Goal: Transaction & Acquisition: Purchase product/service

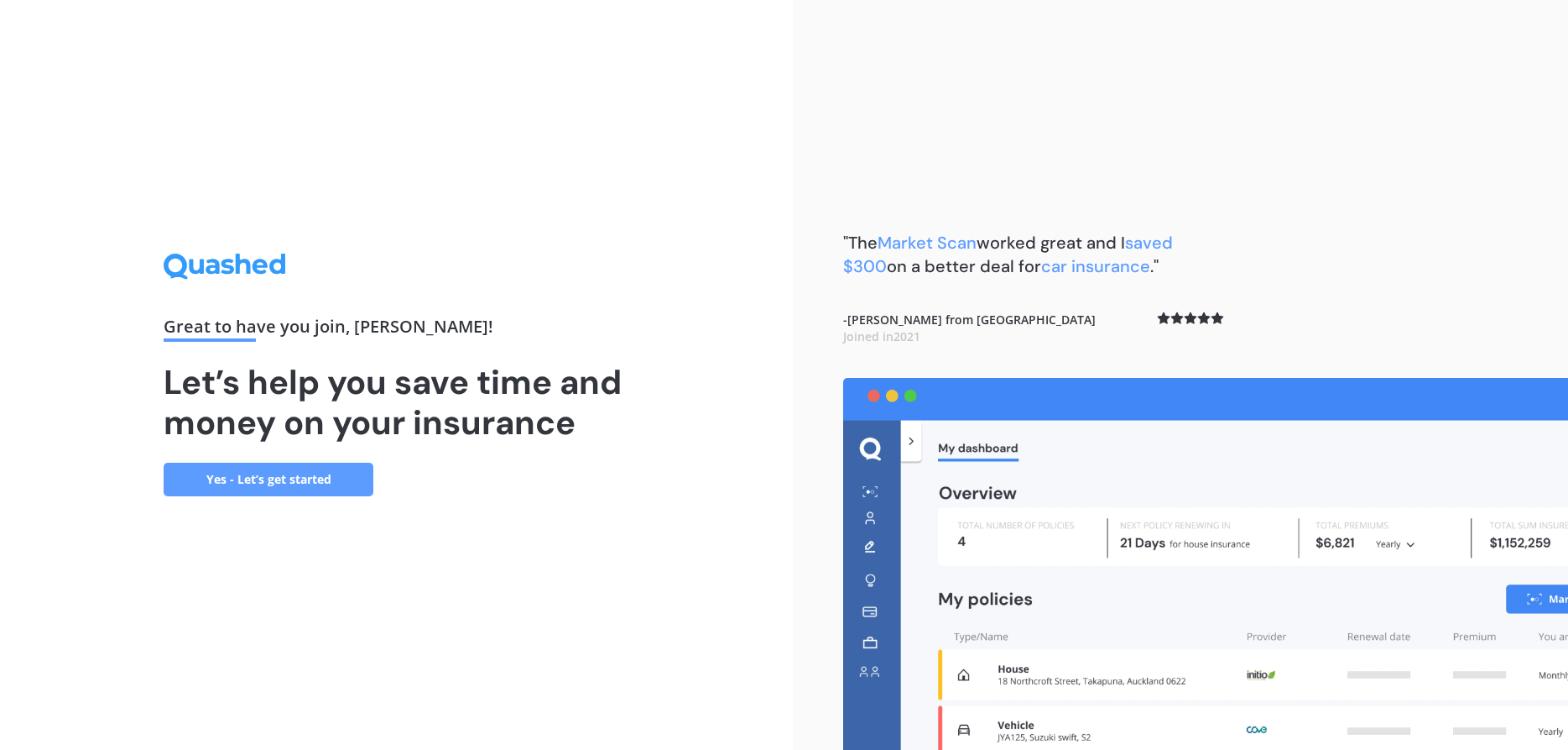
click at [221, 477] on link "Yes - Let’s get started" at bounding box center [269, 479] width 209 height 34
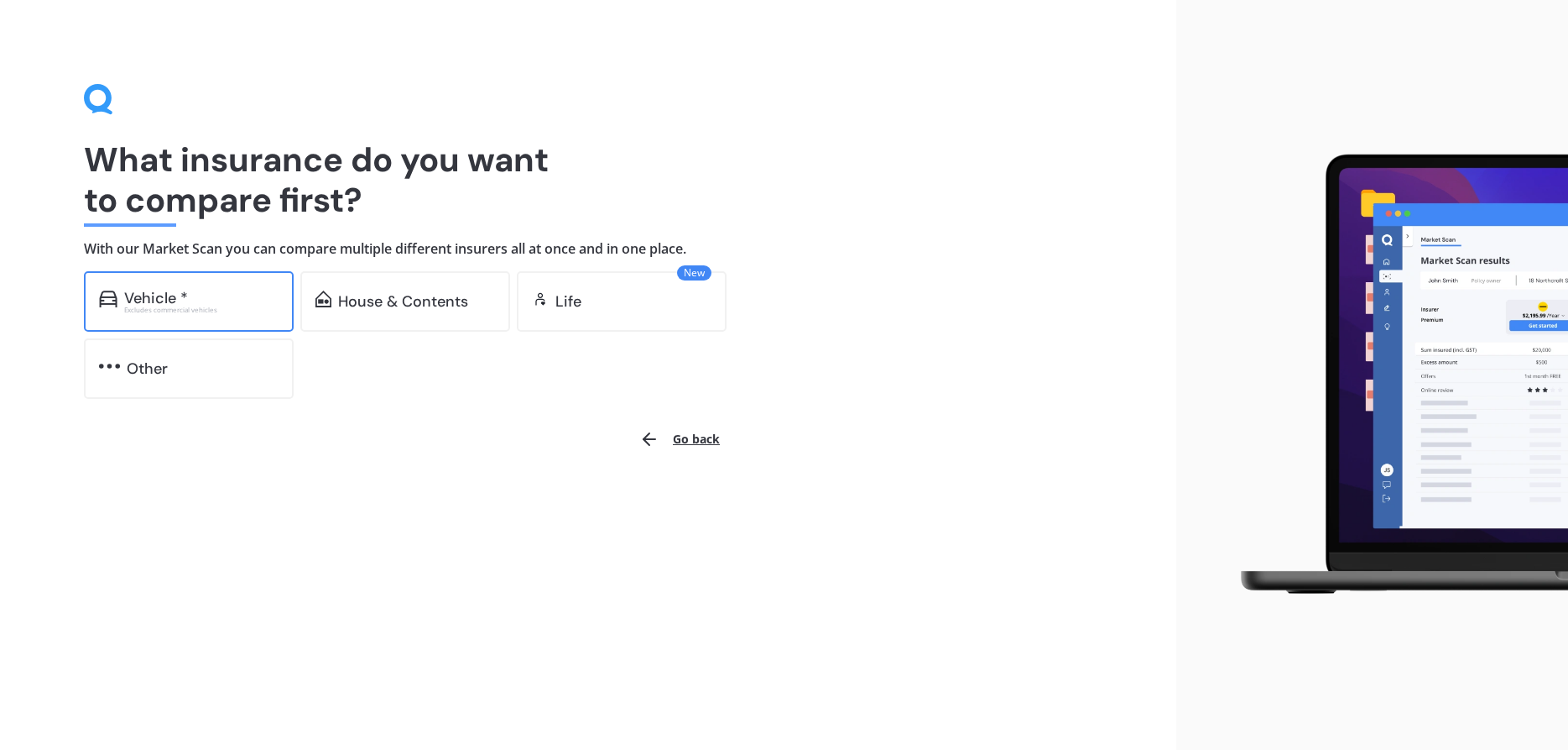
click at [147, 300] on div "Vehicle *" at bounding box center [156, 298] width 64 height 16
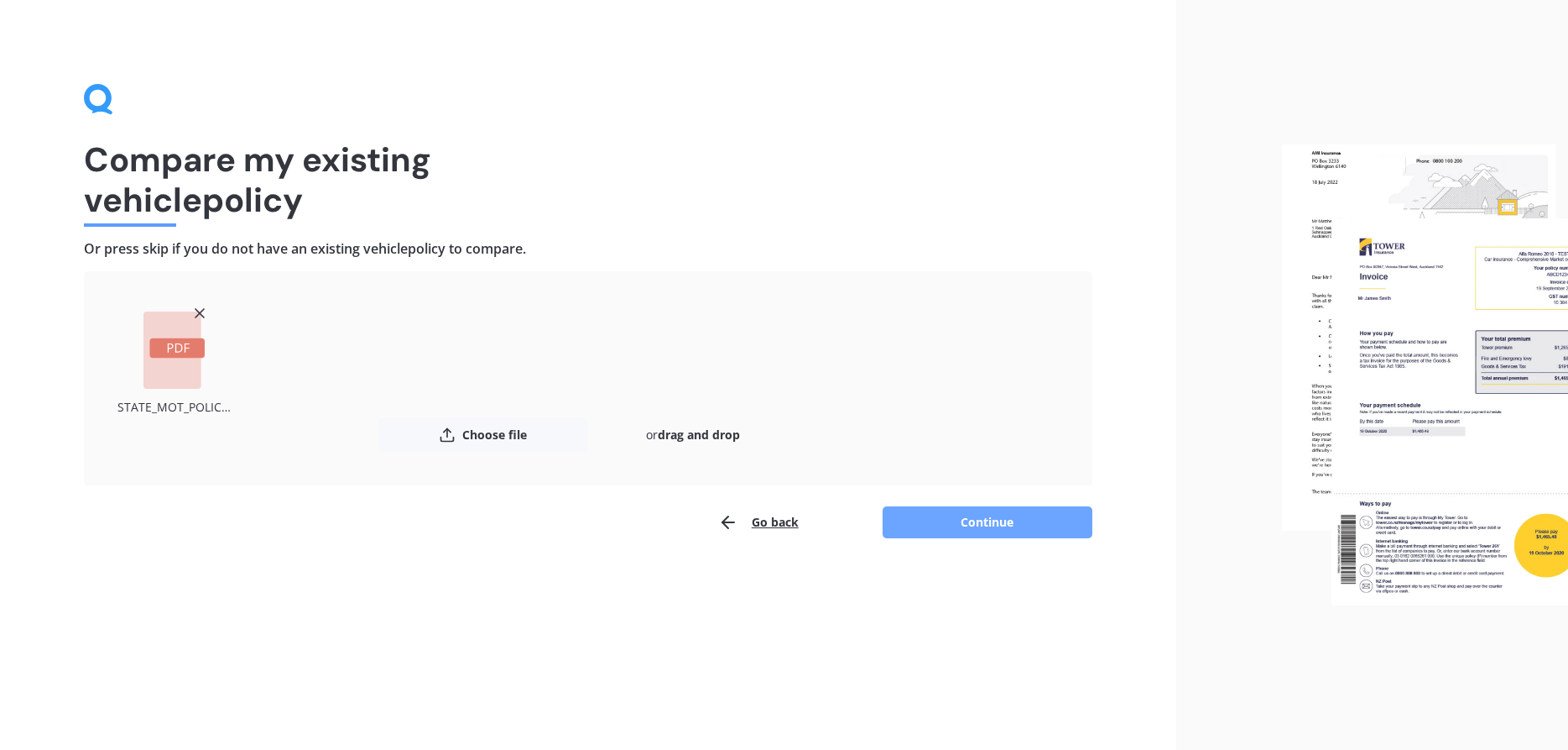
click at [974, 525] on button "Continue" at bounding box center [987, 522] width 209 height 32
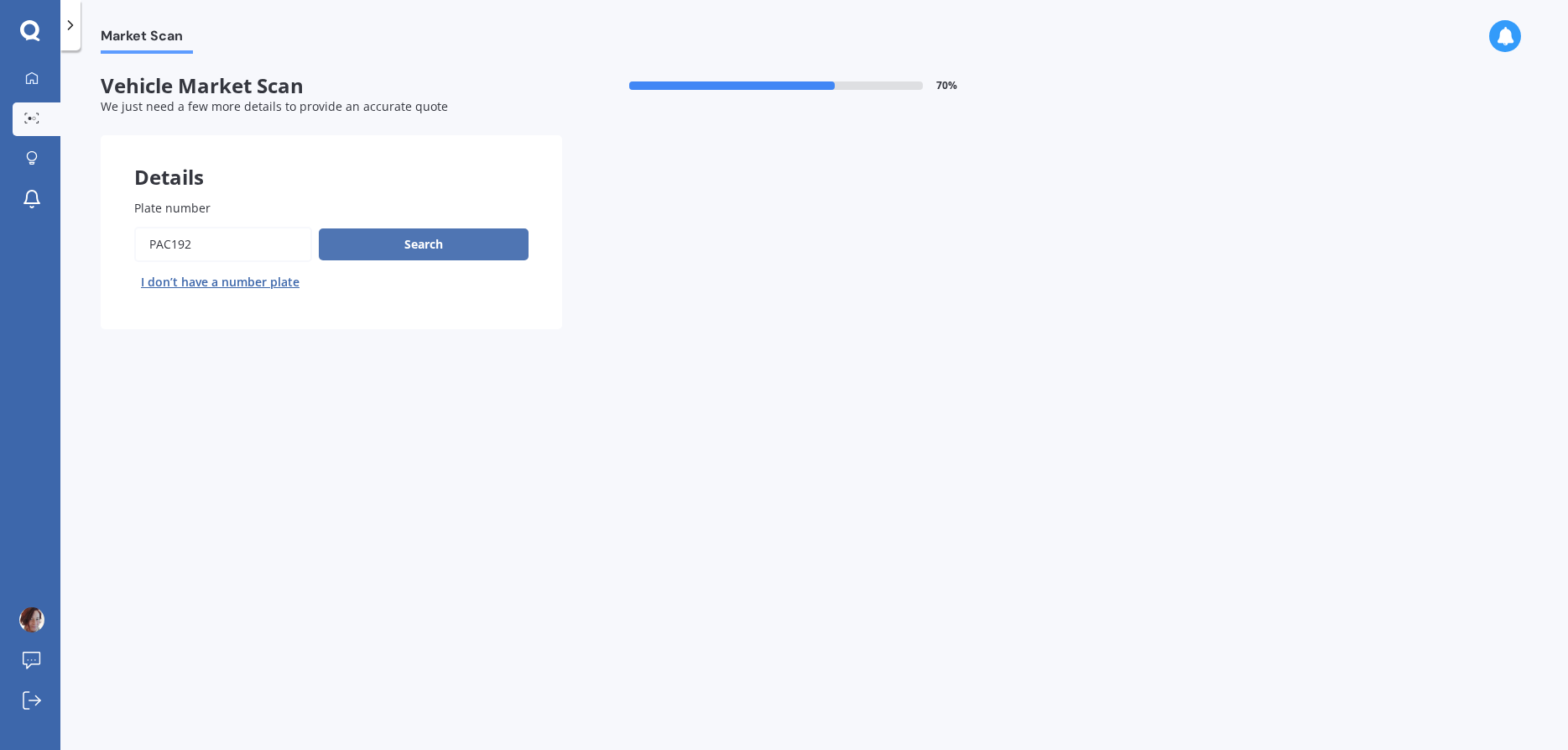
click at [395, 243] on button "Search" at bounding box center [424, 244] width 209 height 32
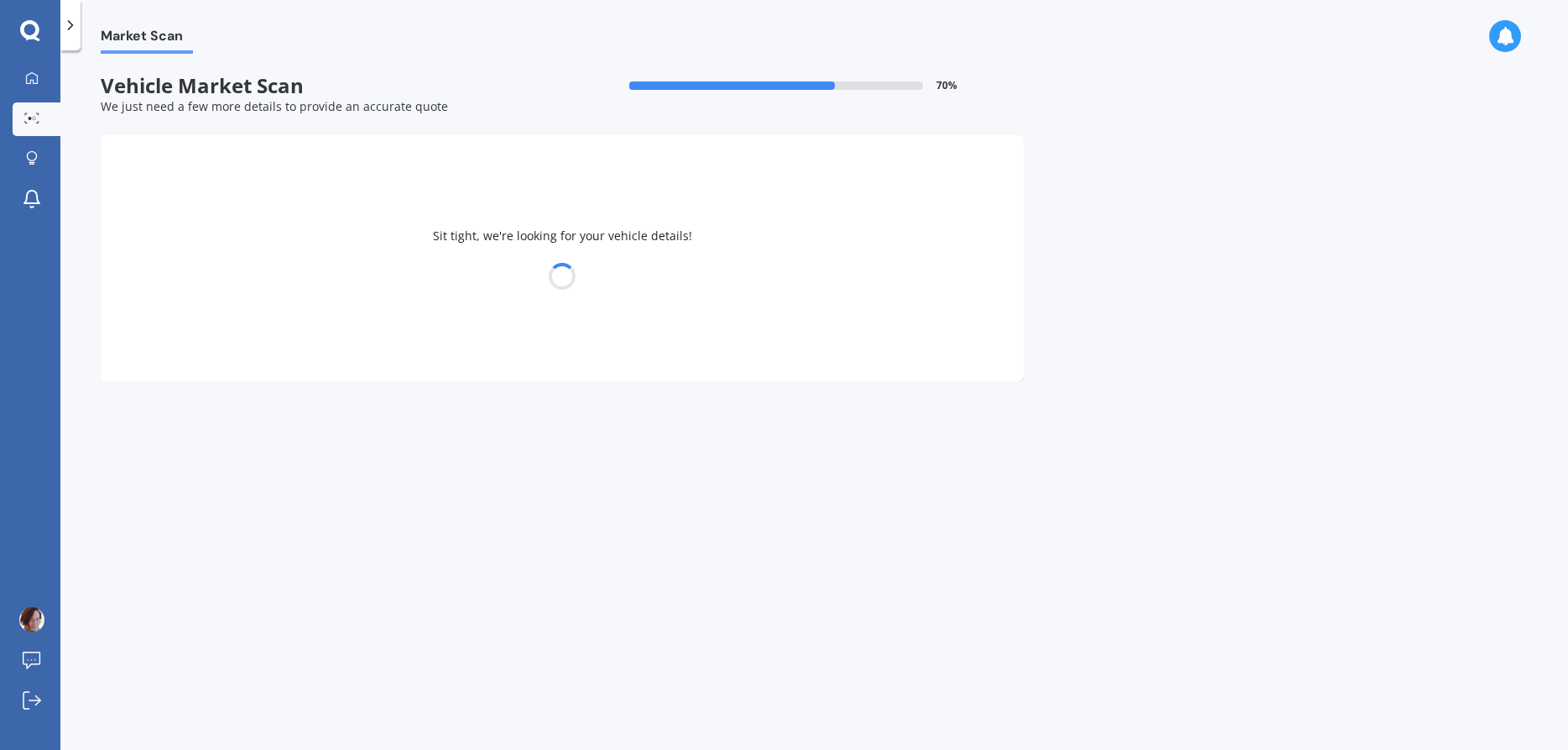
select select "TOYOTA"
select select "AQUA"
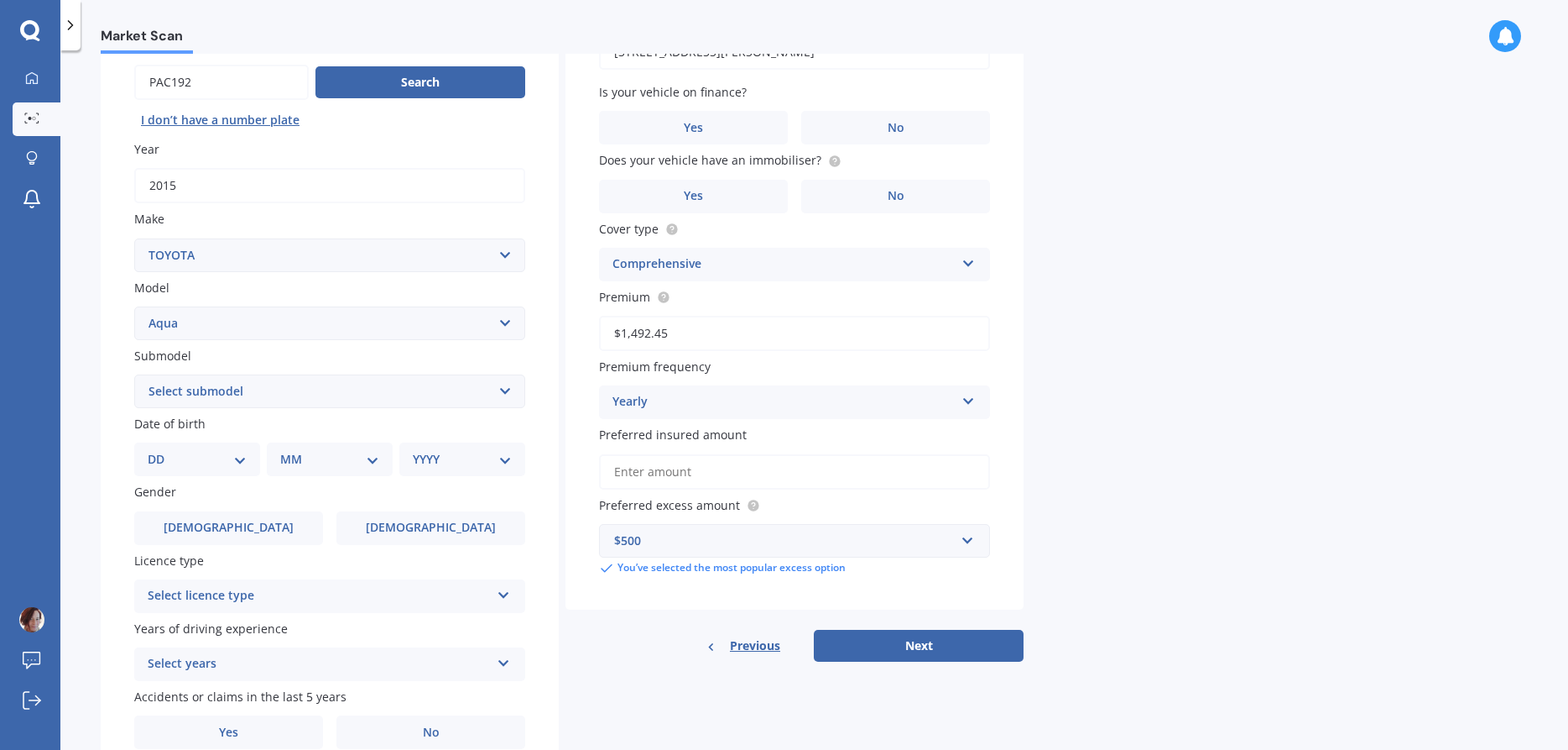
scroll to position [191, 0]
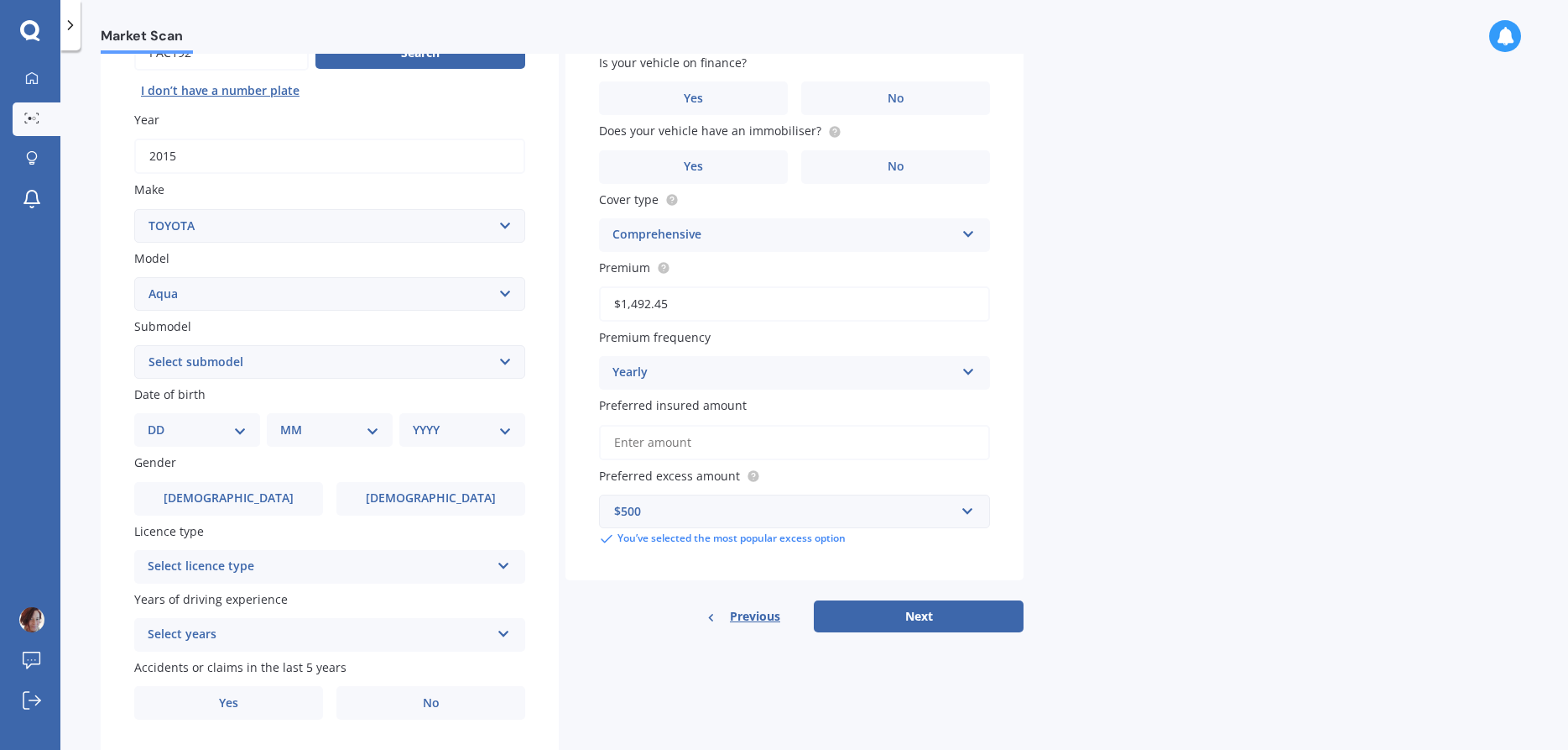
click at [230, 422] on div "DD 01 02 03 04 05 06 07 08 09 10 11 12 13 14 15 16 17 18 19 20 21 22 23 24 25 2…" at bounding box center [197, 430] width 126 height 34
select select "07"
click option "07" at bounding box center [0, 0] width 0 height 0
click at [287, 421] on select "MM 01 02 03 04 05 06 07 08 09 10 11 12" at bounding box center [333, 430] width 92 height 18
select select "07"
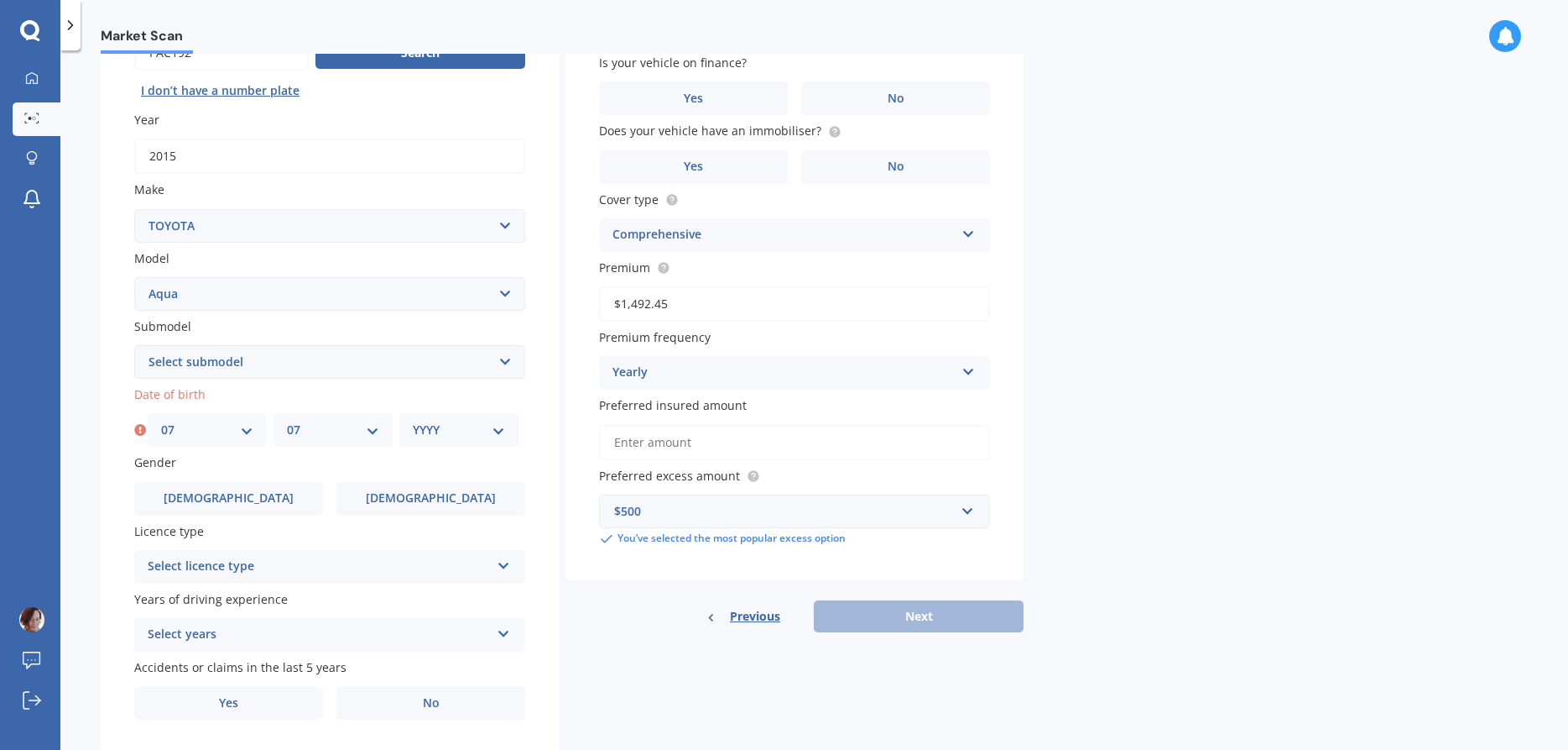
click option "07" at bounding box center [0, 0] width 0 height 0
click at [413, 421] on select "YYYY 2025 2024 2023 2022 2021 2020 2019 2018 2017 2016 2015 2014 2013 2012 2011…" at bounding box center [459, 430] width 92 height 18
select select "1974"
click option "1974" at bounding box center [0, 0] width 0 height 0
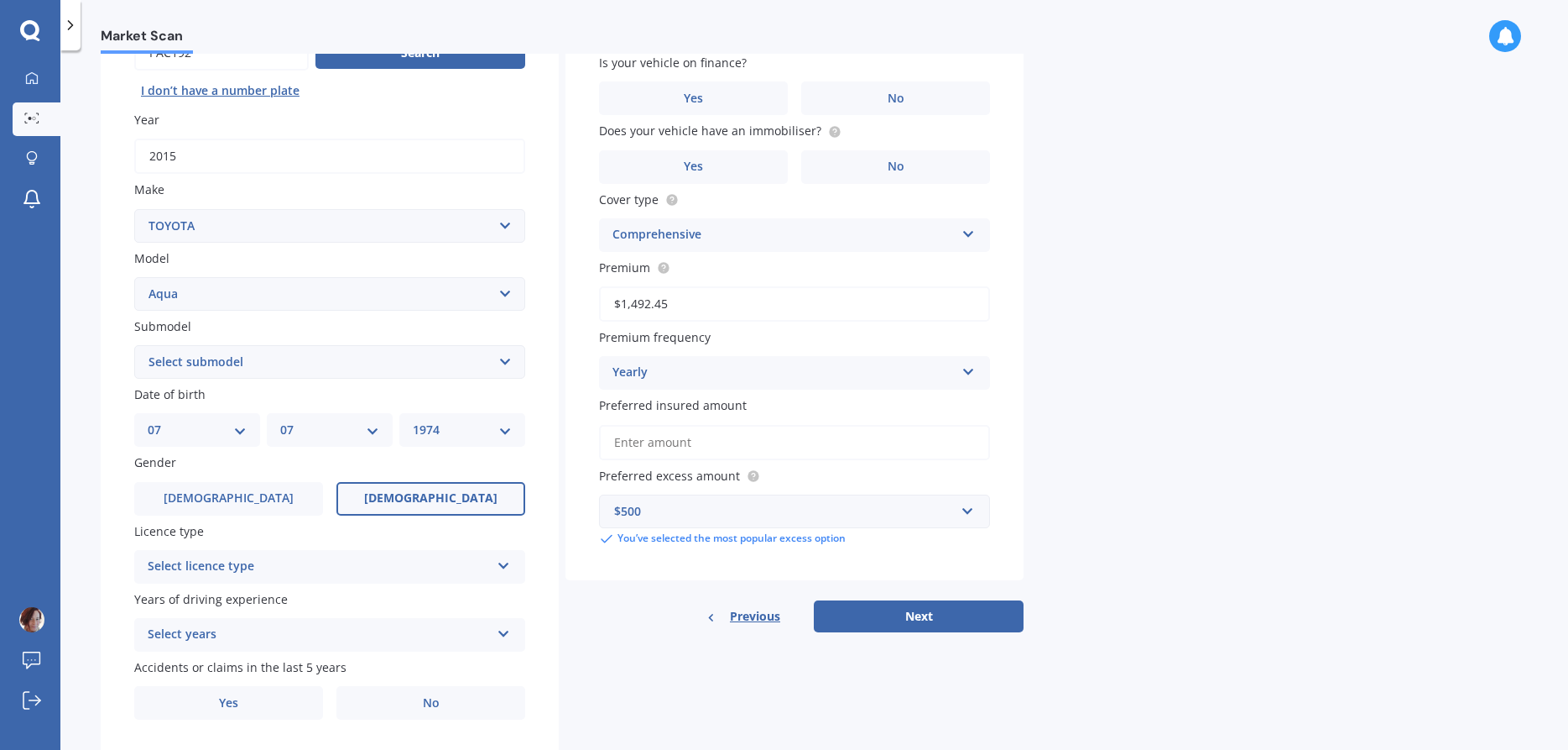
click at [422, 502] on span "[DEMOGRAPHIC_DATA]" at bounding box center [432, 498] width 134 height 15
click at [0, 0] on input "[DEMOGRAPHIC_DATA]" at bounding box center [0, 0] width 0 height 0
click at [414, 581] on div "Select licence type NZ Full NZ Restricted NZ Learners [GEOGRAPHIC_DATA] [GEOGRA…" at bounding box center [329, 567] width 391 height 34
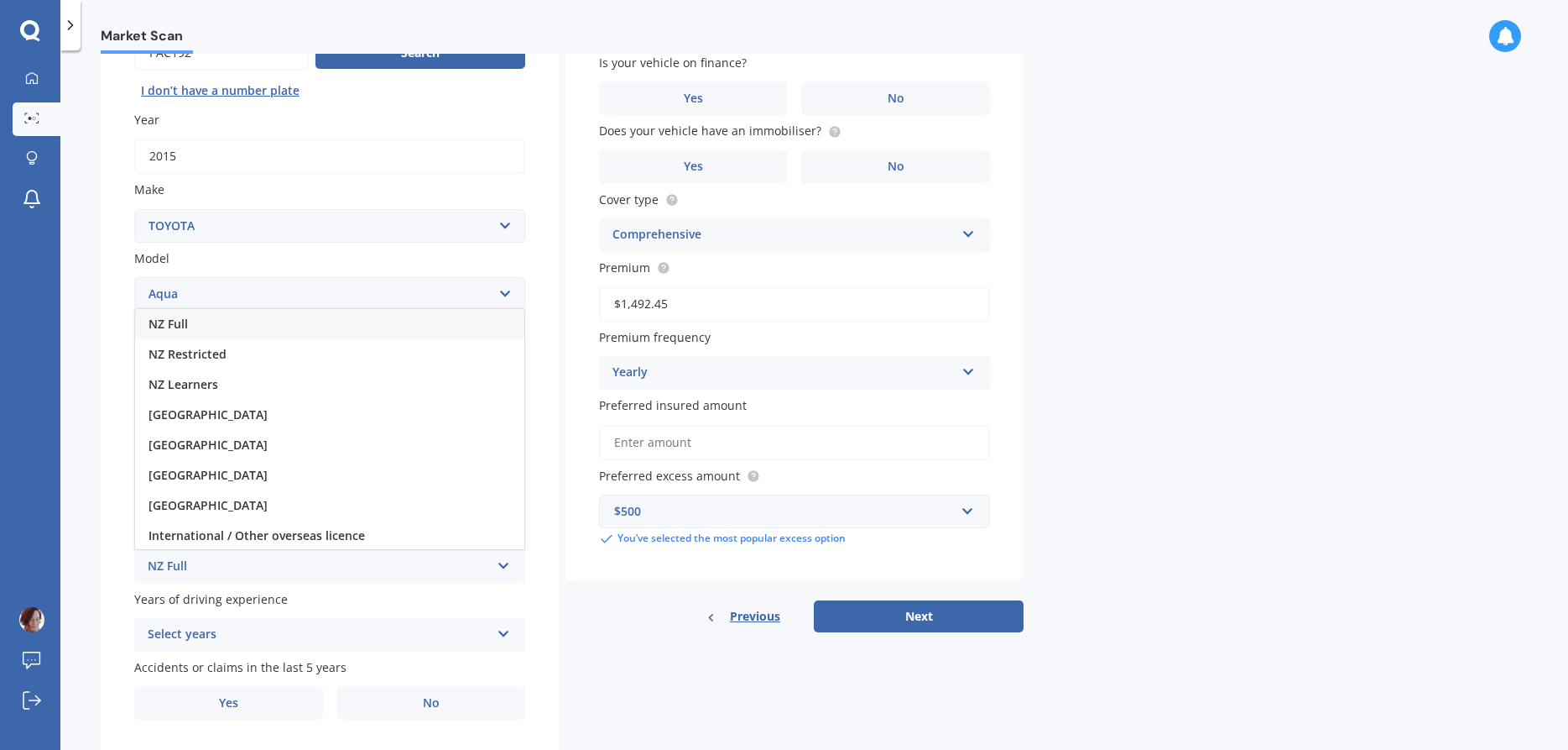
click at [177, 329] on span "NZ Full" at bounding box center [168, 323] width 40 height 16
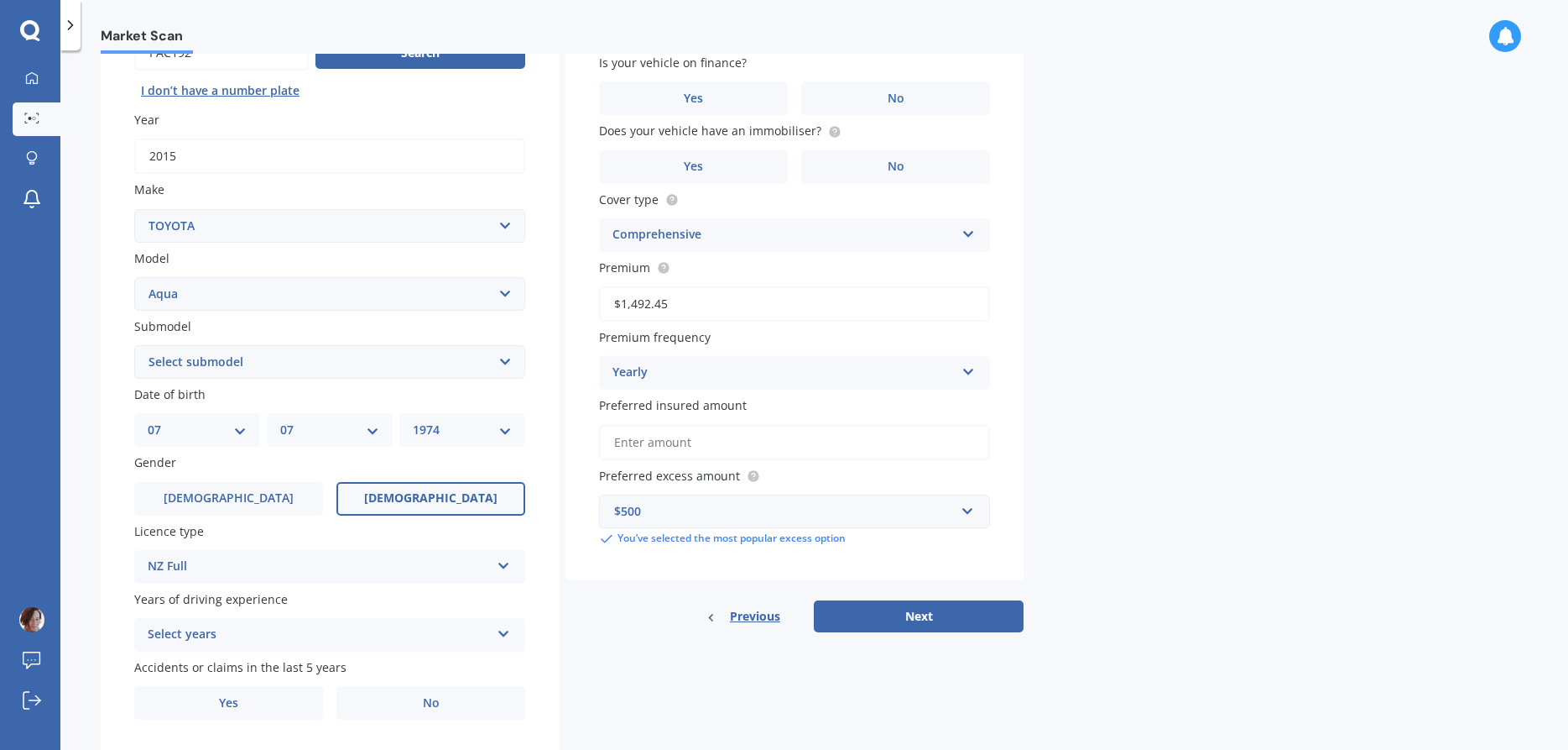
click at [246, 632] on div "Select years" at bounding box center [318, 635] width 342 height 20
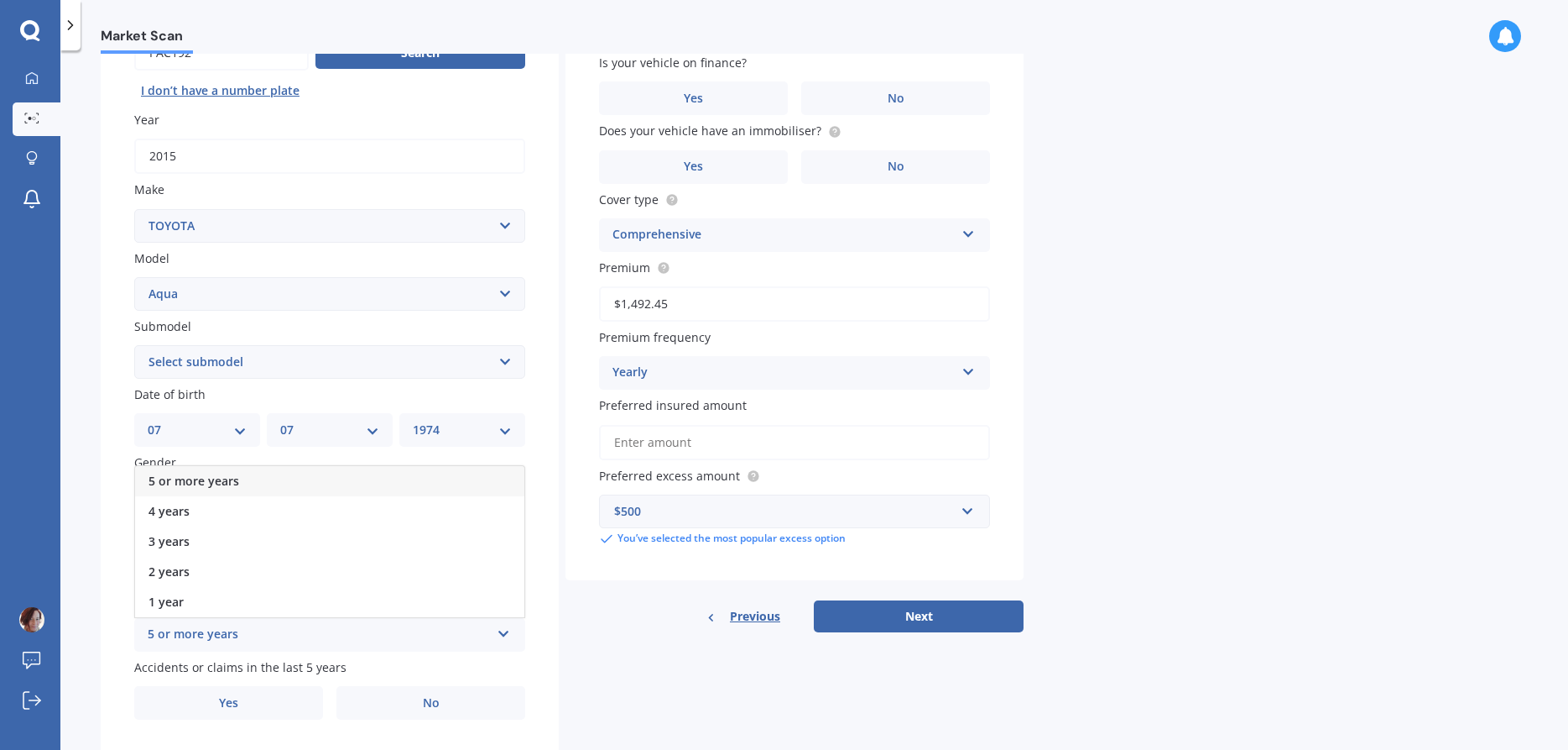
click at [221, 477] on span "5 or more years" at bounding box center [193, 480] width 90 height 16
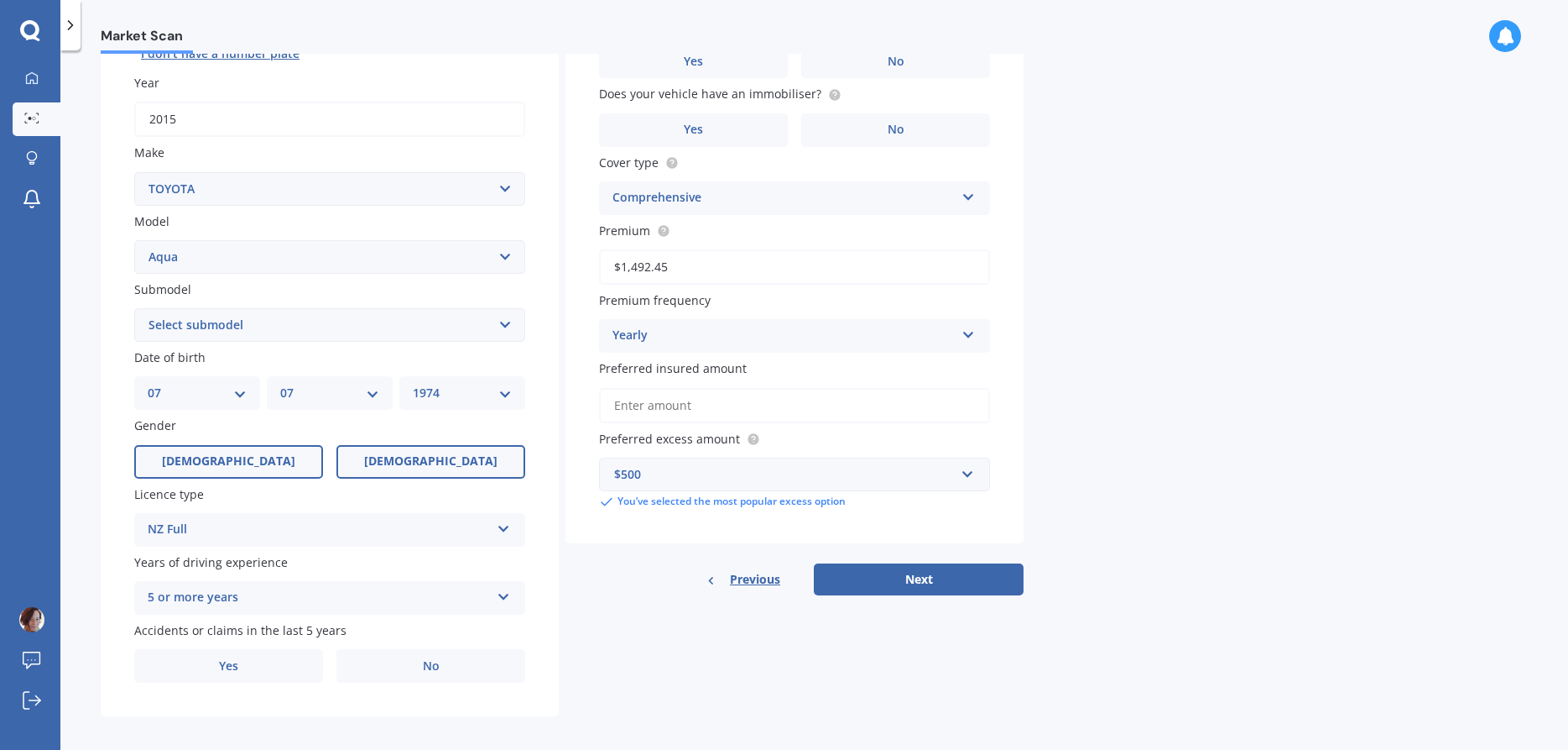
scroll to position [243, 0]
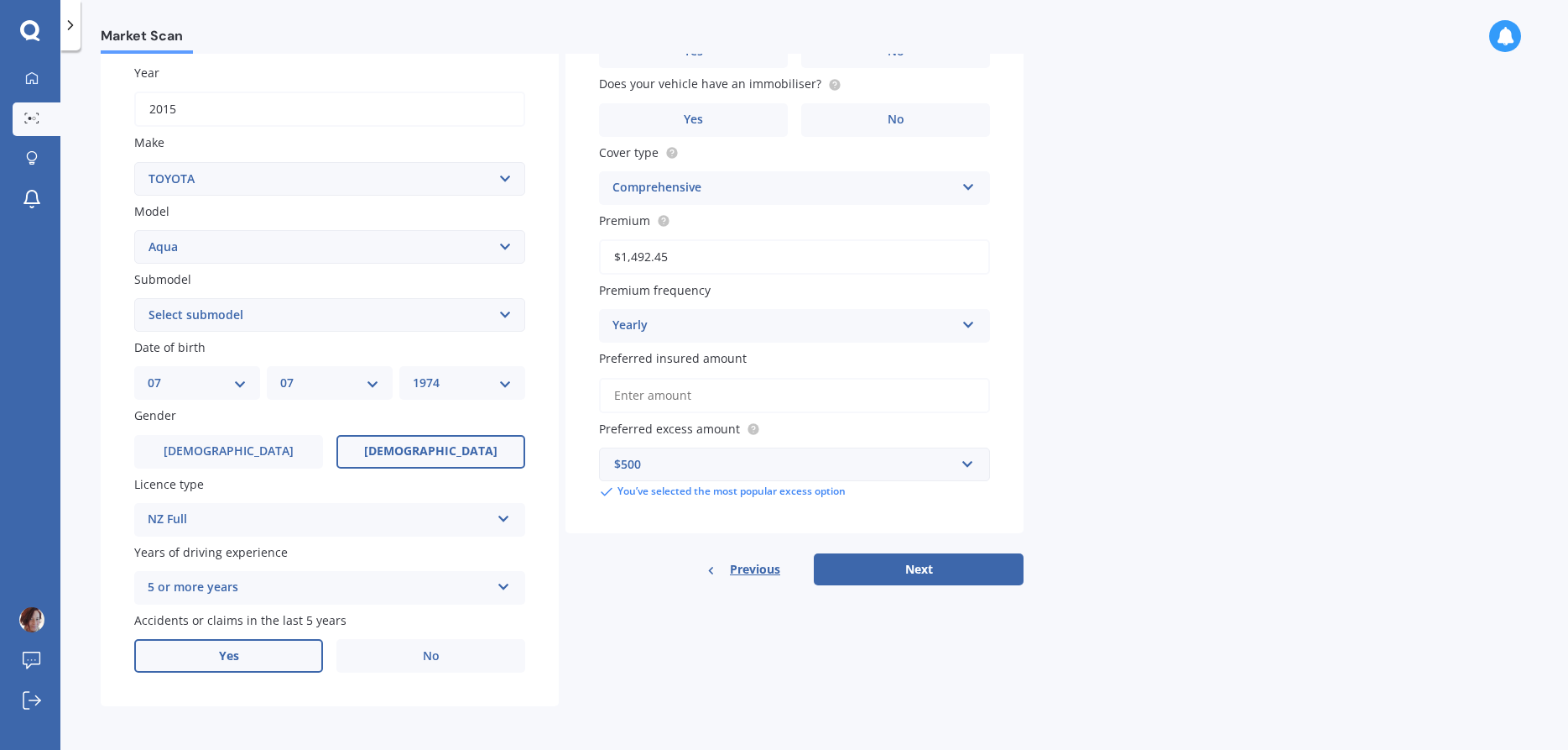
click at [265, 653] on label "Yes" at bounding box center [228, 656] width 189 height 34
click at [0, 0] on input "Yes" at bounding box center [0, 0] width 0 height 0
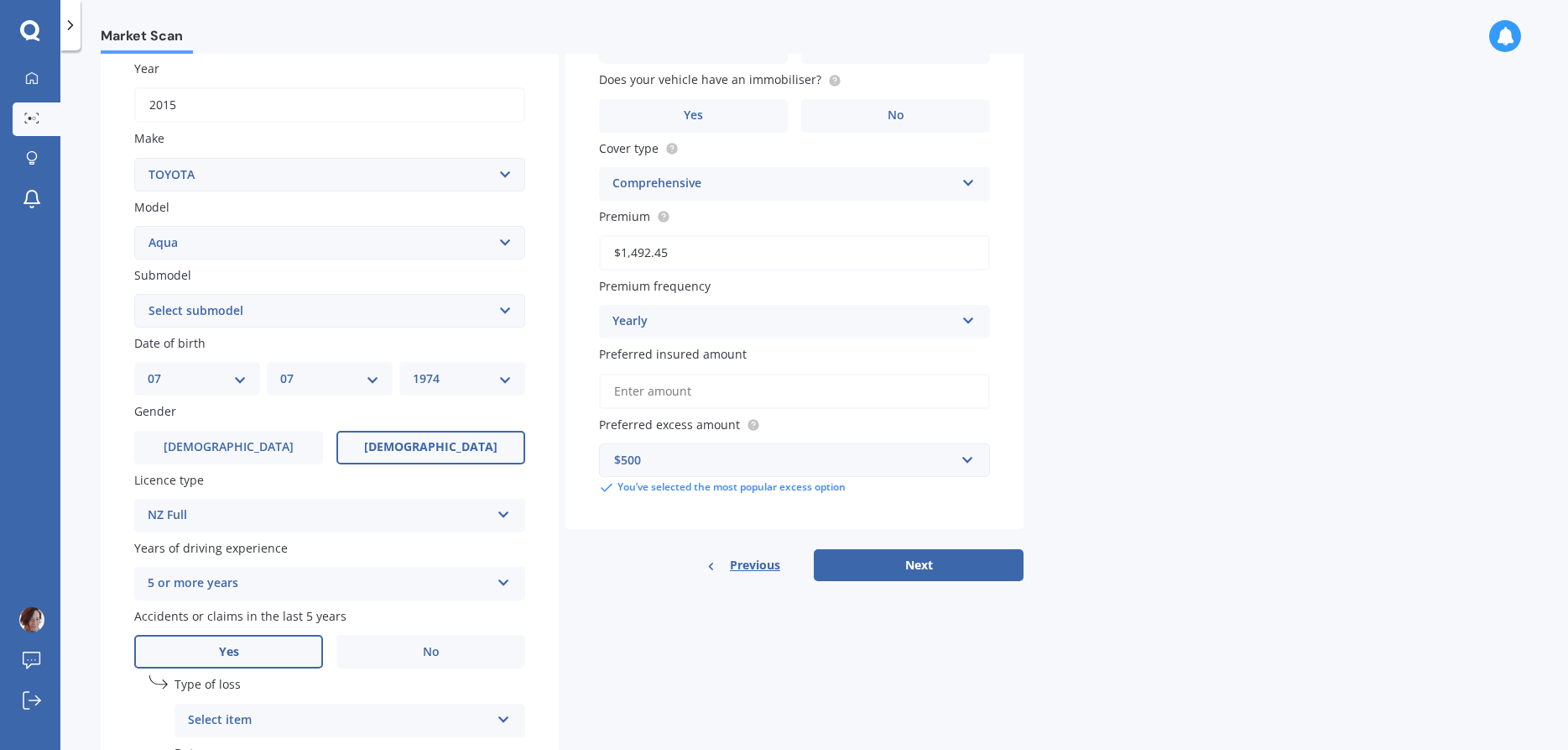
scroll to position [426, 0]
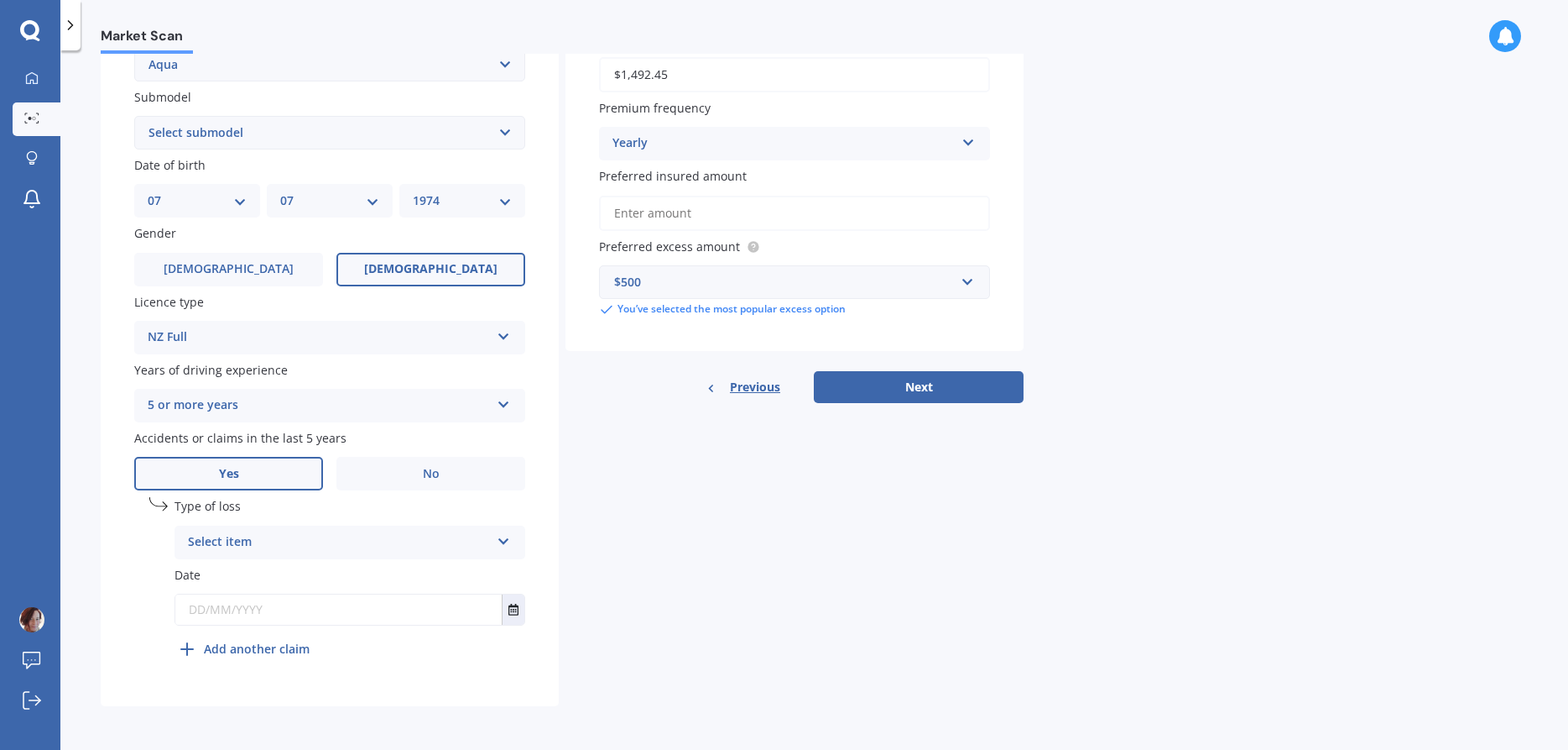
click at [497, 545] on div "Select item At fault accident Not at fault accident" at bounding box center [350, 542] width 351 height 34
click at [280, 610] on span "Not at fault accident" at bounding box center [248, 604] width 119 height 16
click at [280, 610] on input "text" at bounding box center [338, 609] width 327 height 30
type input "[DATE]"
click at [486, 675] on div "Plate number Search I don’t have a number plate Year [DATE] Make Select make AC…" at bounding box center [330, 225] width 458 height 962
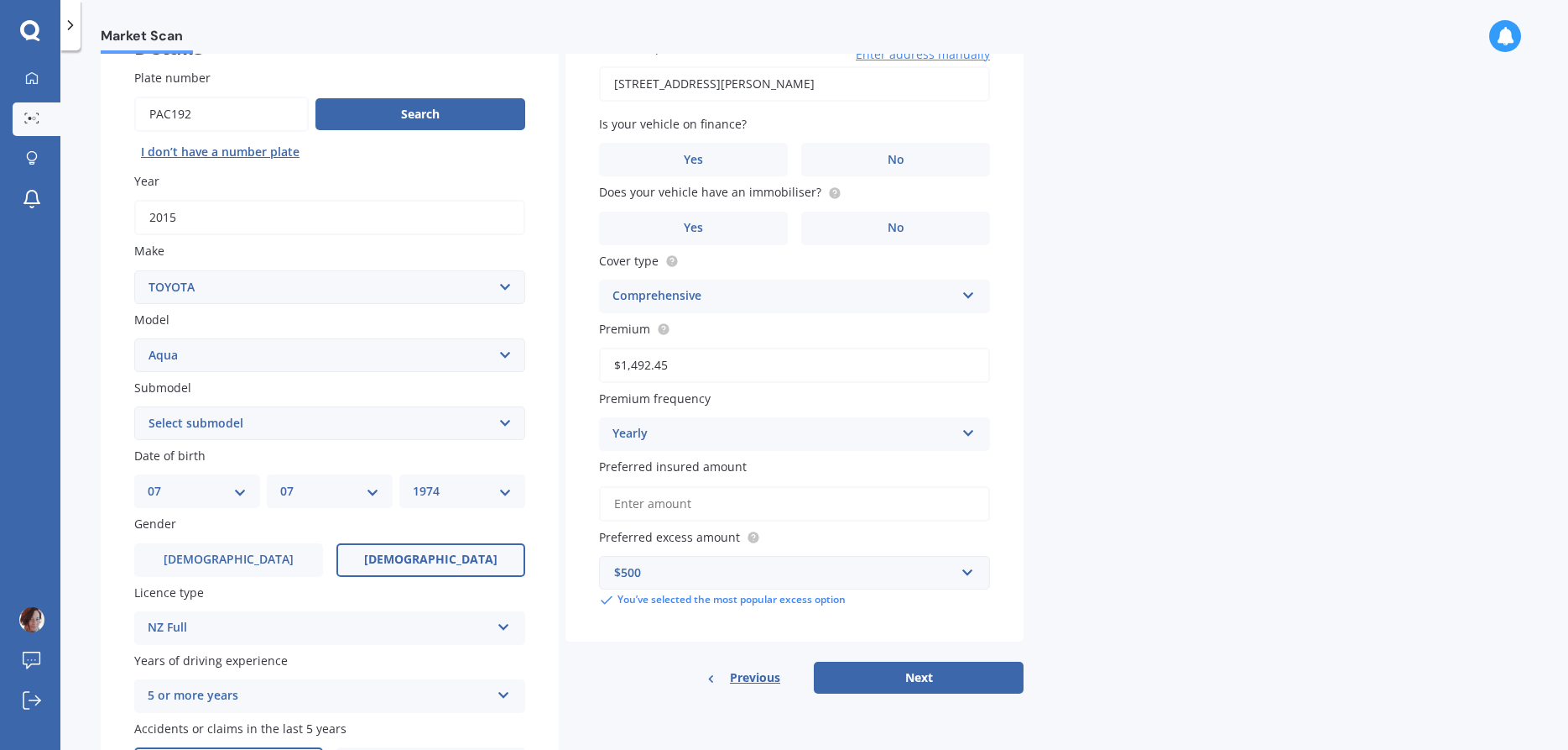
scroll to position [0, 0]
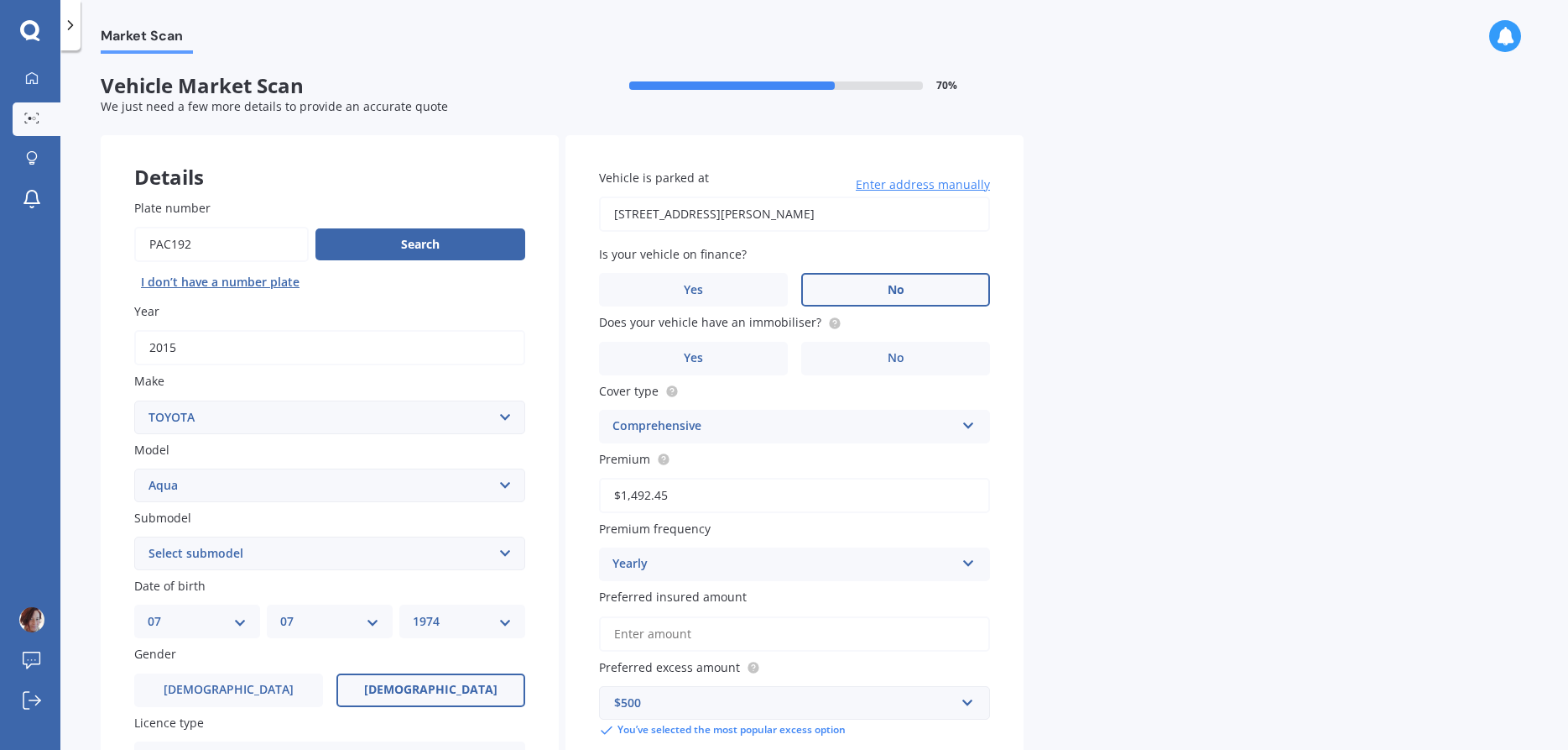
click at [911, 292] on label "No" at bounding box center [895, 289] width 189 height 34
click at [0, 0] on input "No" at bounding box center [0, 0] width 0 height 0
click at [688, 365] on span "Yes" at bounding box center [693, 358] width 20 height 15
click at [0, 0] on input "Yes" at bounding box center [0, 0] width 0 height 0
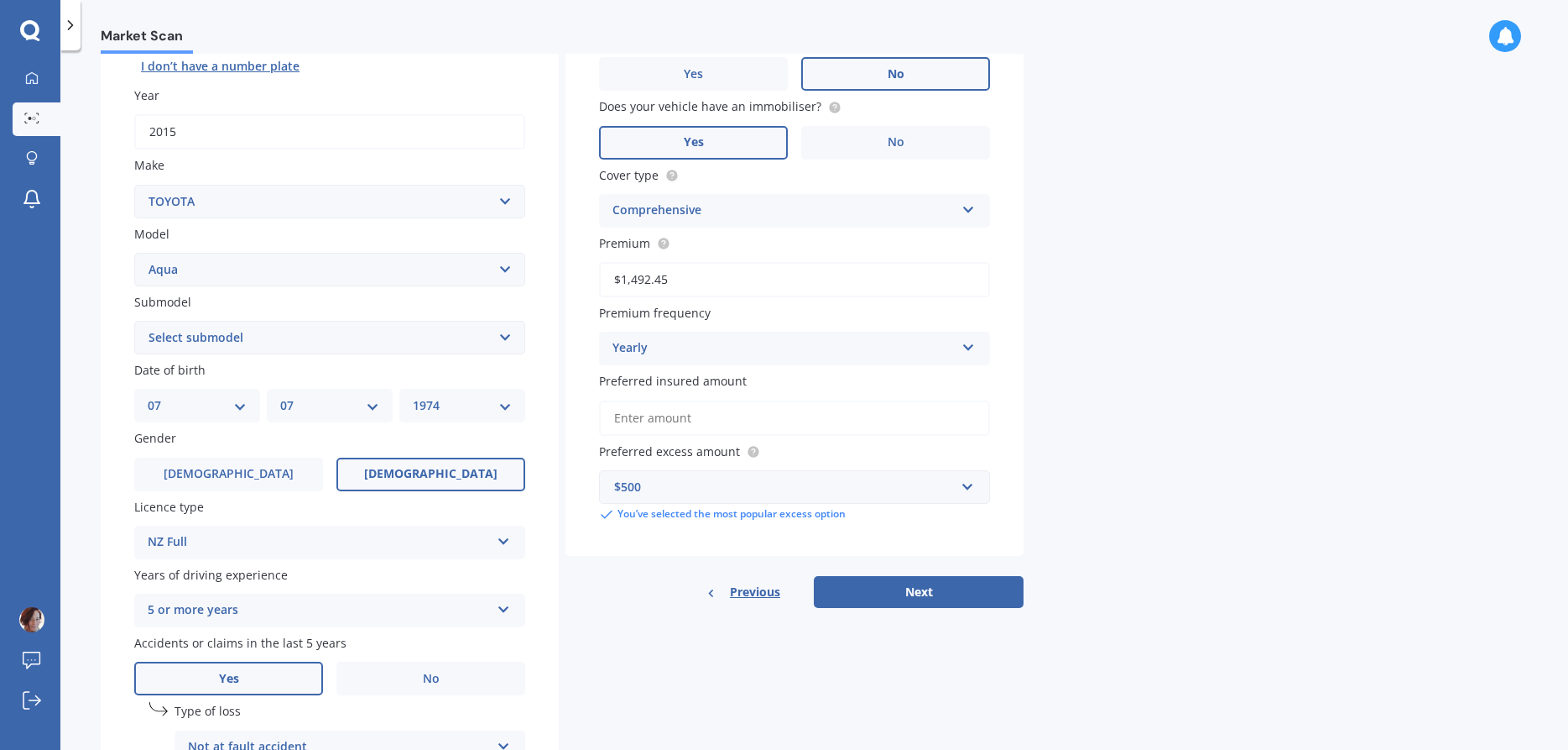
scroll to position [287, 0]
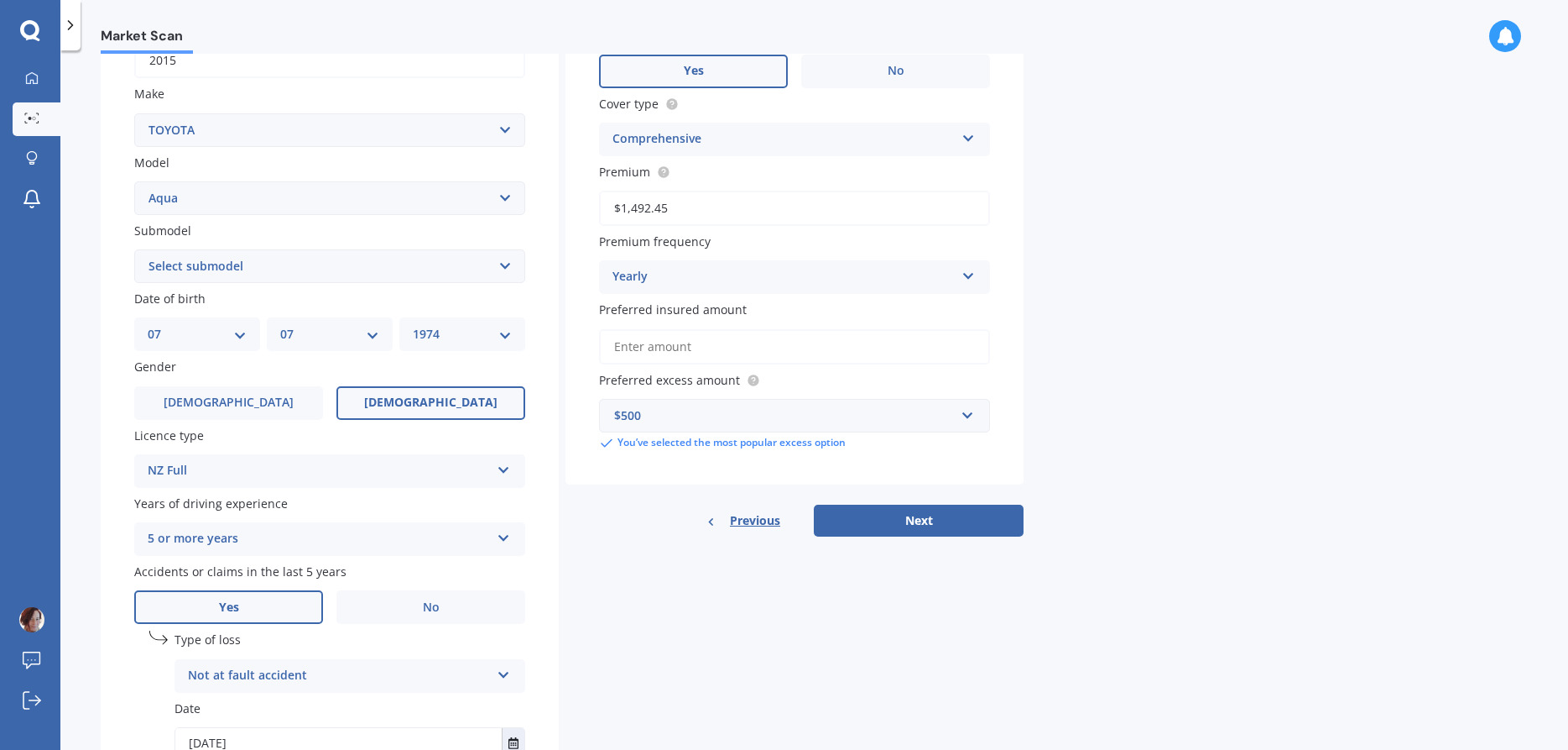
click at [970, 278] on icon at bounding box center [969, 273] width 15 height 12
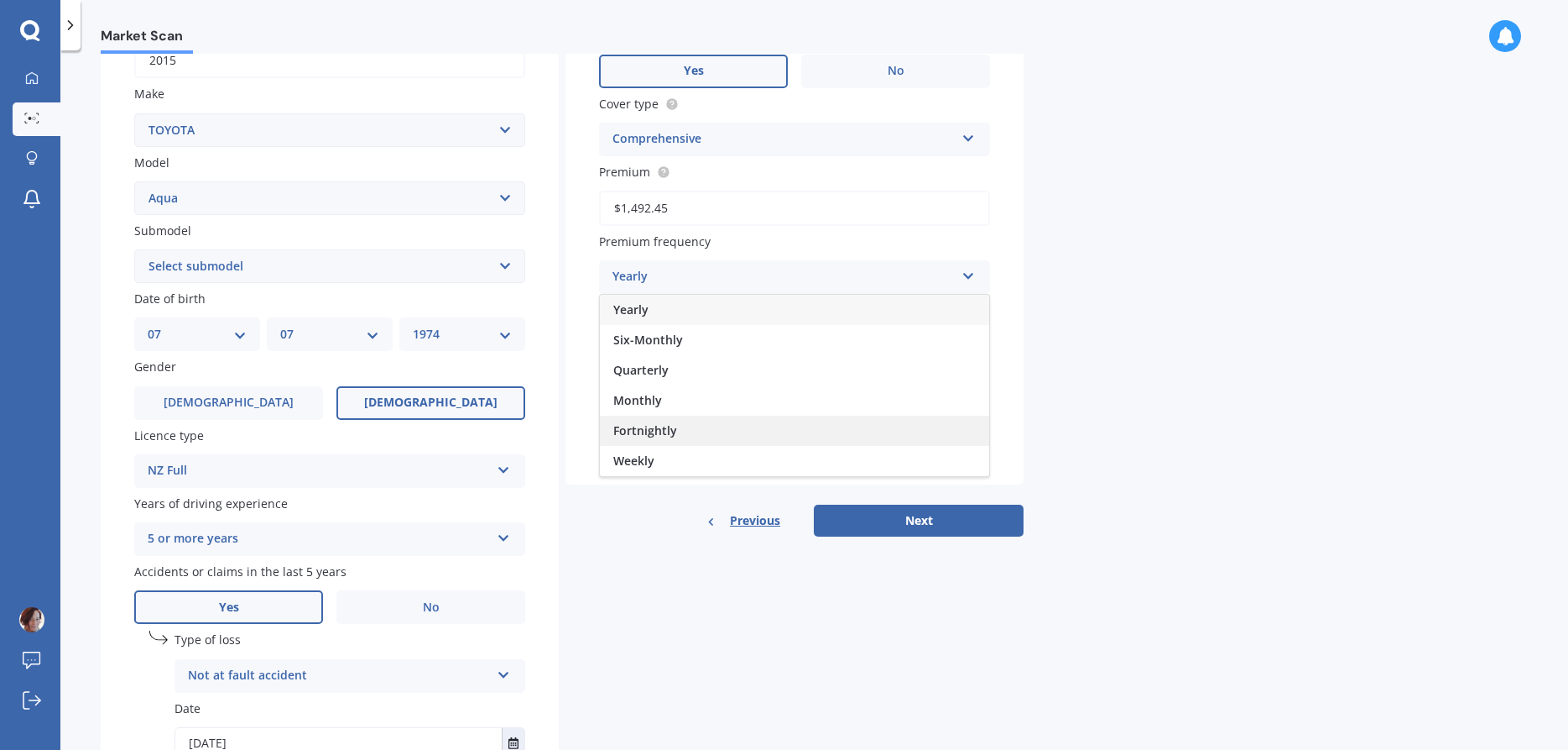
click at [645, 431] on span "Fortnightly" at bounding box center [646, 430] width 64 height 16
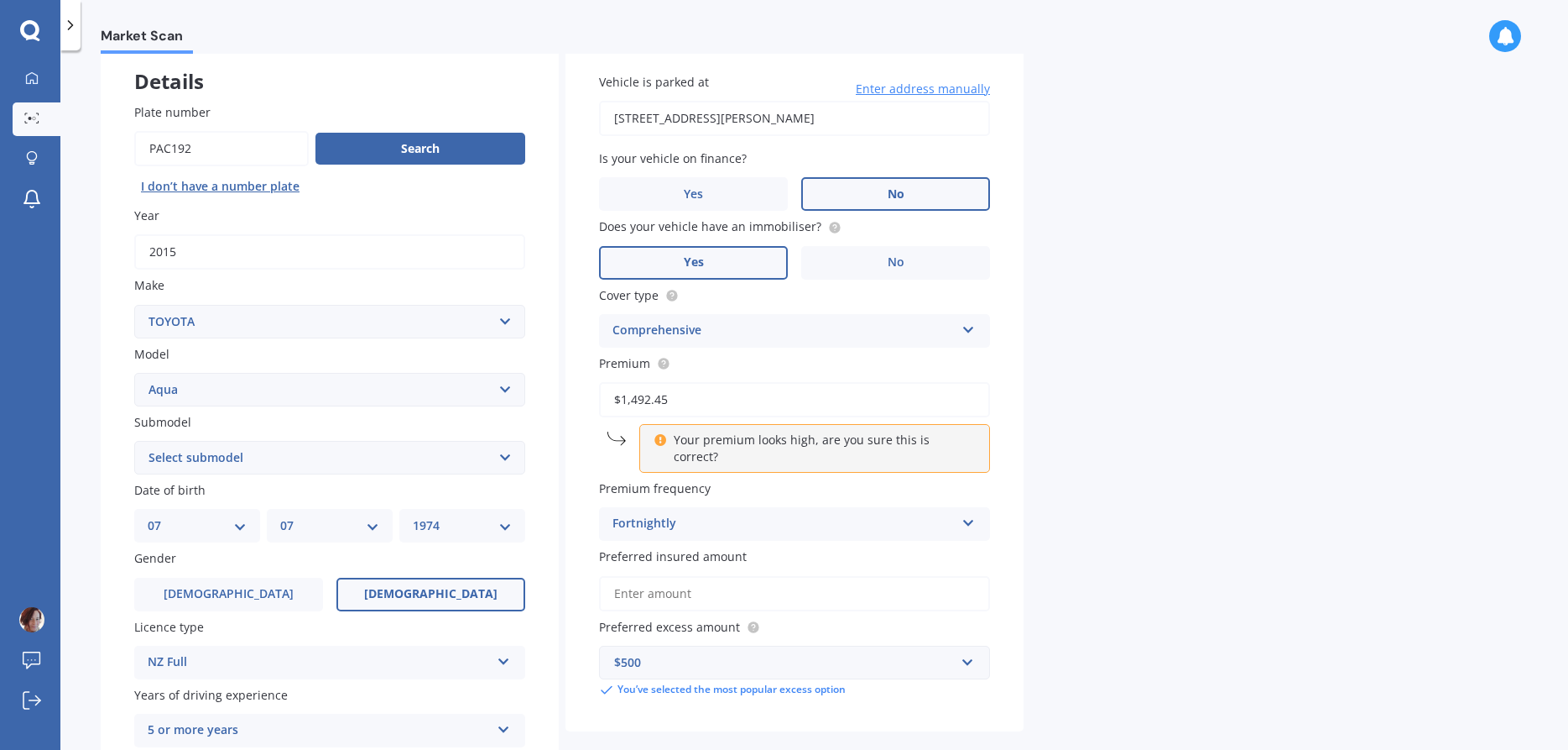
scroll to position [191, 0]
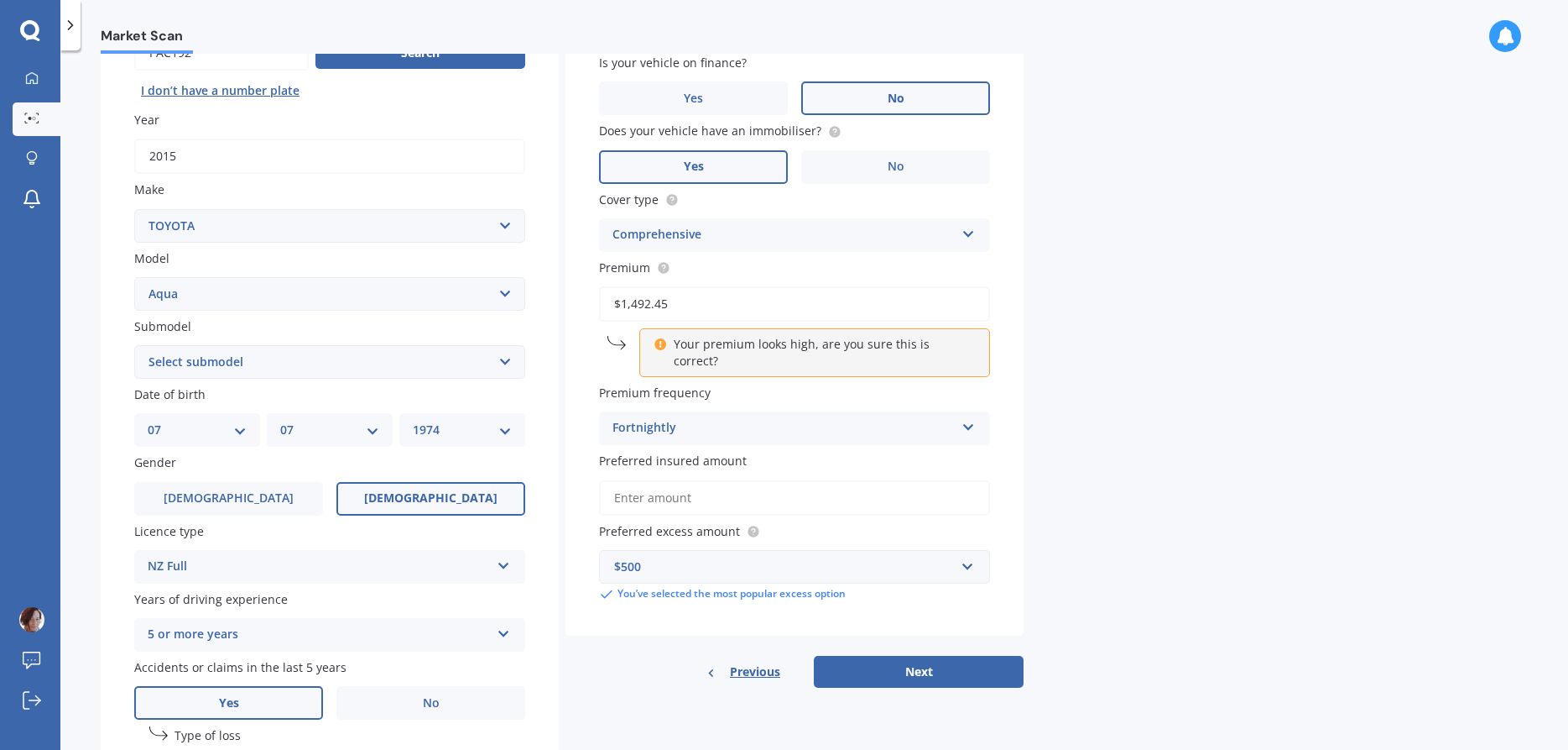
click at [1231, 446] on div "Market Scan Vehicle Market Scan 70 % We just need a few more details to provide…" at bounding box center [814, 403] width 1508 height 700
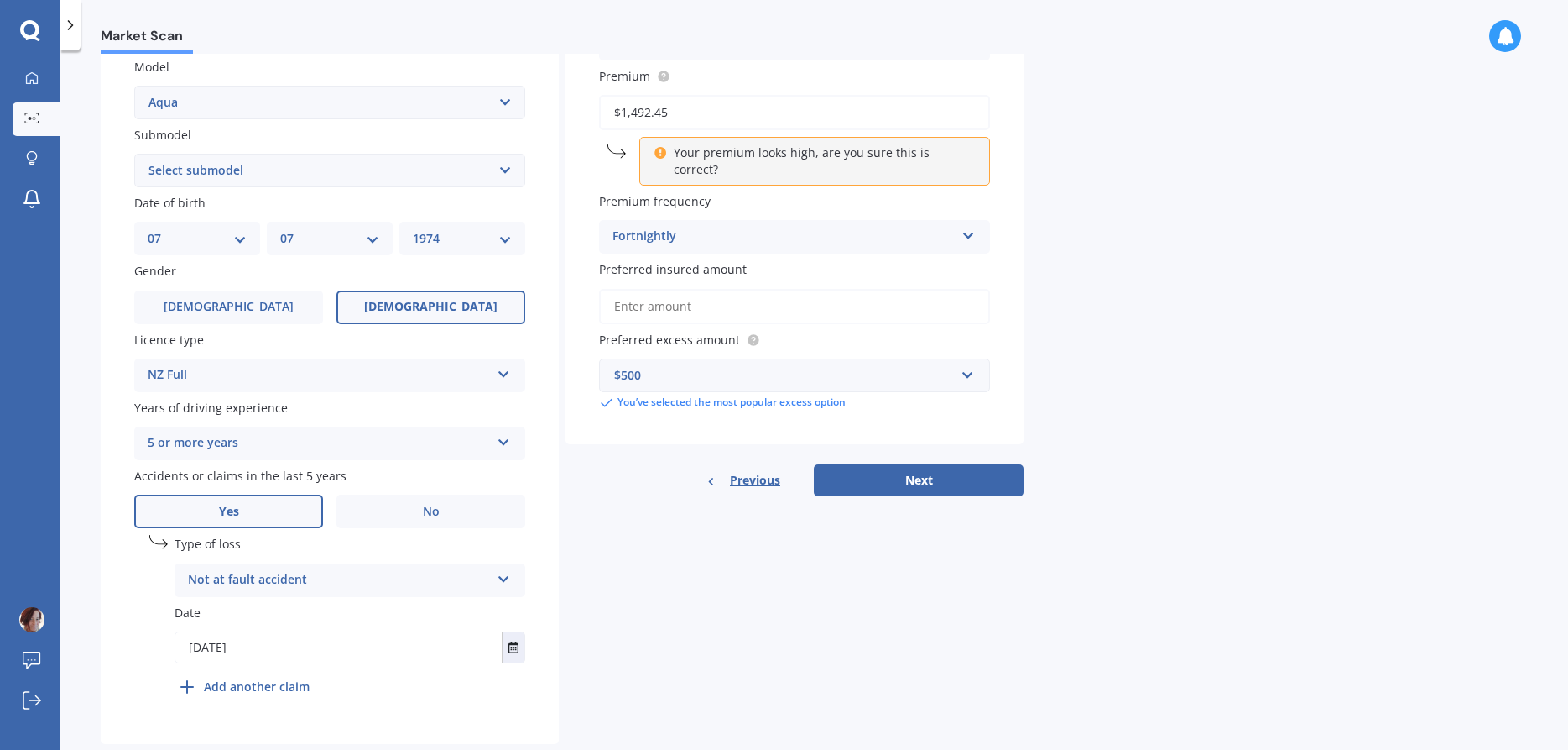
click at [712, 289] on input "Preferred insured amount" at bounding box center [794, 307] width 391 height 35
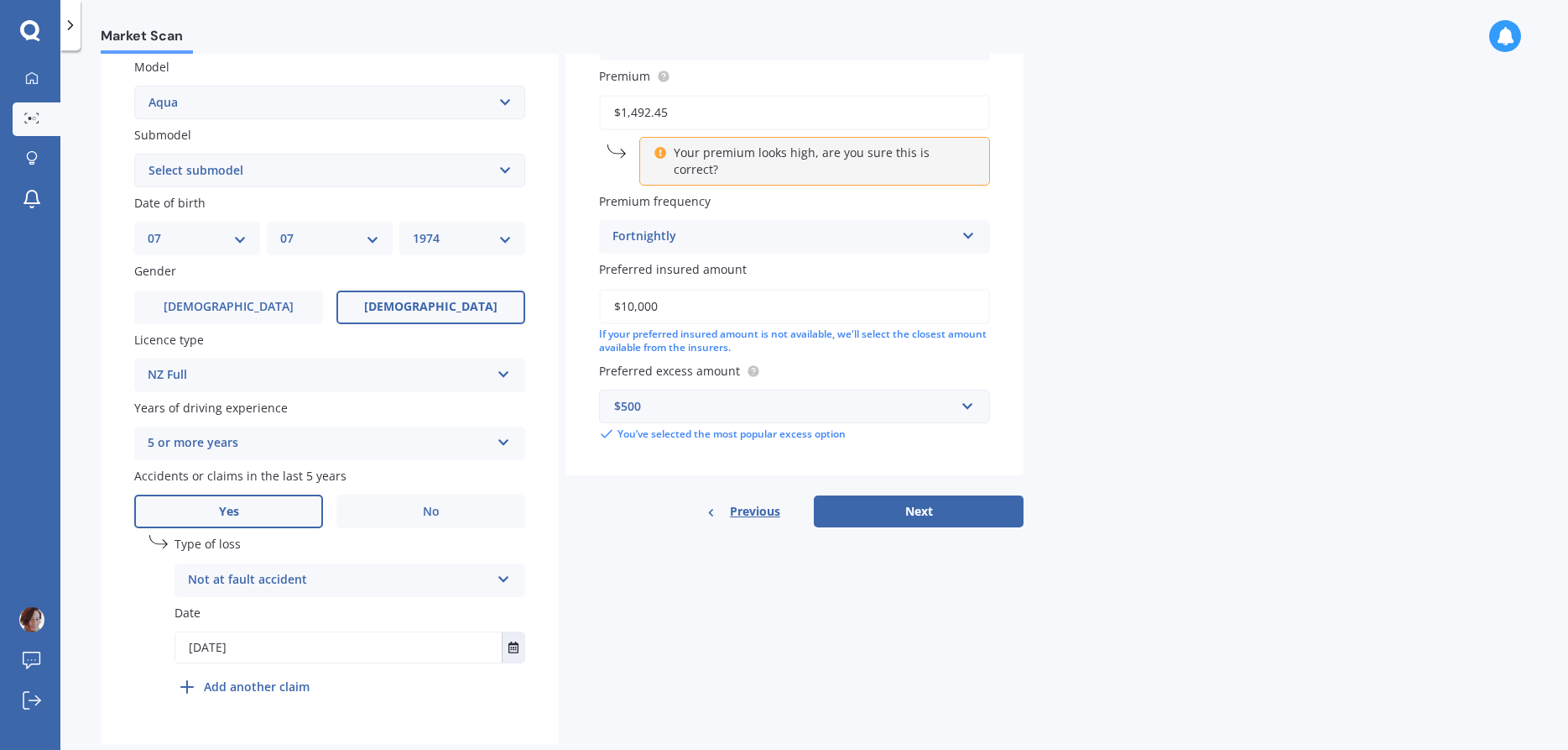
type input "$10,000"
click at [1176, 321] on div "Market Scan Vehicle Market Scan 70 % We just need a few more details to provide…" at bounding box center [814, 403] width 1508 height 700
click at [912, 498] on button "Next" at bounding box center [918, 511] width 209 height 32
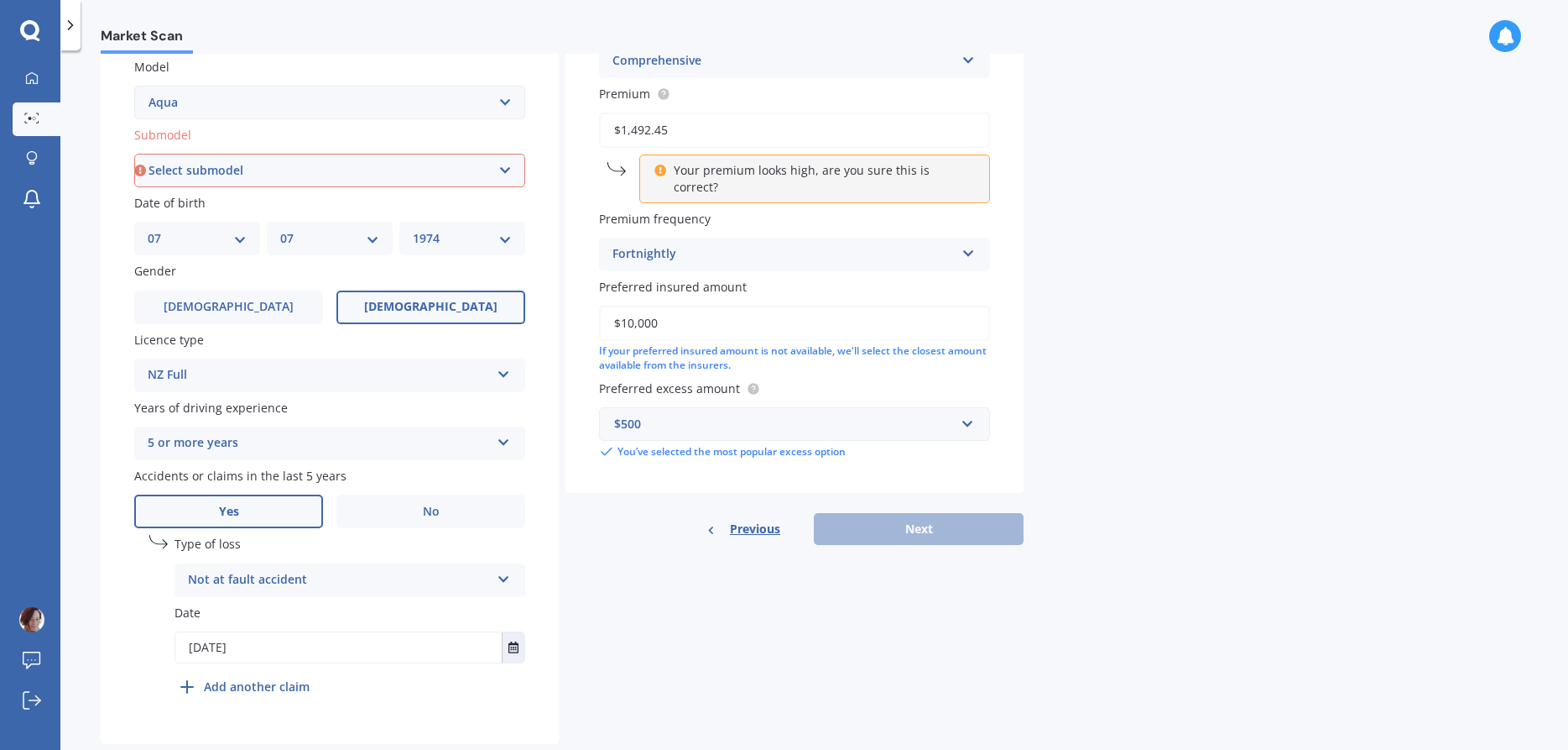
click at [134, 153] on select "Select submodel (All Other) Hatchback Hybrid" at bounding box center [329, 170] width 391 height 34
select select "HYBRID"
click option "Hybrid" at bounding box center [0, 0] width 0 height 0
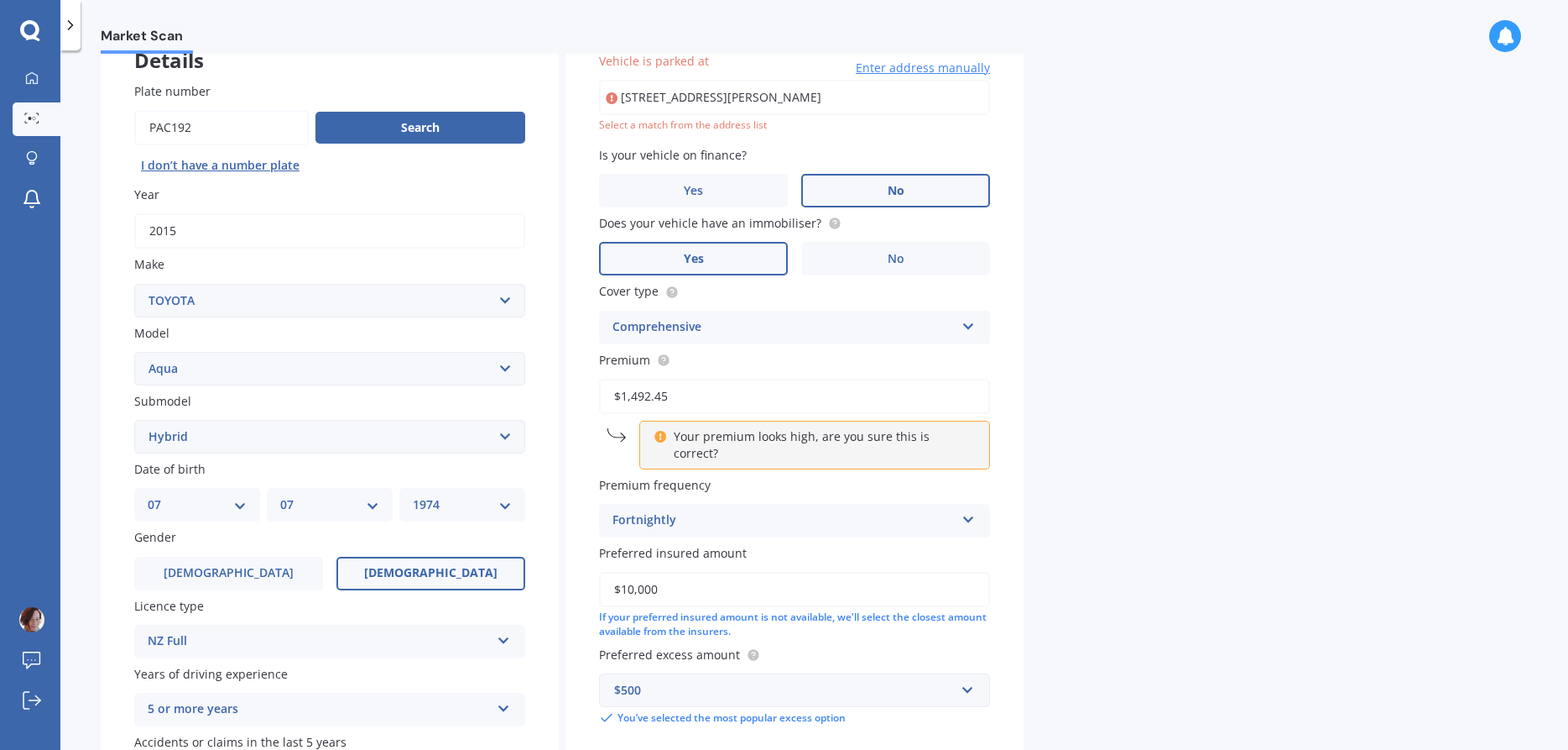
scroll to position [115, 0]
type input "[STREET_ADDRESS][PERSON_NAME]"
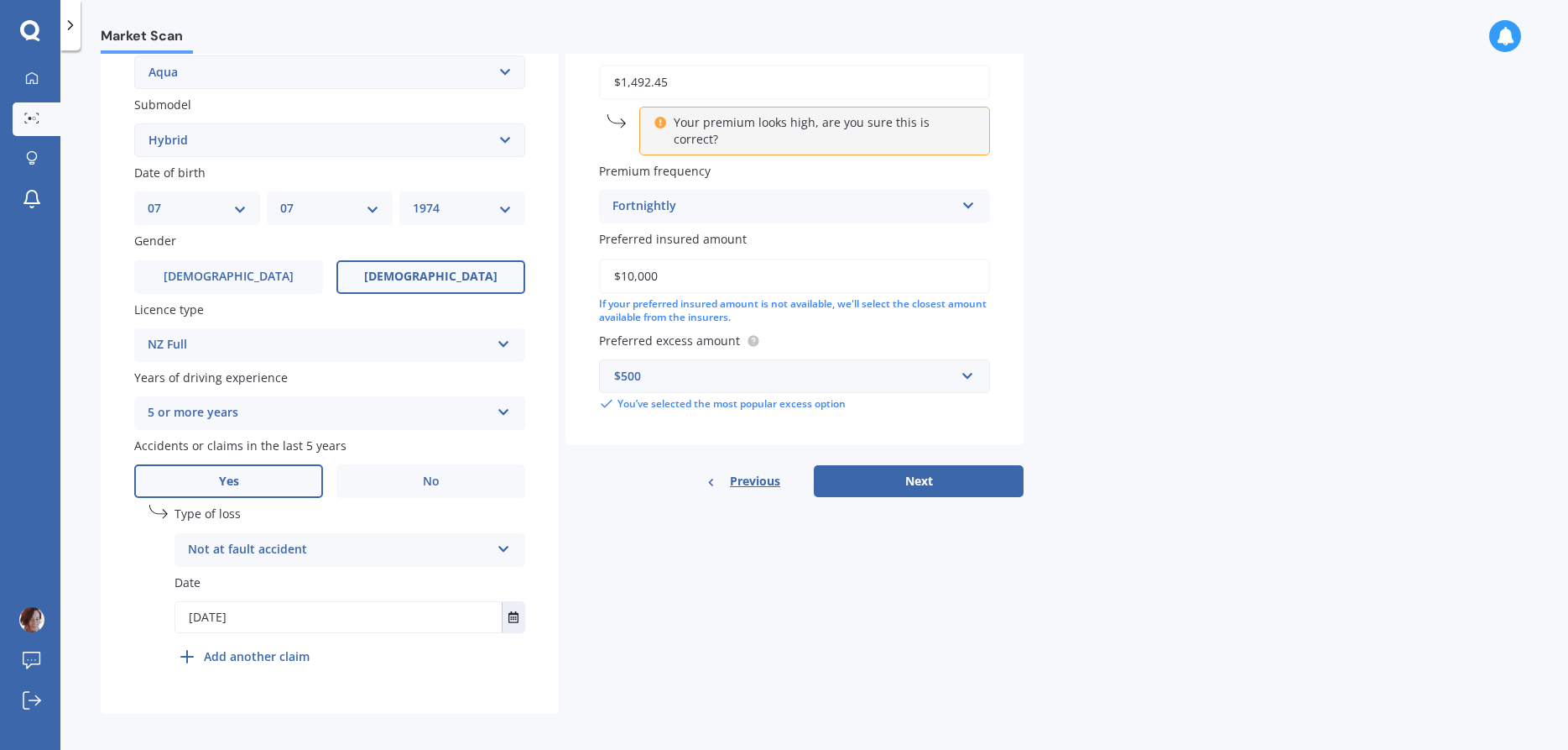
scroll to position [426, 0]
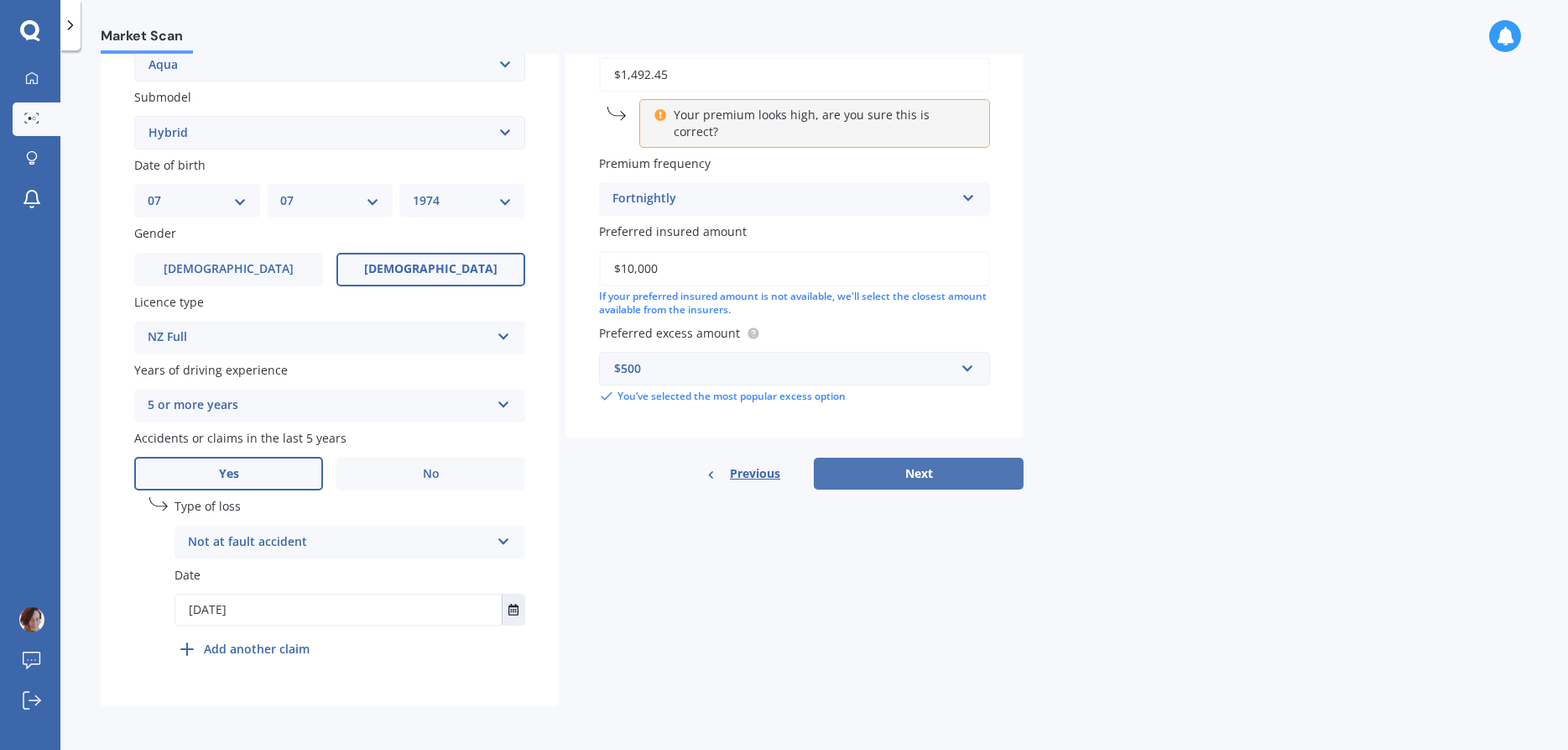
click at [928, 458] on button "Next" at bounding box center [918, 473] width 209 height 32
select select "07"
select select "1974"
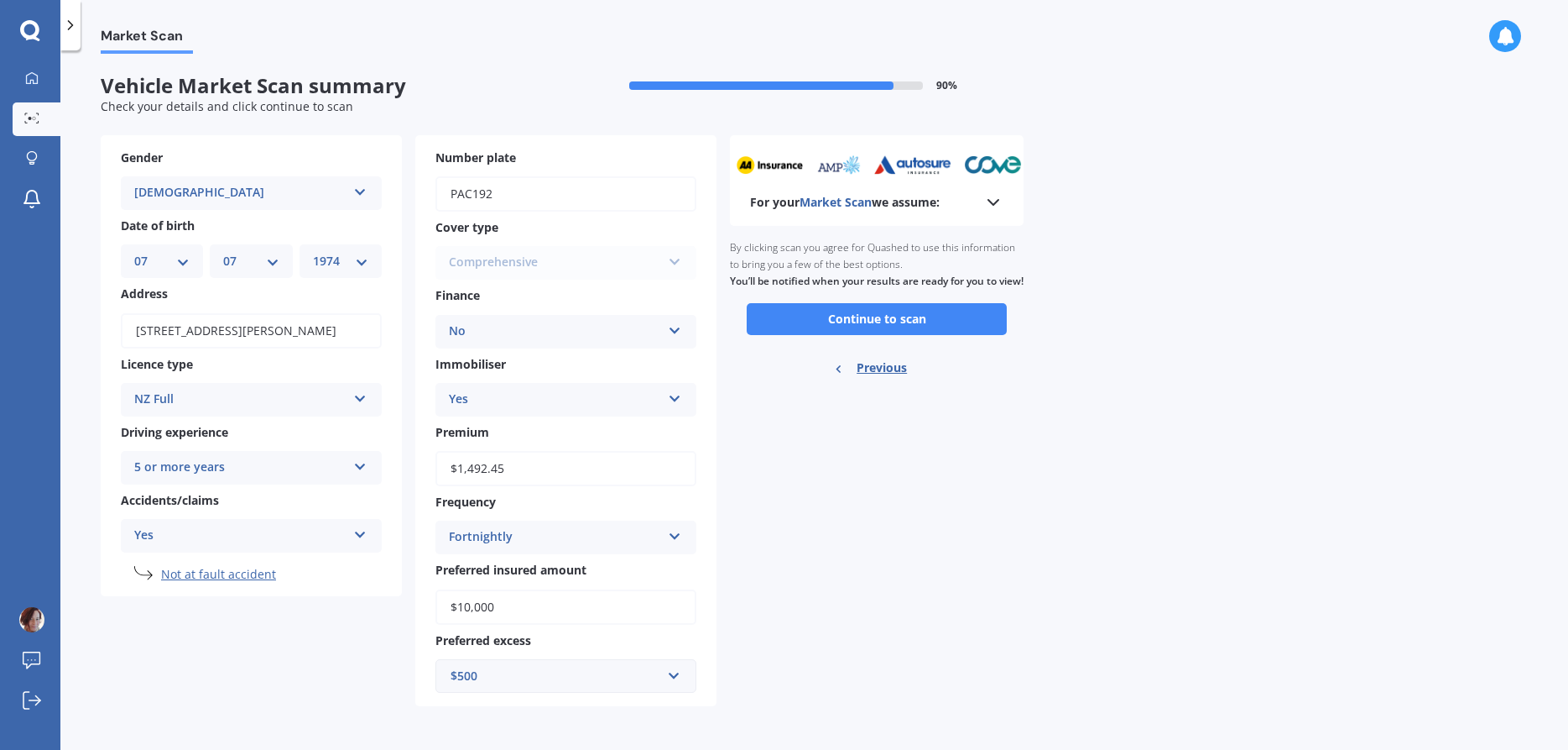
scroll to position [0, 0]
click at [851, 335] on button "Continue to scan" at bounding box center [877, 318] width 260 height 32
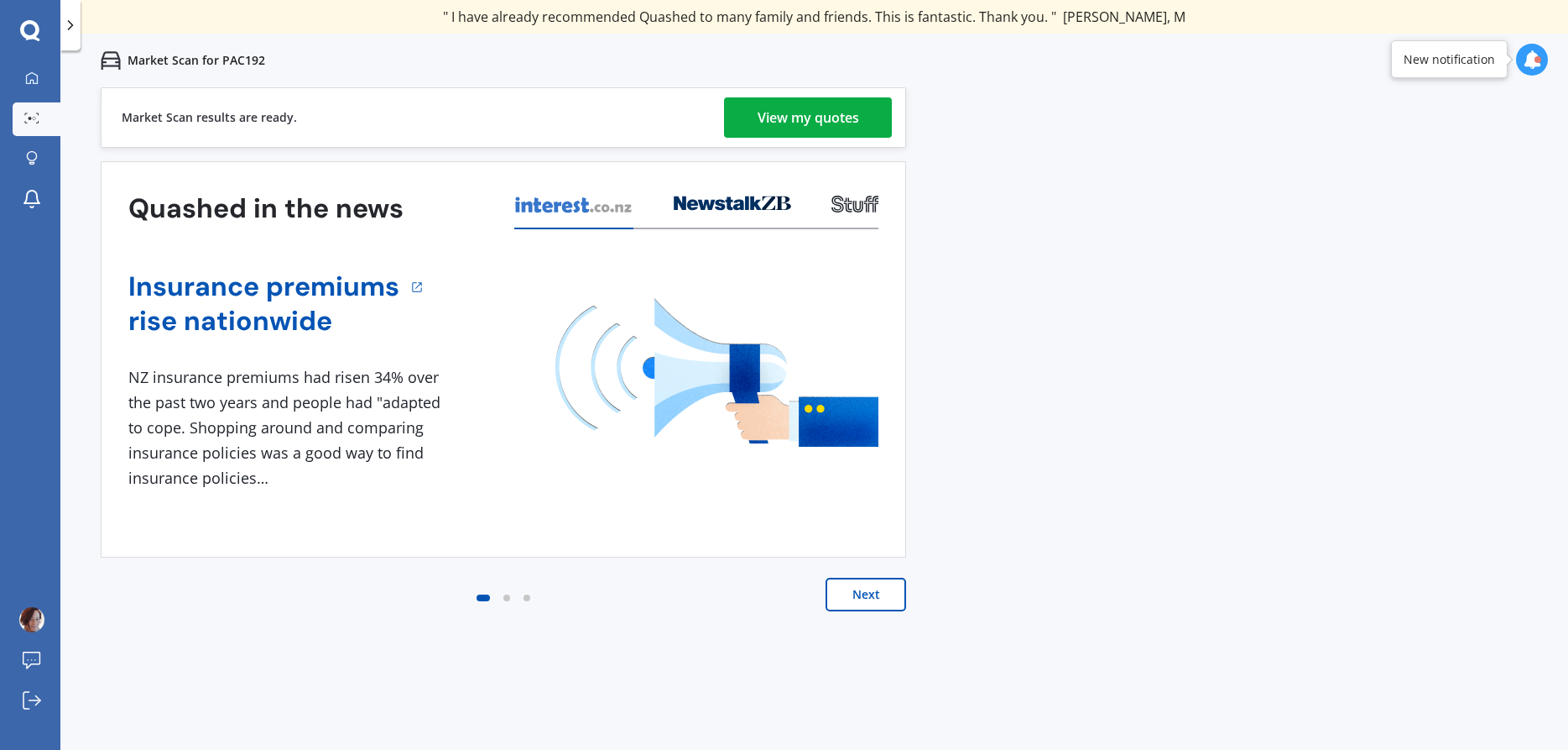
click at [820, 125] on div "View my quotes" at bounding box center [808, 117] width 102 height 41
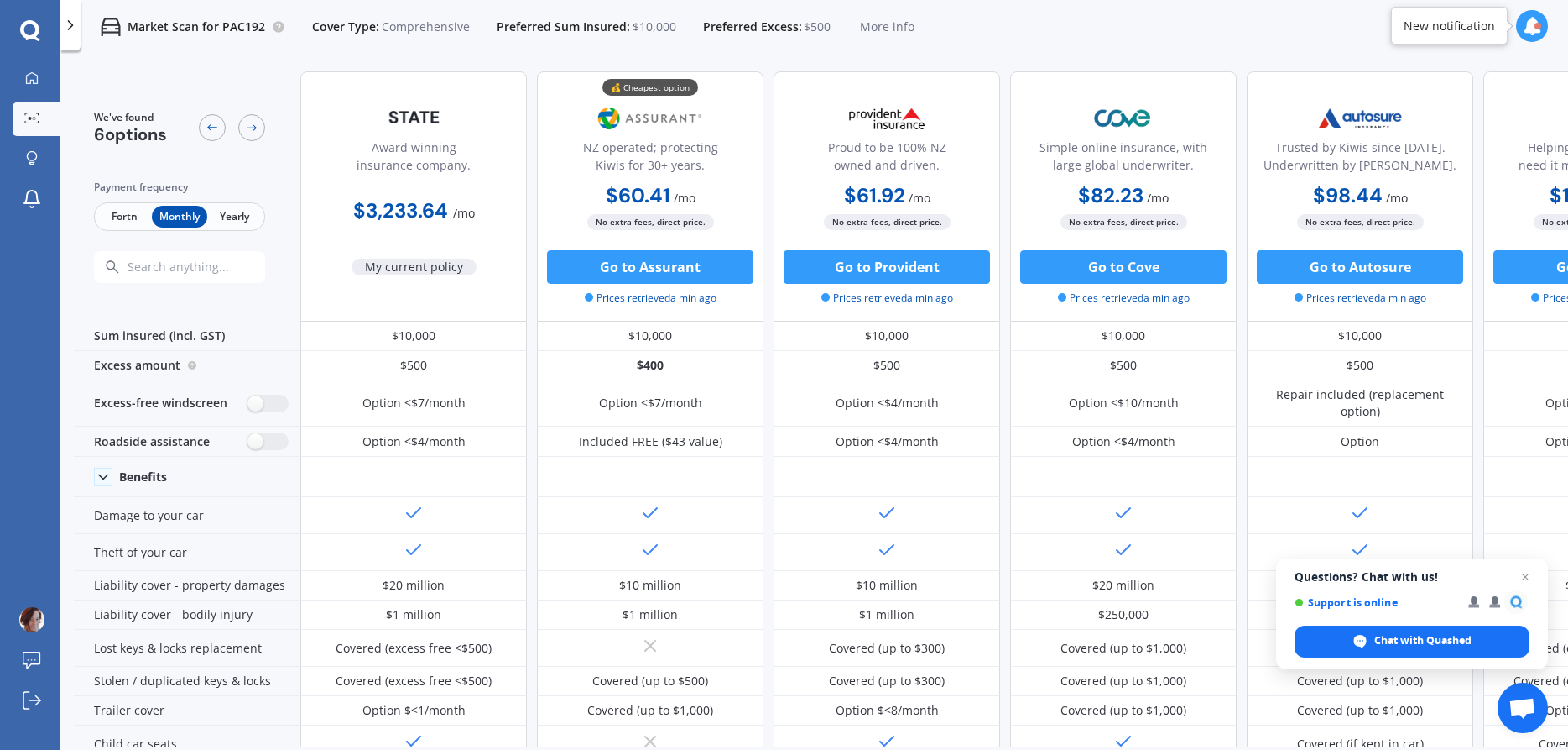
click at [127, 221] on span "Fortn" at bounding box center [124, 216] width 54 height 21
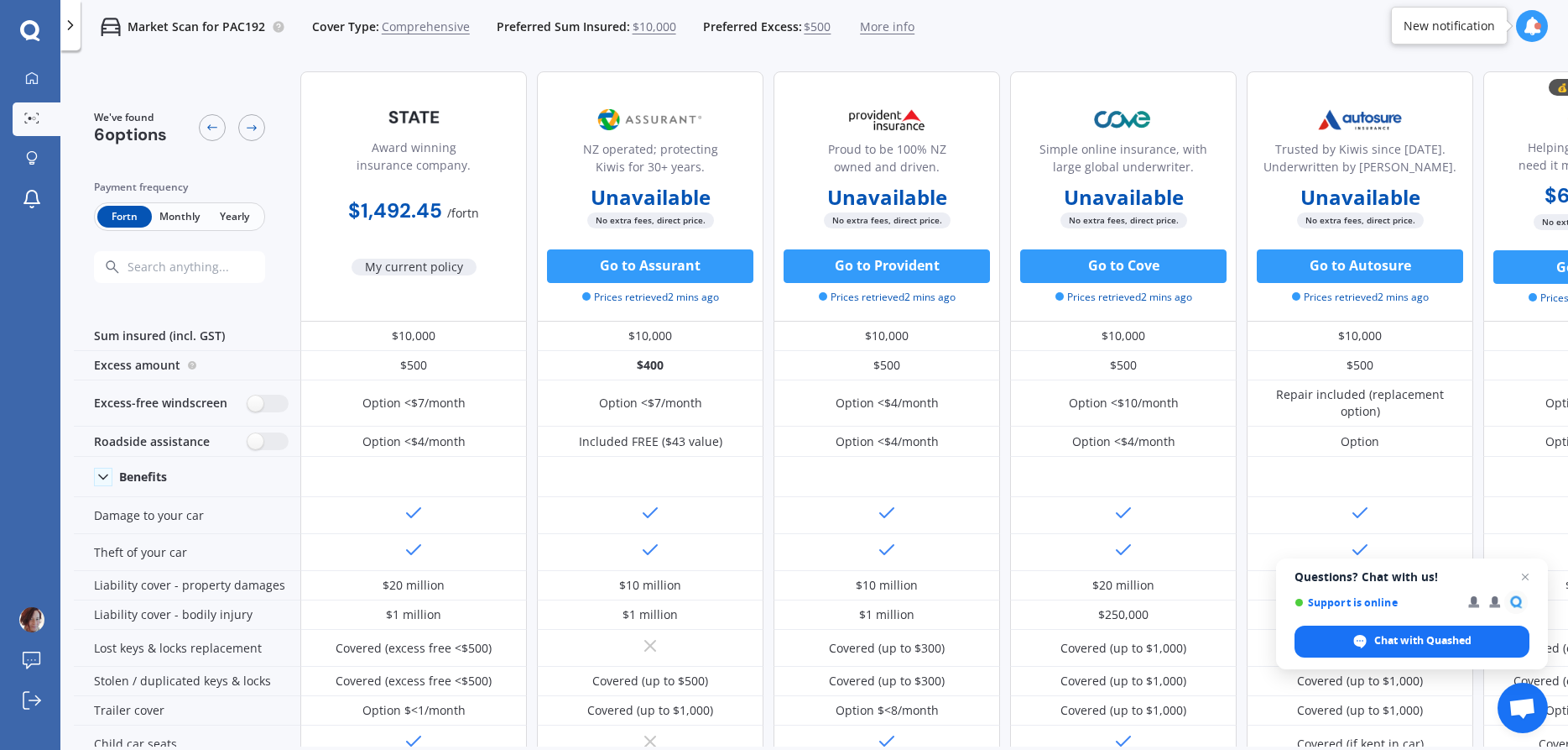
click at [875, 25] on span "More info" at bounding box center [887, 26] width 54 height 16
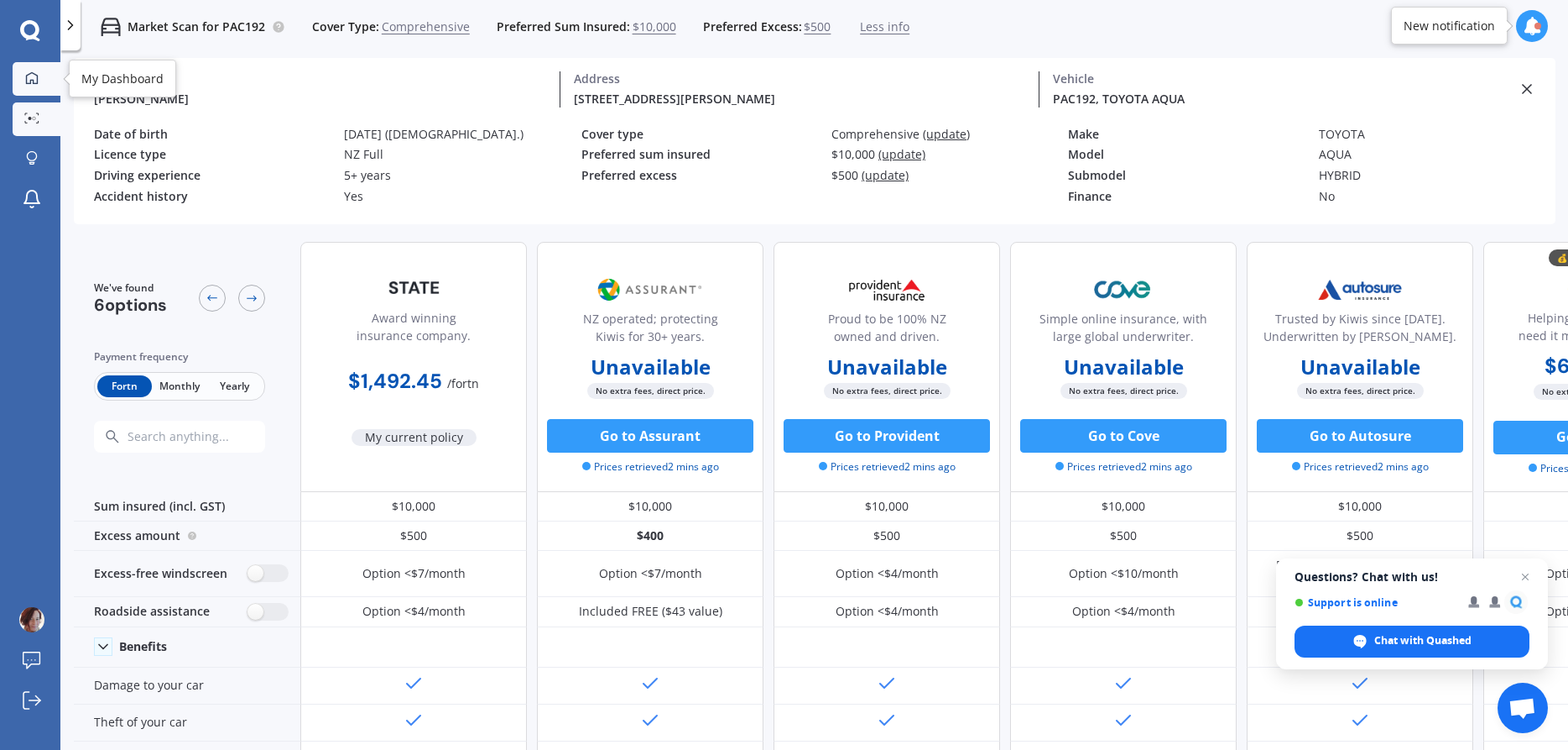
click at [30, 74] on icon at bounding box center [32, 78] width 12 height 12
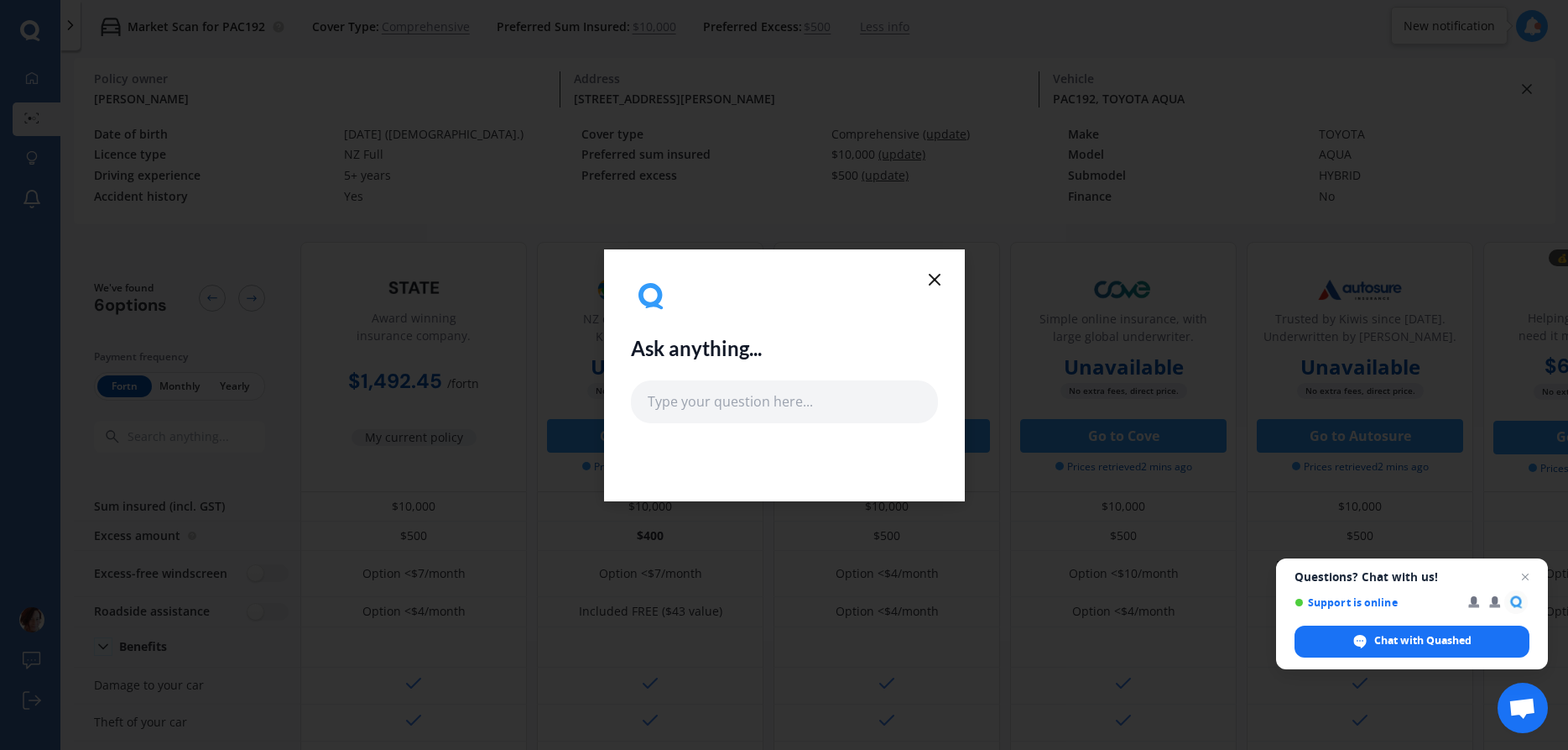
click at [935, 278] on line at bounding box center [935, 279] width 10 height 10
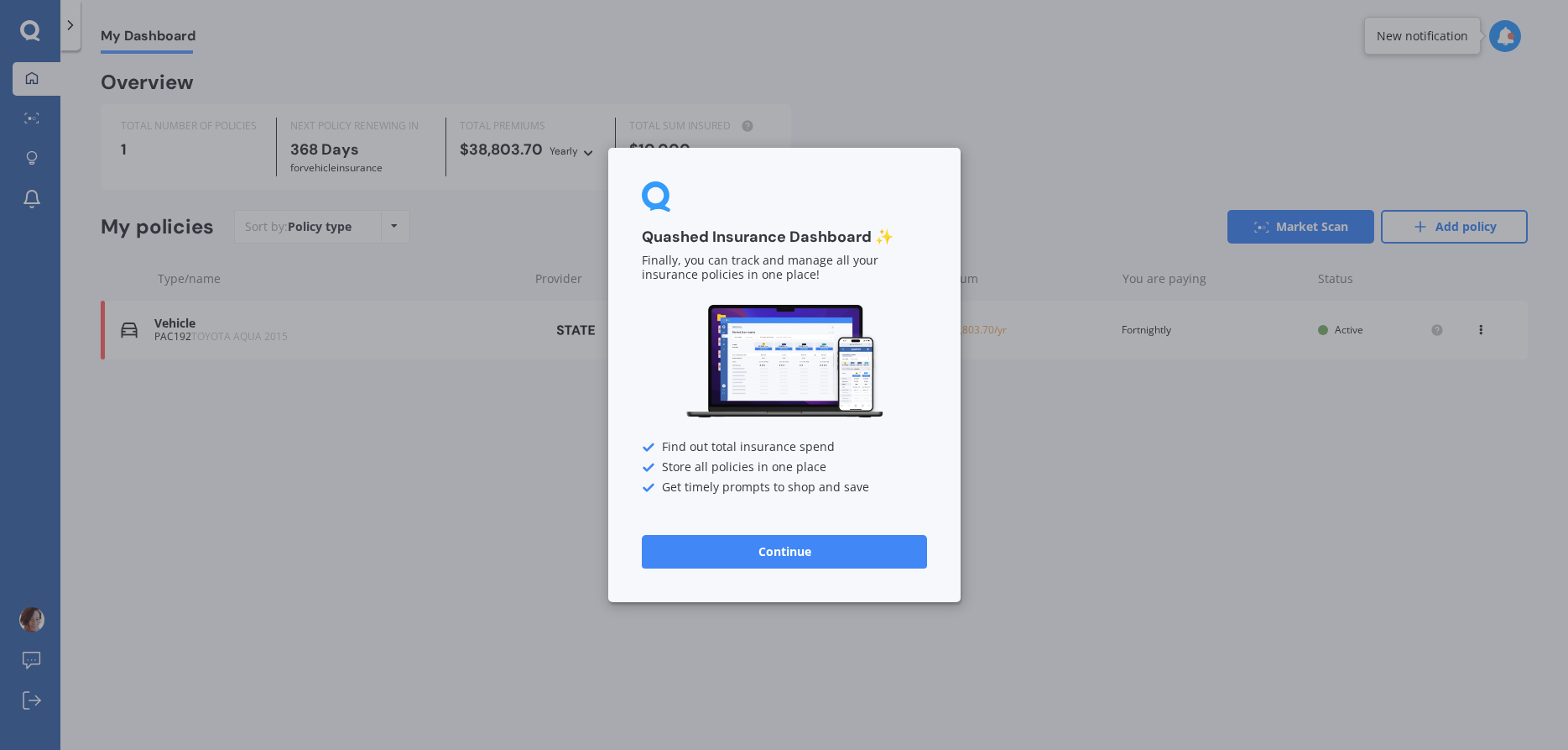
click at [779, 556] on button "Continue" at bounding box center [784, 551] width 285 height 34
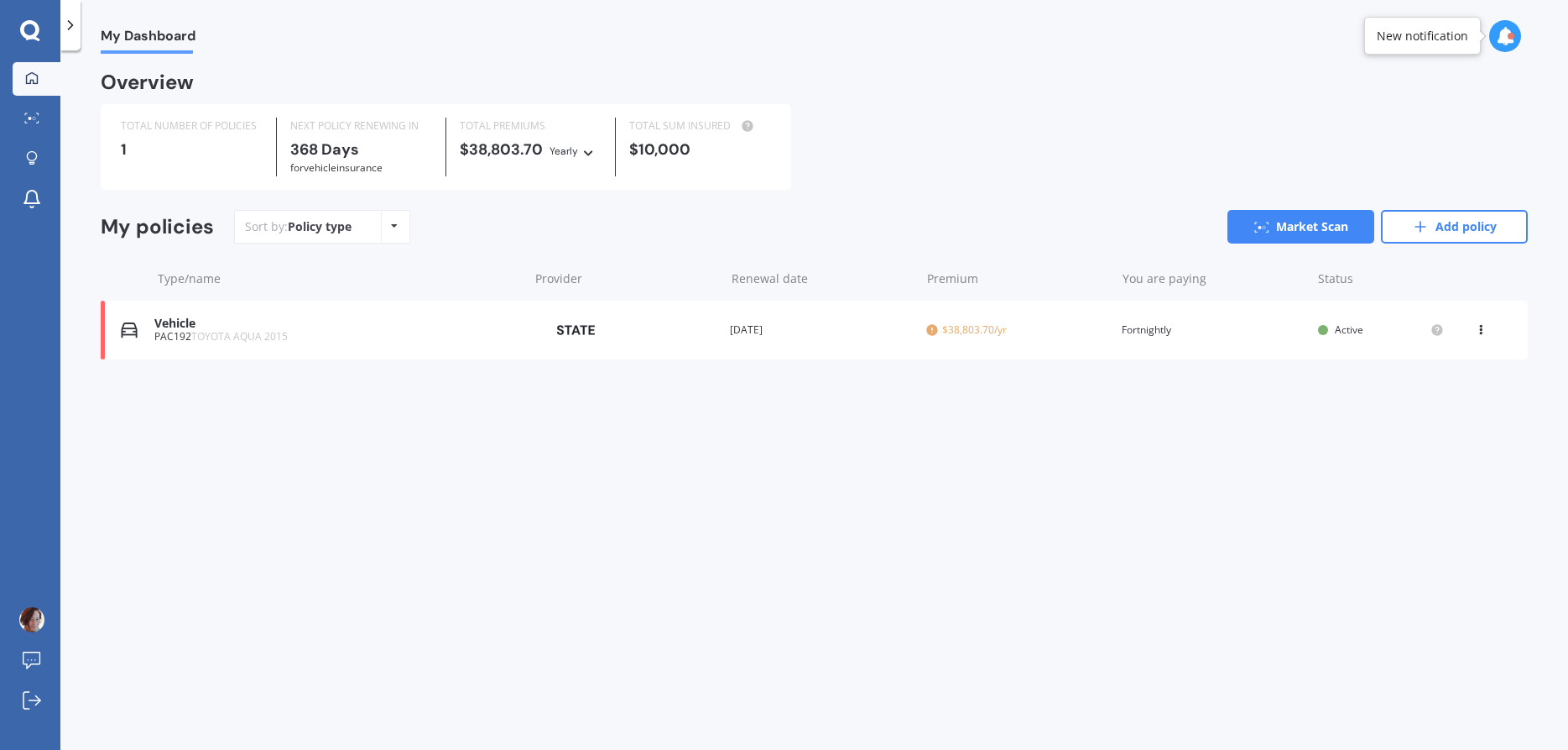
click at [779, 556] on div "My Dashboard Overview TOTAL NUMBER OF POLICIES 1 NEXT POLICY RENEWING [DATE] fo…" at bounding box center [814, 403] width 1508 height 700
click at [1480, 326] on icon at bounding box center [1481, 326] width 12 height 10
click at [1441, 361] on div "View policy" at bounding box center [1444, 362] width 166 height 34
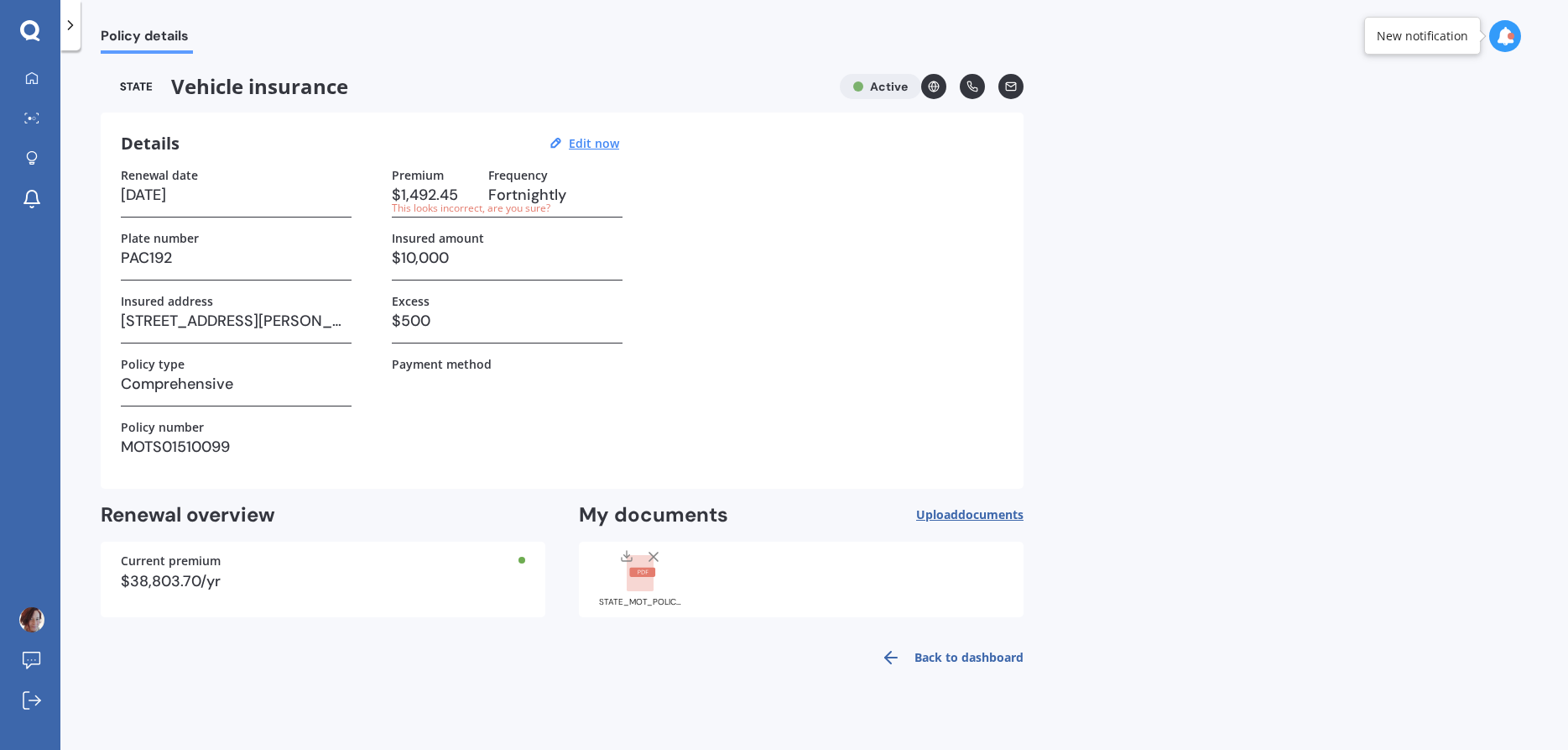
click at [1297, 344] on div "Policy details Vehicle insurance Active Details Edit now Renewal date [DATE] Pl…" at bounding box center [814, 403] width 1508 height 700
click at [595, 142] on u "Edit now" at bounding box center [594, 143] width 50 height 16
select select "25"
select select "09"
select select "2026"
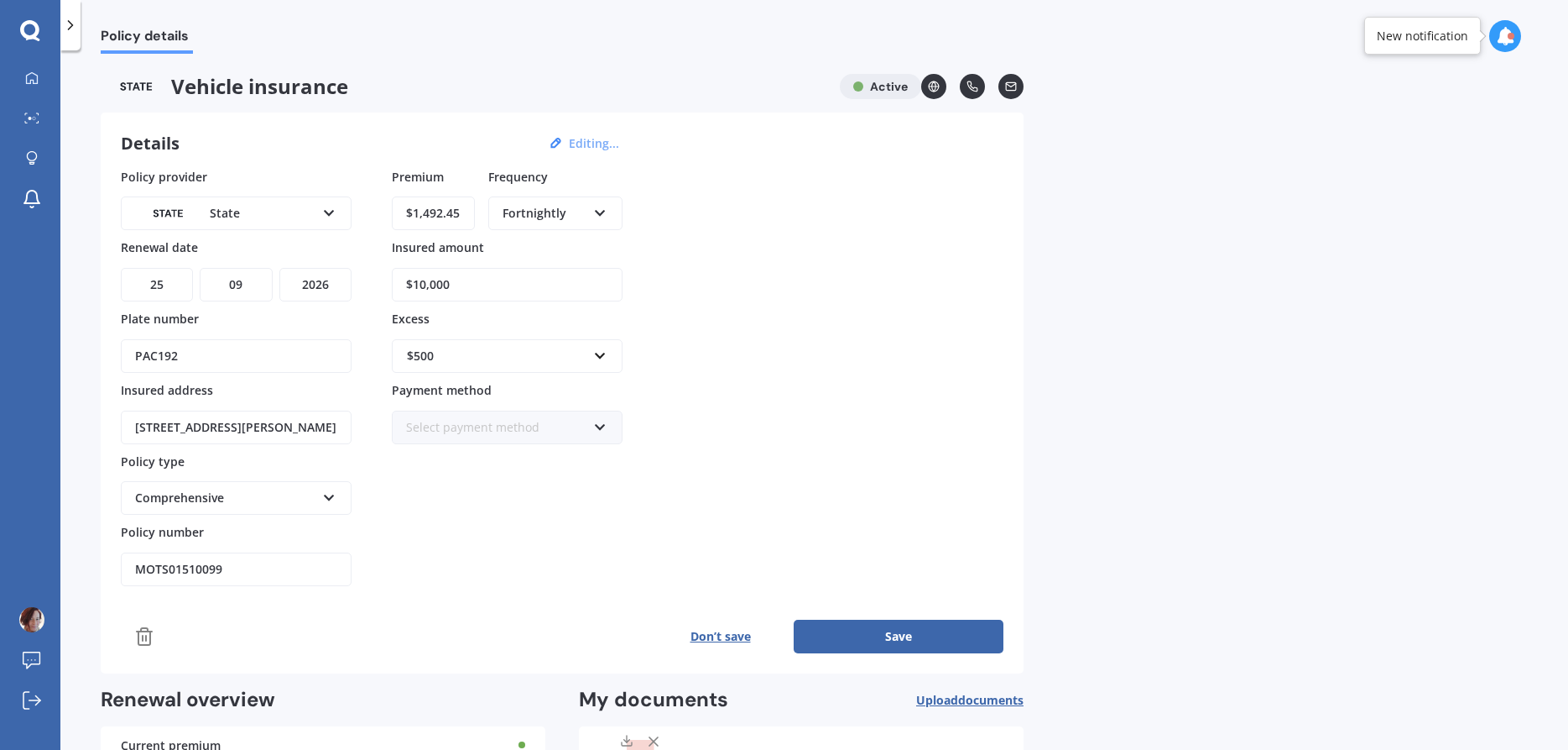
click at [599, 212] on icon at bounding box center [600, 210] width 15 height 12
click at [527, 234] on div "Yearly" at bounding box center [555, 245] width 131 height 30
click at [1284, 429] on div "Policy details Vehicle insurance Active Details Editing... Policy provider Stat…" at bounding box center [814, 403] width 1508 height 700
click at [895, 643] on button "Save" at bounding box center [899, 636] width 209 height 34
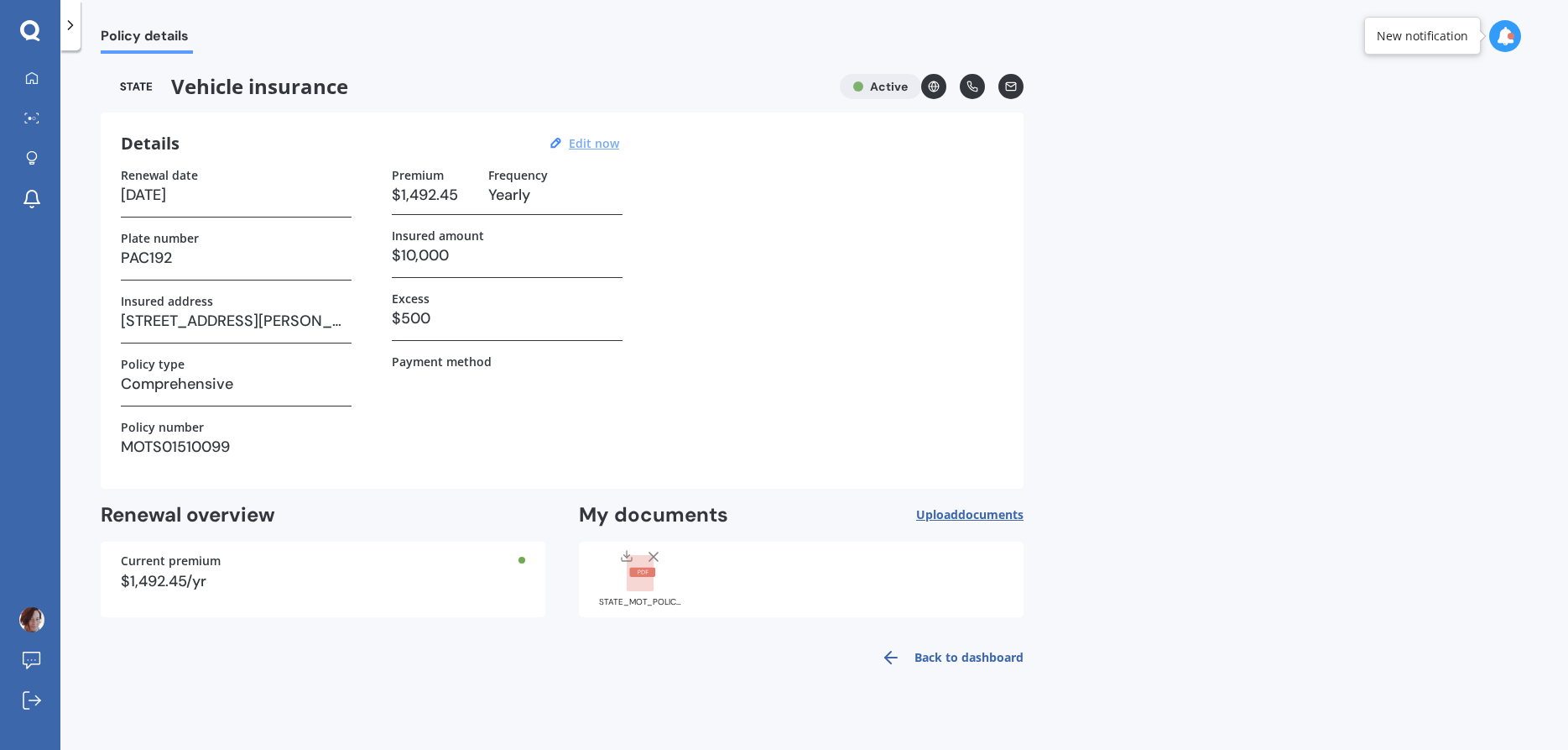
click at [1172, 372] on div "Policy details Vehicle insurance Active Details Edit now Renewal date [DATE] Pl…" at bounding box center [814, 403] width 1508 height 700
click at [723, 375] on div "Renewal date [DATE] Plate number PAC192 Insured address [STREET_ADDRESS][PERSON…" at bounding box center [562, 318] width 882 height 301
click at [951, 652] on link "Back to dashboard" at bounding box center [946, 658] width 152 height 41
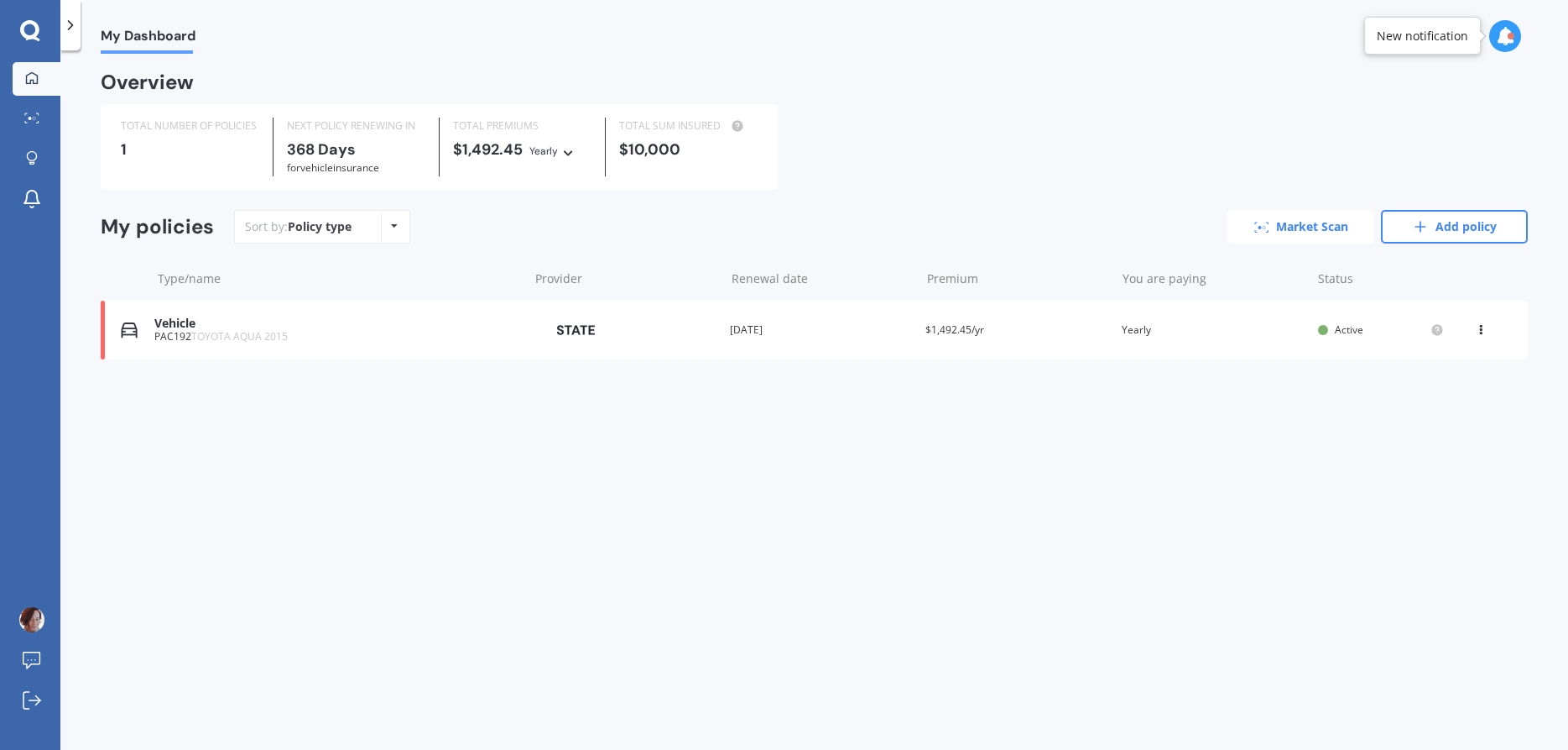
click at [1288, 218] on link "Market Scan" at bounding box center [1300, 226] width 146 height 34
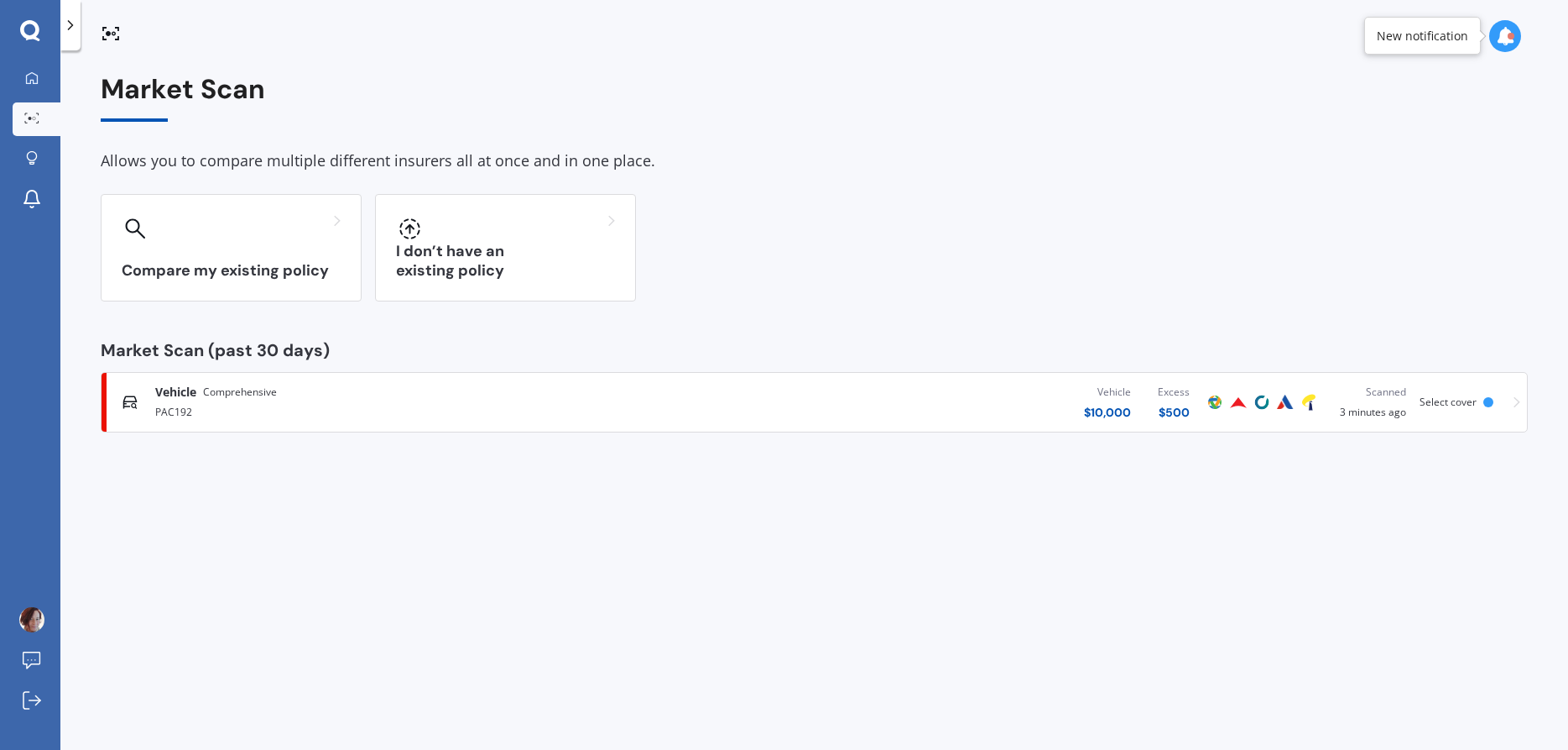
click at [1456, 401] on span "Select cover" at bounding box center [1448, 402] width 57 height 15
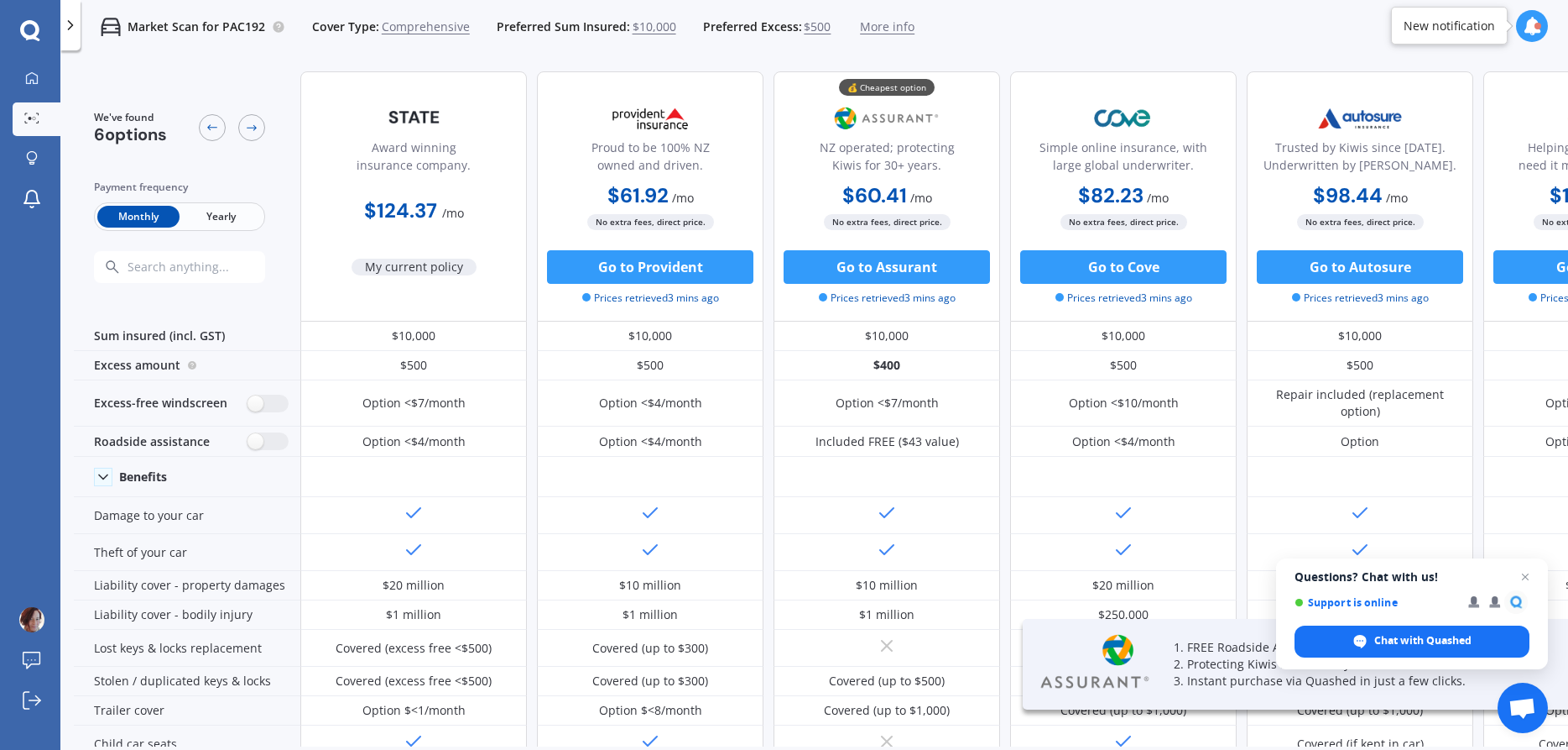
click at [155, 221] on span "Monthly" at bounding box center [138, 216] width 82 height 21
click at [1528, 570] on span "Close chat" at bounding box center [1526, 577] width 21 height 21
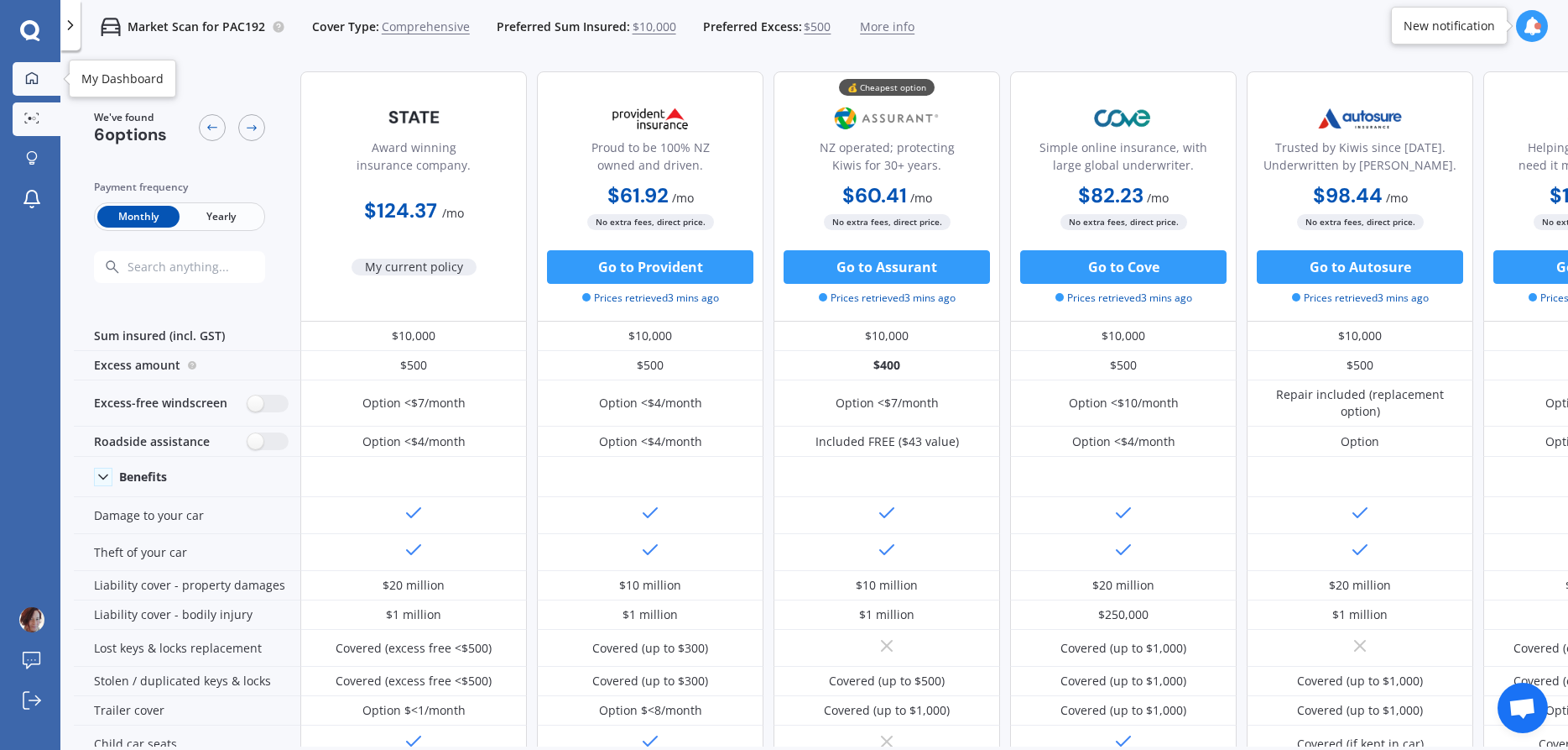
click at [30, 88] on link "My Dashboard" at bounding box center [36, 79] width 48 height 34
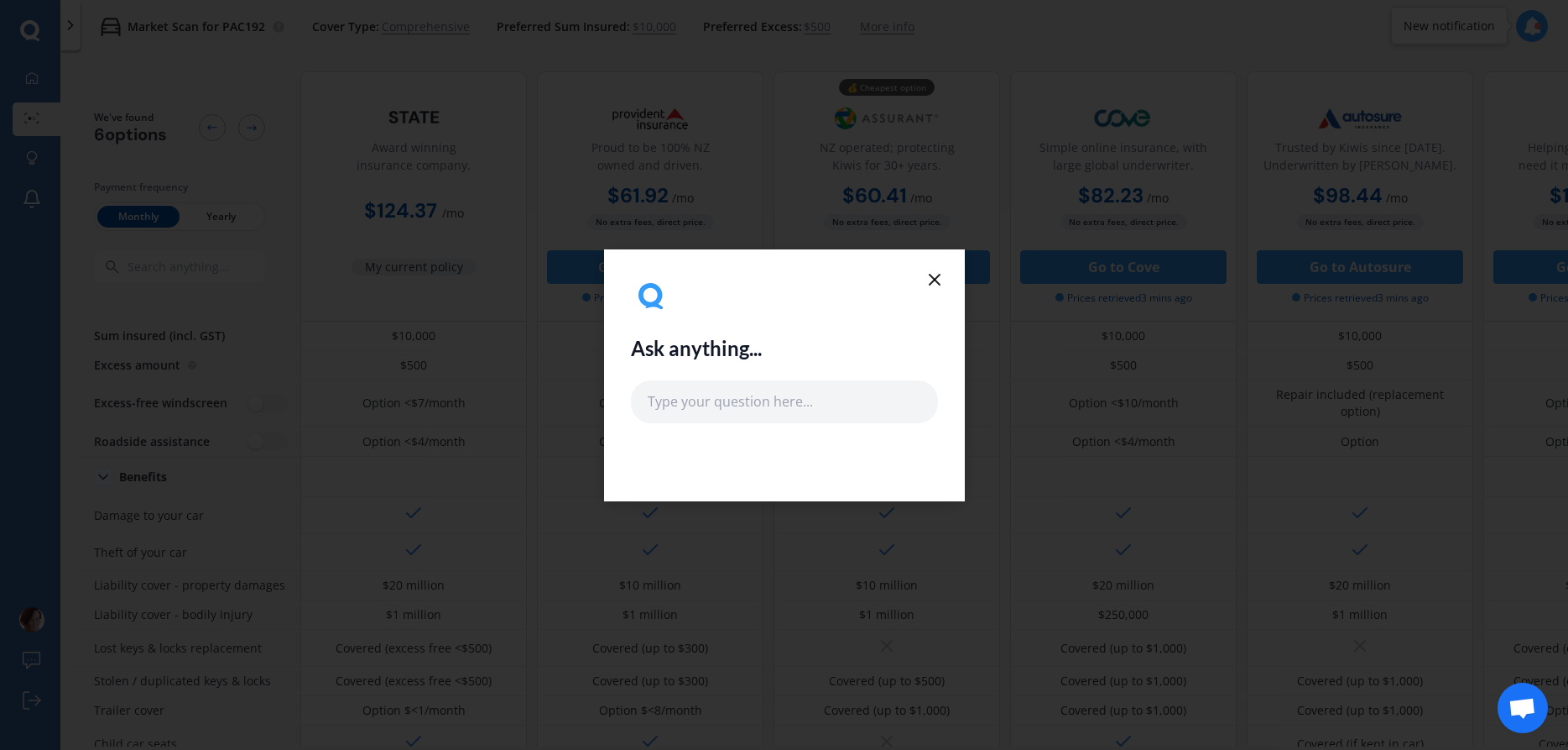
click at [935, 277] on icon at bounding box center [935, 279] width 20 height 20
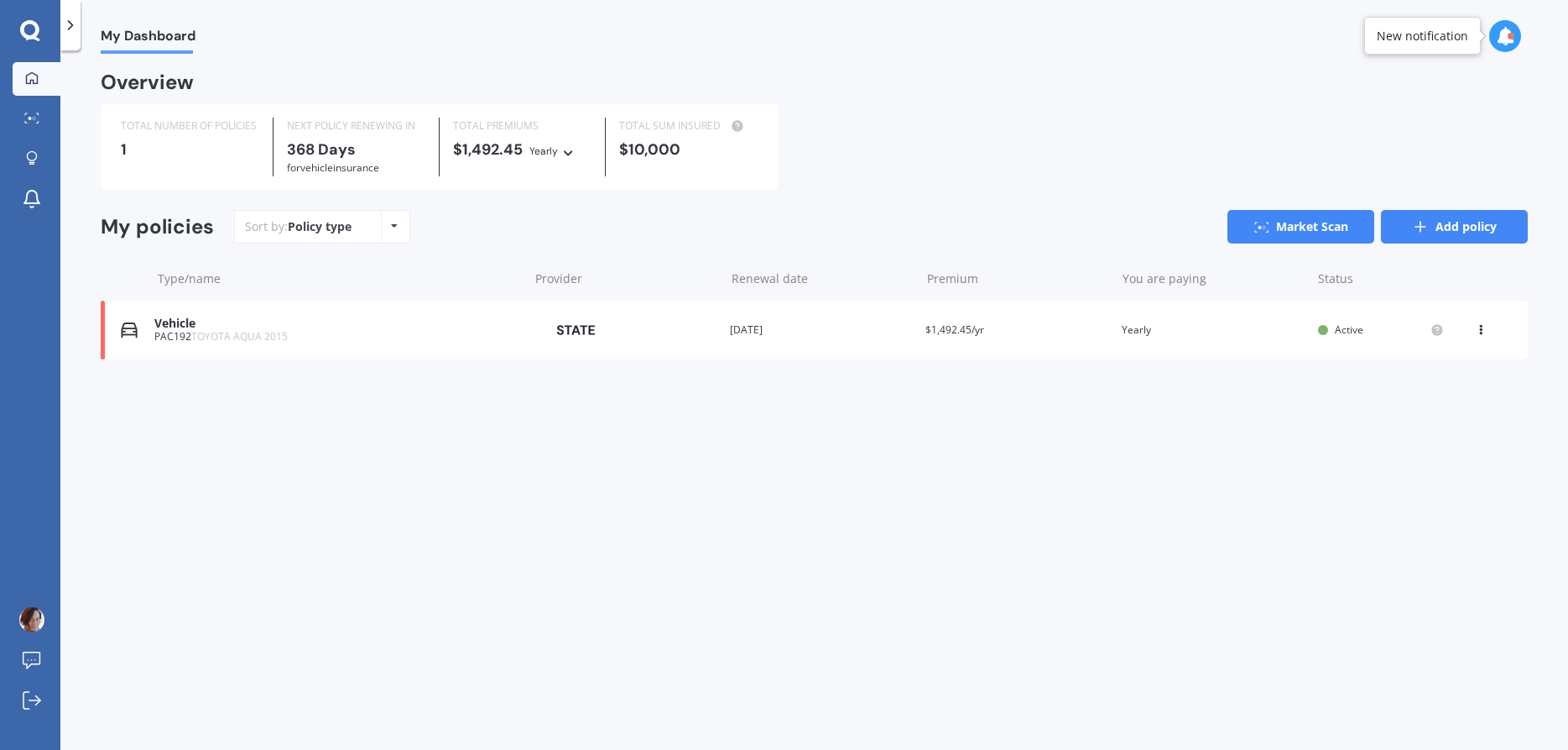
click at [1456, 224] on link "Add policy" at bounding box center [1454, 226] width 146 height 34
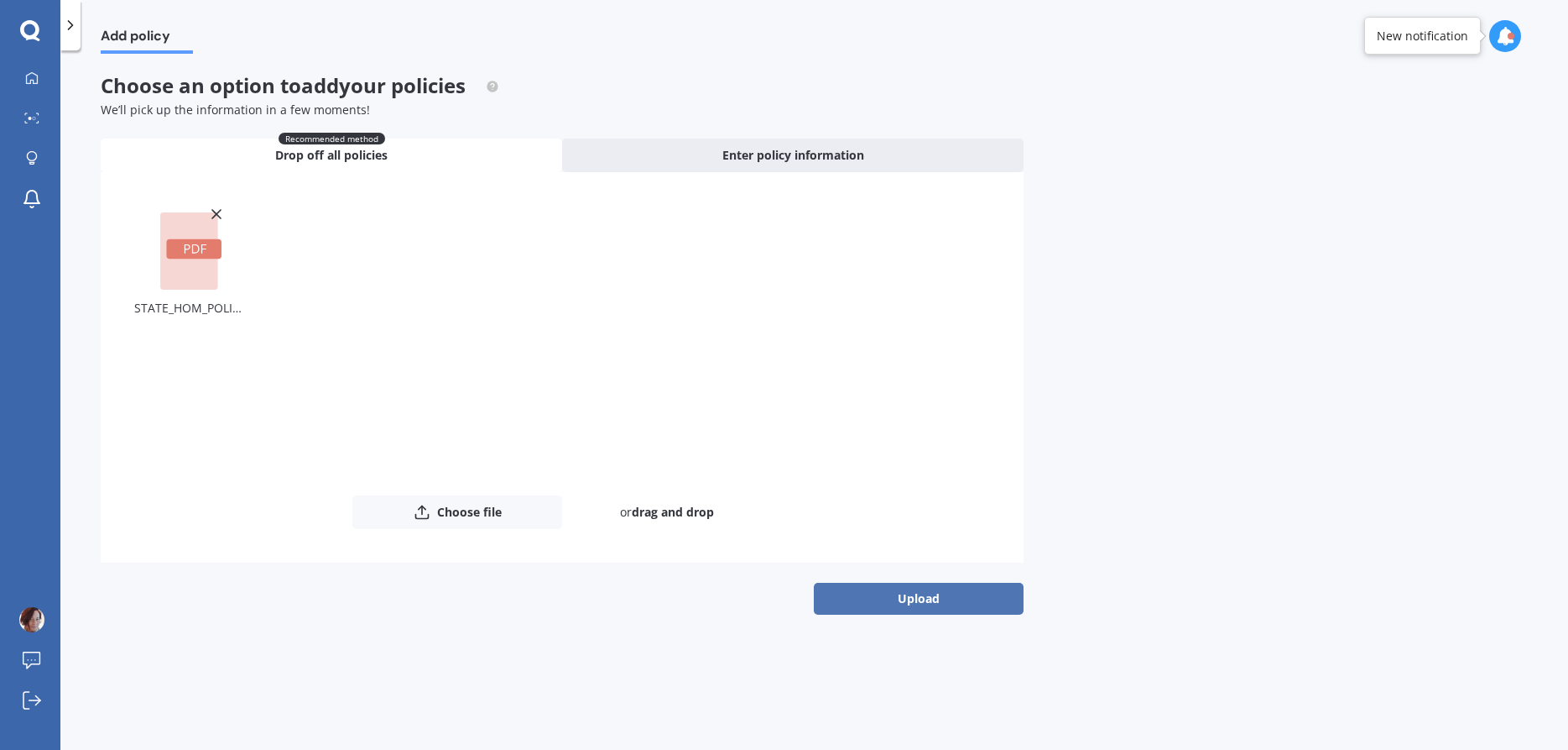
click at [888, 584] on button "Upload" at bounding box center [918, 599] width 209 height 32
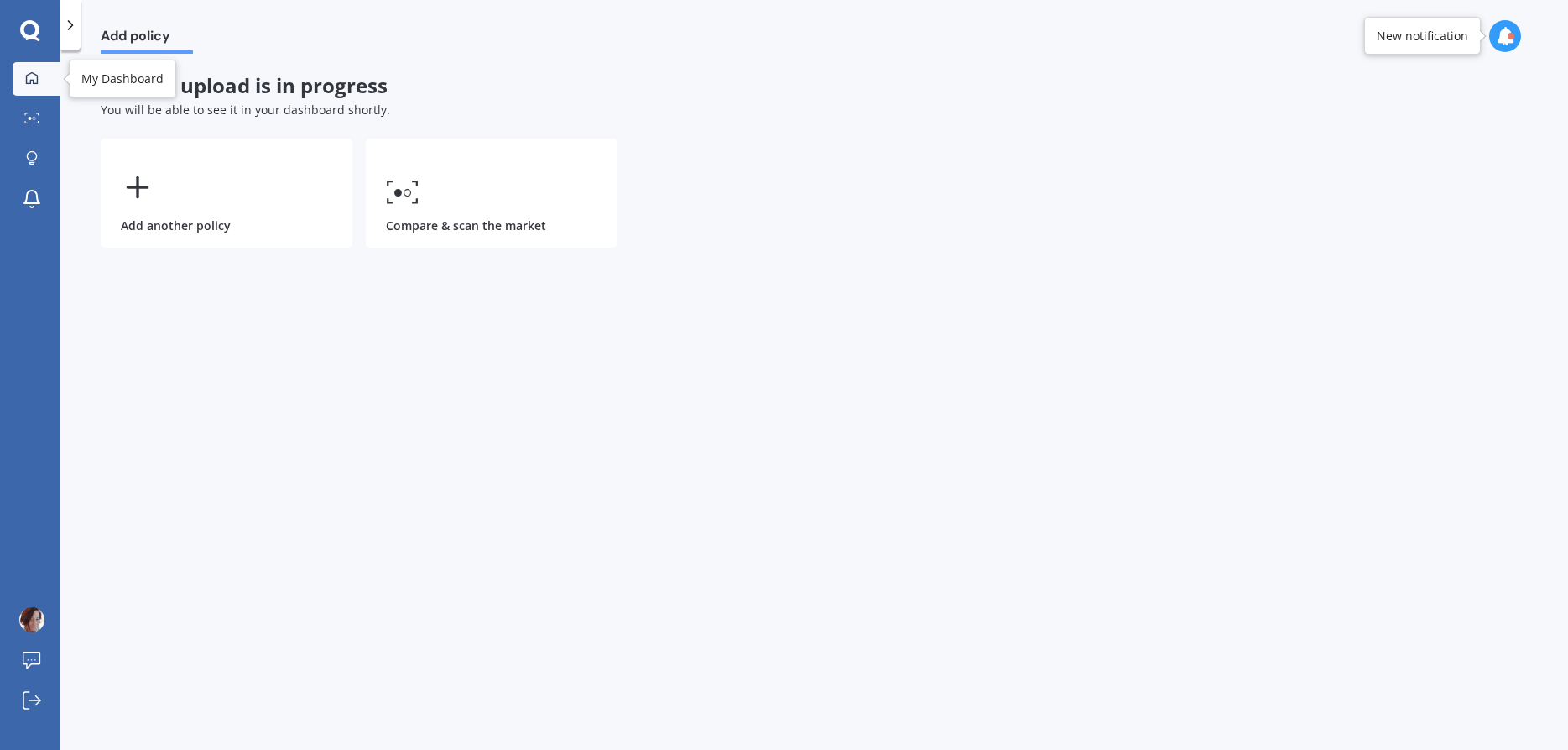
click at [42, 87] on link "My Dashboard" at bounding box center [36, 79] width 48 height 34
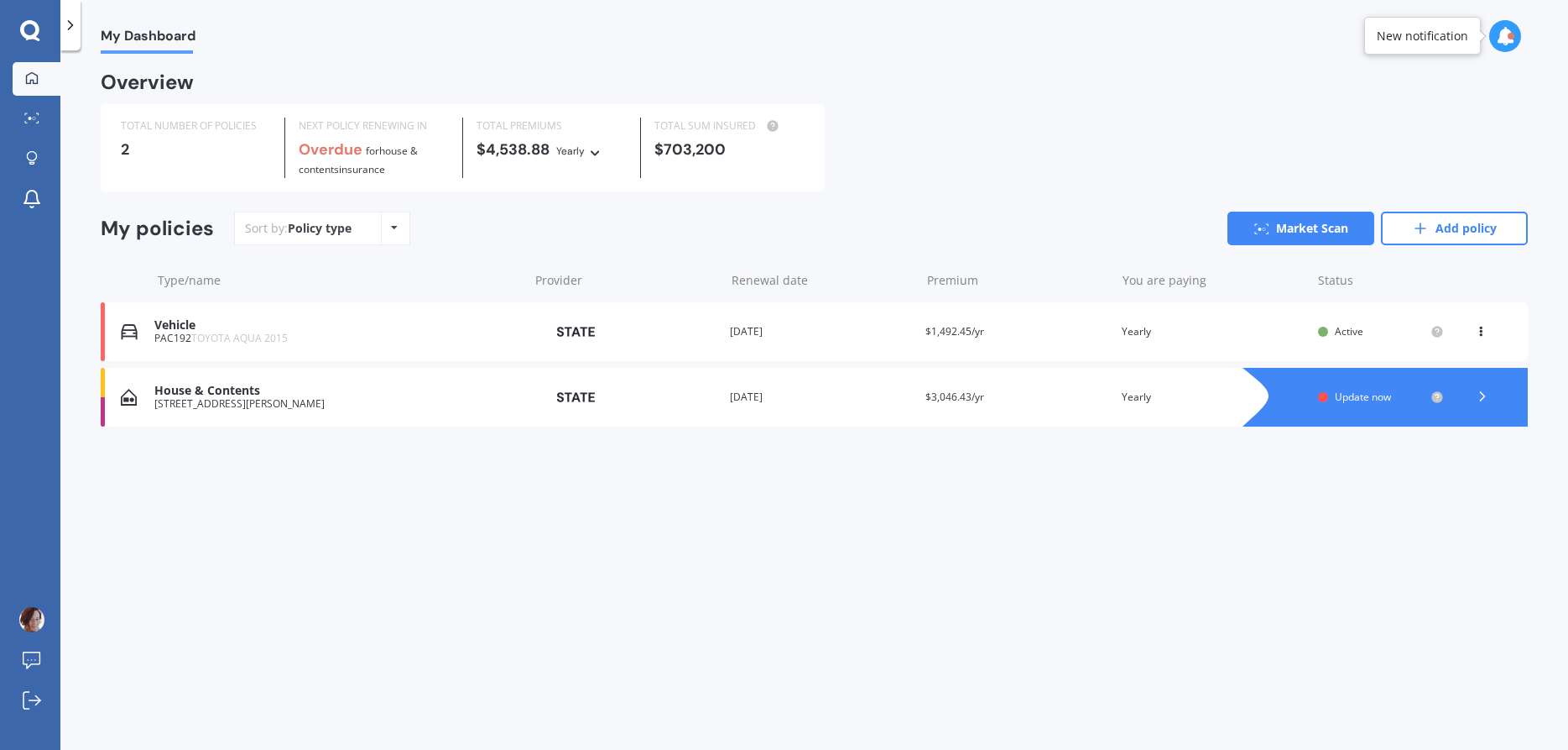
click at [1363, 400] on span "Update now" at bounding box center [1363, 397] width 56 height 15
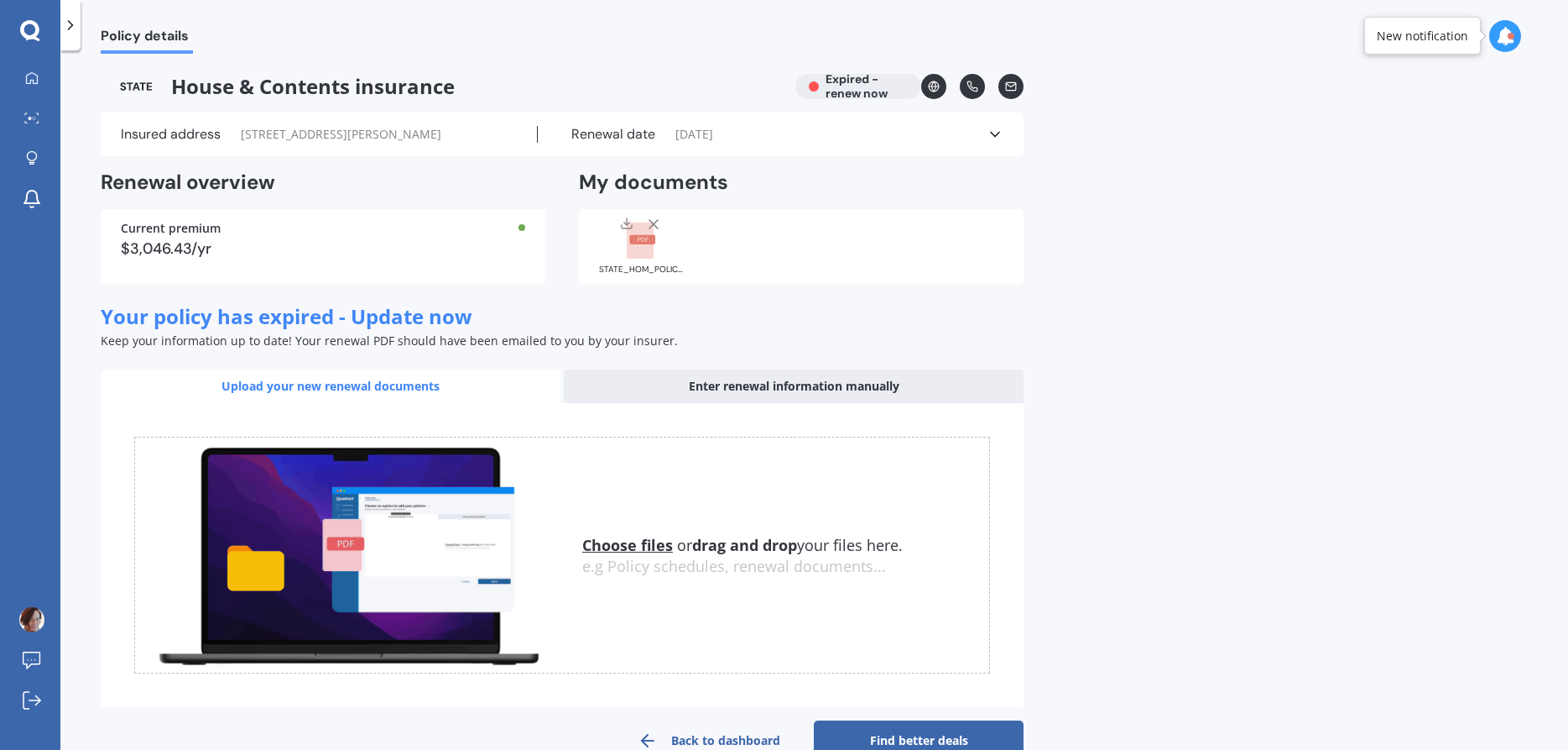
click at [1199, 390] on div "Policy details House & Contents insurance Expired - renew now Insured address […" at bounding box center [814, 403] width 1508 height 700
click at [717, 403] on div "Enter renewal information manually" at bounding box center [793, 386] width 460 height 34
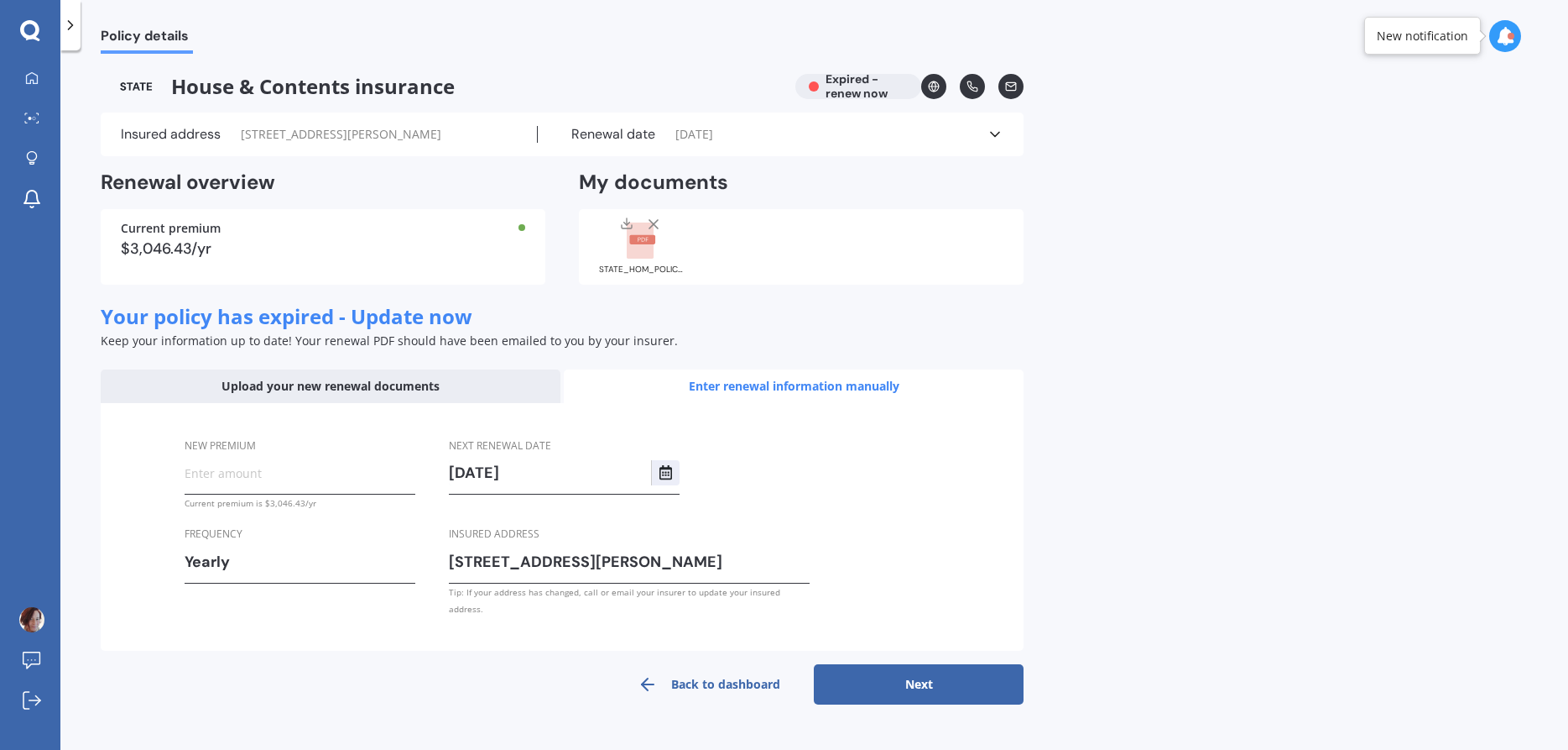
click at [234, 574] on div "Yearly" at bounding box center [288, 562] width 208 height 25
click at [233, 510] on span "Fortnightly" at bounding box center [227, 504] width 57 height 16
click at [952, 688] on button "Next" at bounding box center [918, 684] width 209 height 41
drag, startPoint x: 281, startPoint y: 474, endPoint x: 277, endPoint y: 495, distance: 21.4
click at [280, 477] on div "New premium" at bounding box center [300, 466] width 231 height 59
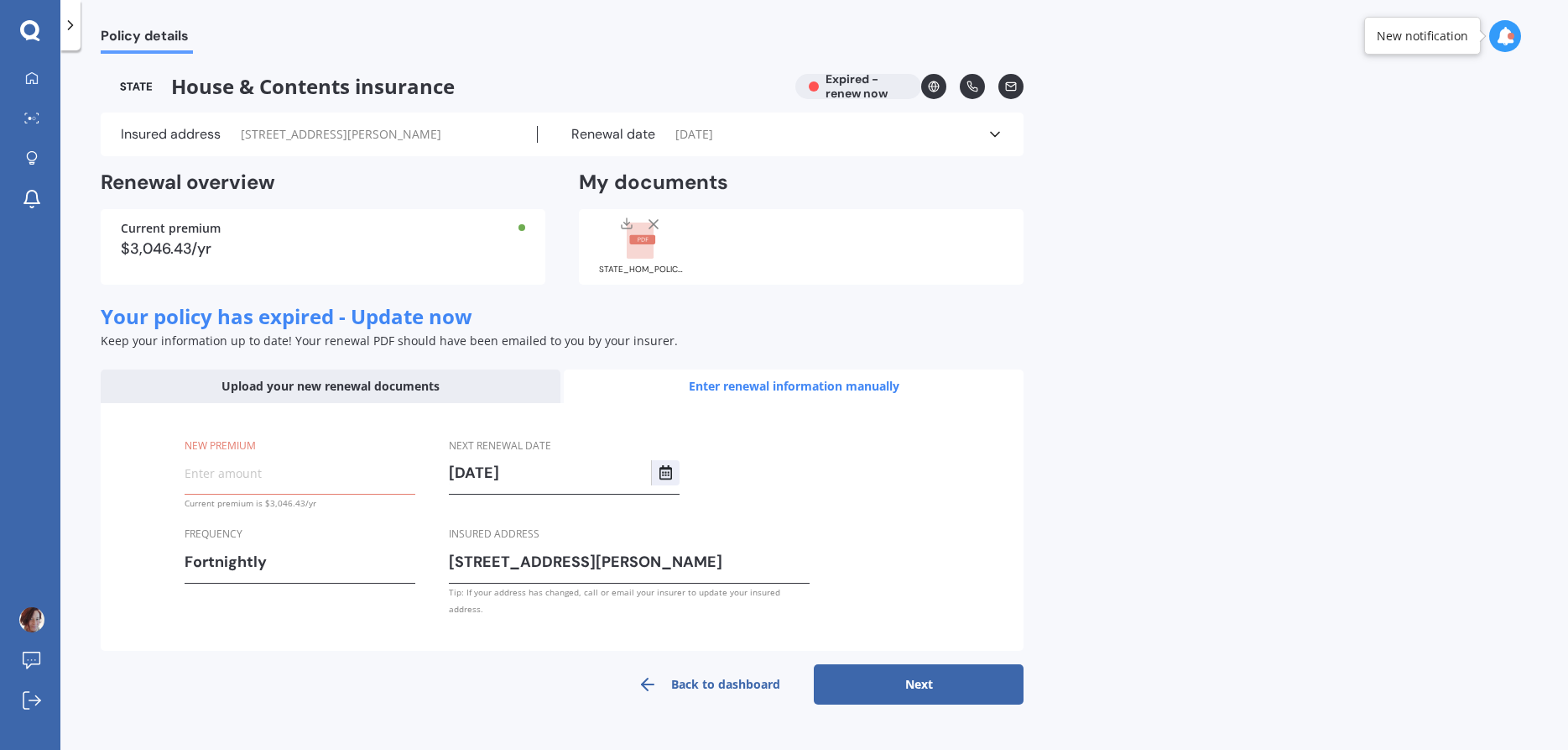
click at [277, 485] on input "New premium" at bounding box center [300, 473] width 231 height 25
click at [290, 402] on div "Upload your new renewal documents" at bounding box center [331, 386] width 460 height 34
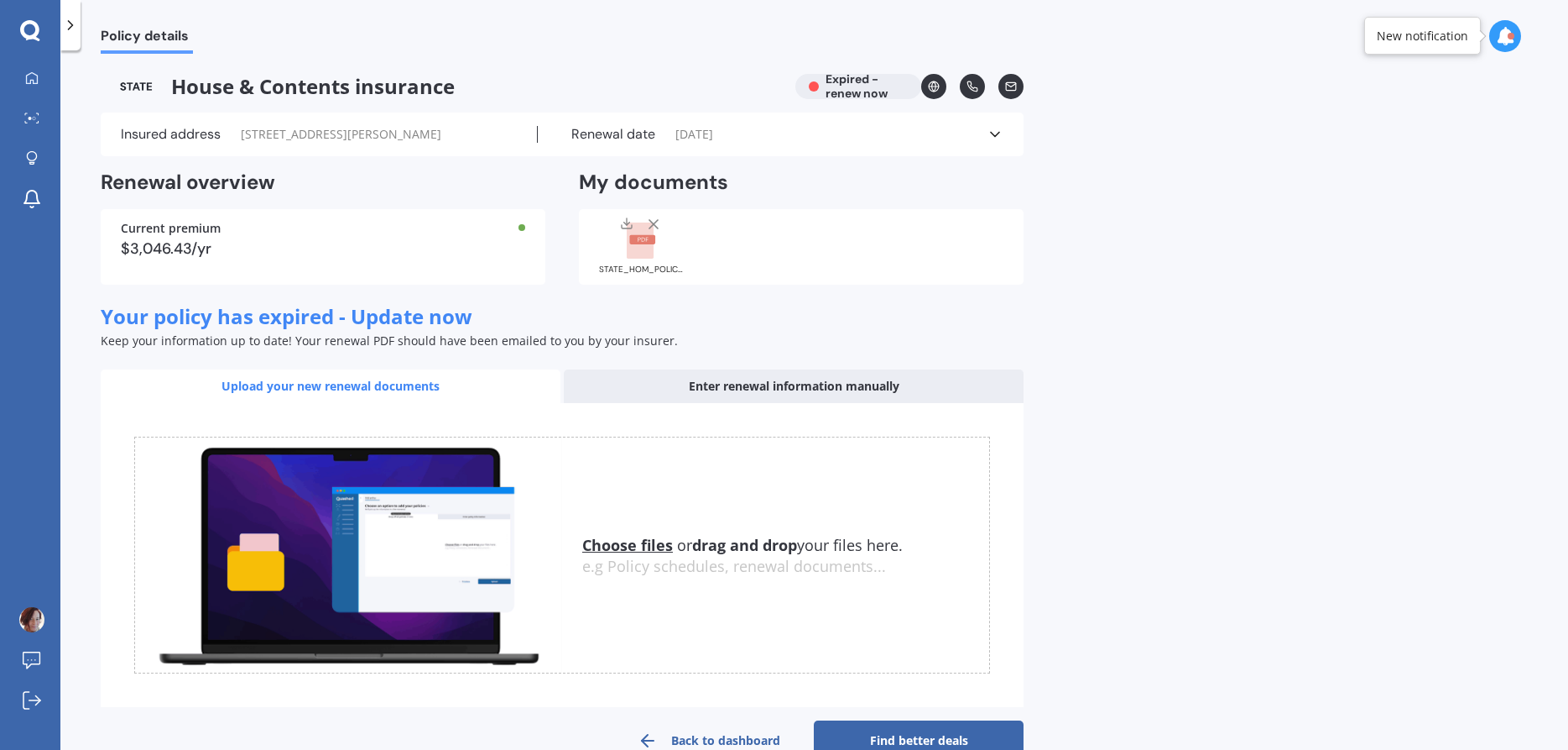
click at [1173, 502] on div "Policy details House & Contents insurance Expired - renew now Insured address […" at bounding box center [814, 403] width 1508 height 700
click at [306, 254] on div "Current premium $3,046.43/yr" at bounding box center [323, 246] width 445 height 76
click at [156, 234] on div "Current premium" at bounding box center [323, 228] width 404 height 12
click at [747, 401] on div "Enter renewal information manually" at bounding box center [793, 386] width 460 height 34
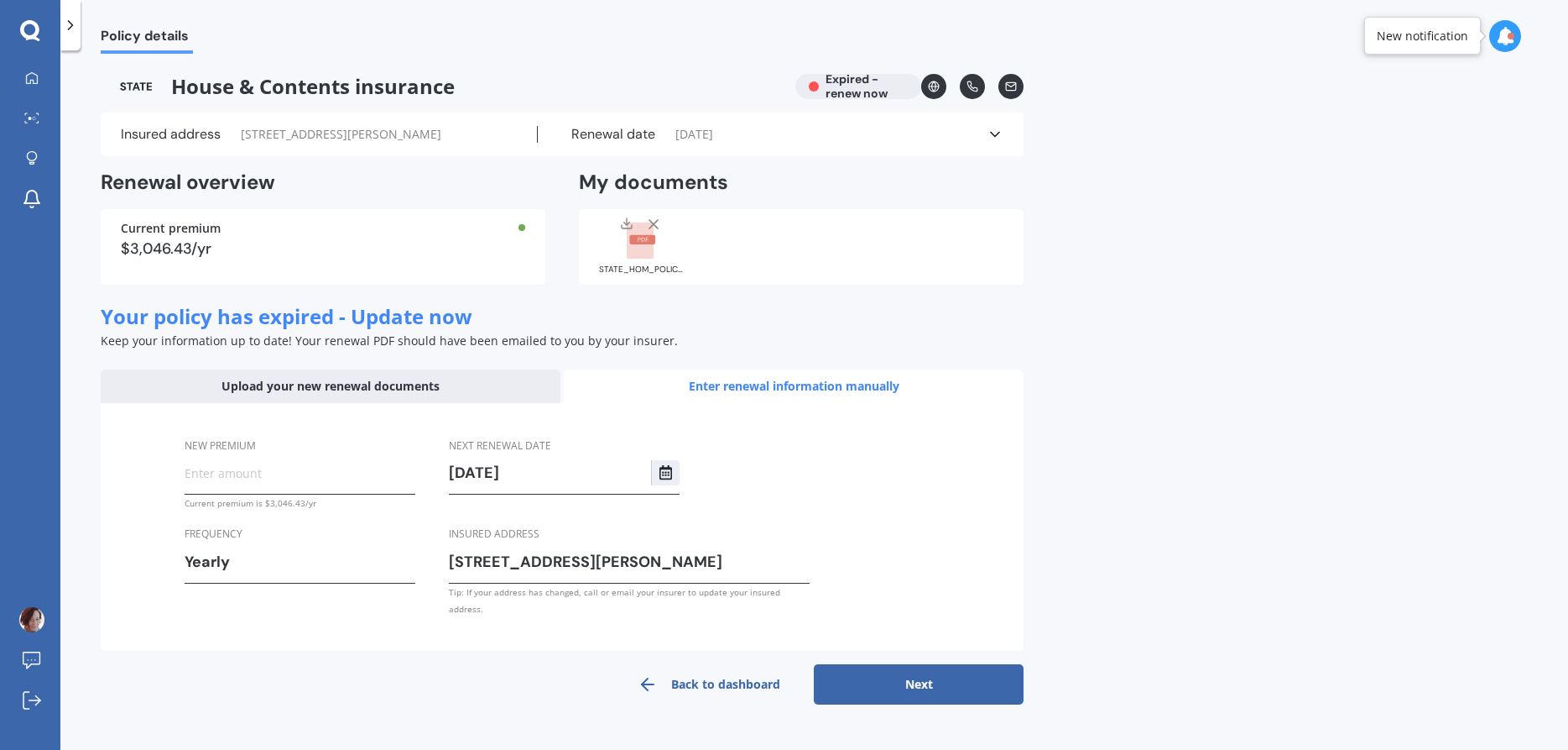
click at [272, 485] on input "New premium" at bounding box center [300, 473] width 231 height 25
type input "$3,046.43"
click at [907, 562] on div "New premium $3,046.43 Current premium is $3,046.43/yr Frequency Yearly Yearly S…" at bounding box center [562, 527] width 923 height 248
click at [912, 676] on button "Next" at bounding box center [918, 684] width 209 height 41
select select "29"
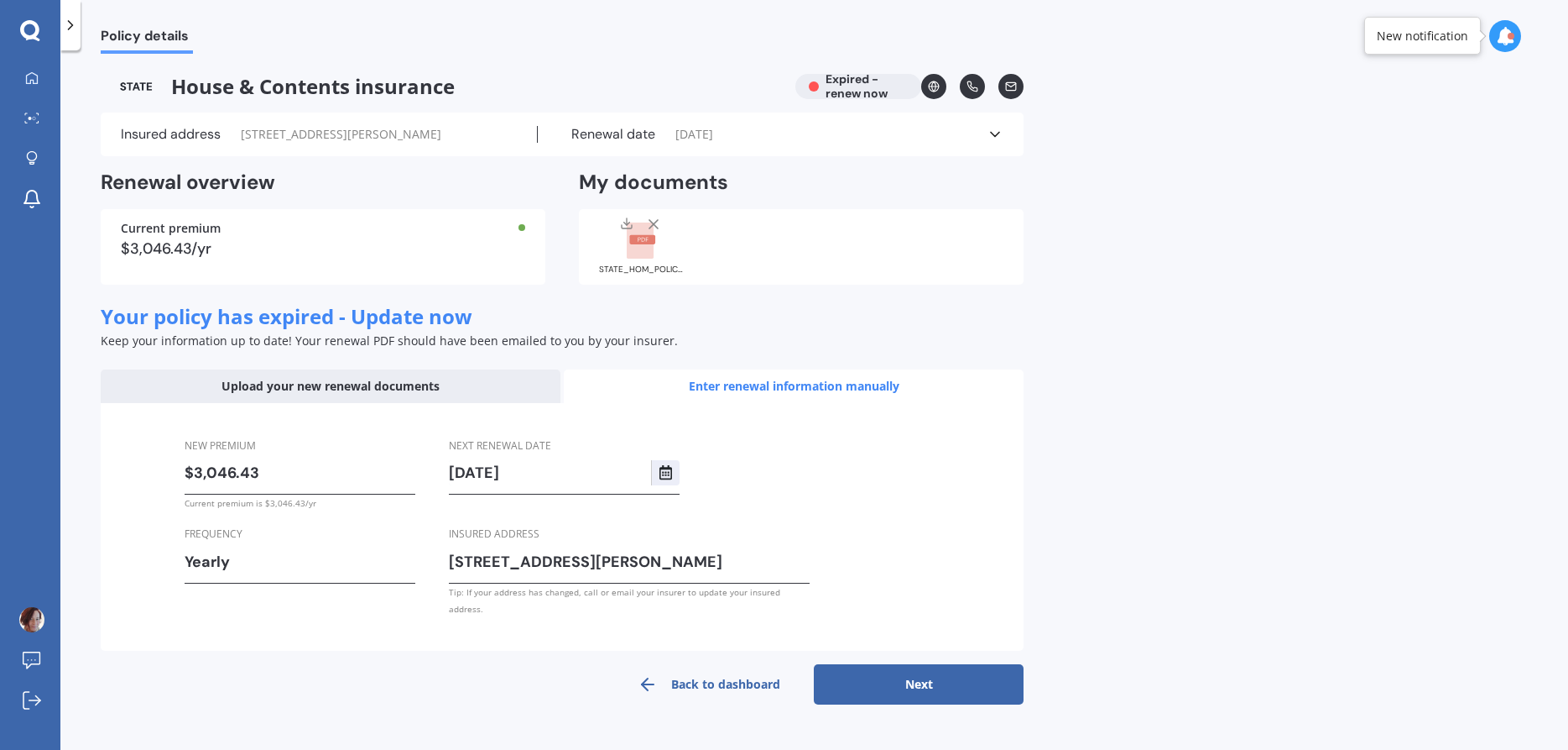
select select "07"
select select "2026"
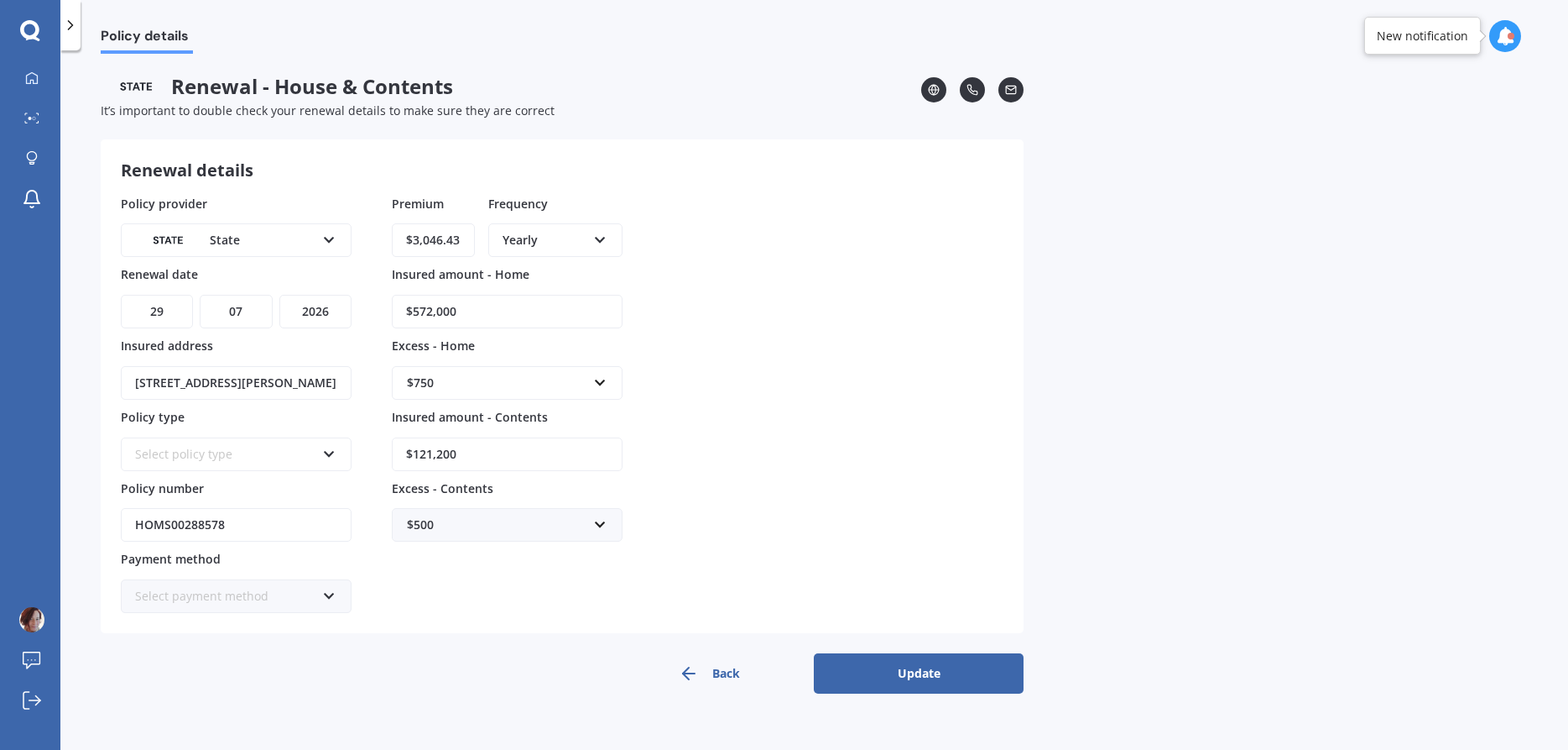
click at [300, 457] on div "Select policy type" at bounding box center [225, 454] width 180 height 18
click at [1124, 438] on div "Policy details Renewal - House & Contents It’s important to double check your r…" at bounding box center [814, 403] width 1508 height 700
click at [327, 457] on icon at bounding box center [329, 451] width 15 height 12
click at [275, 523] on span "Homepack Comprehensive" at bounding box center [210, 516] width 150 height 16
click at [328, 596] on icon at bounding box center [329, 593] width 15 height 12
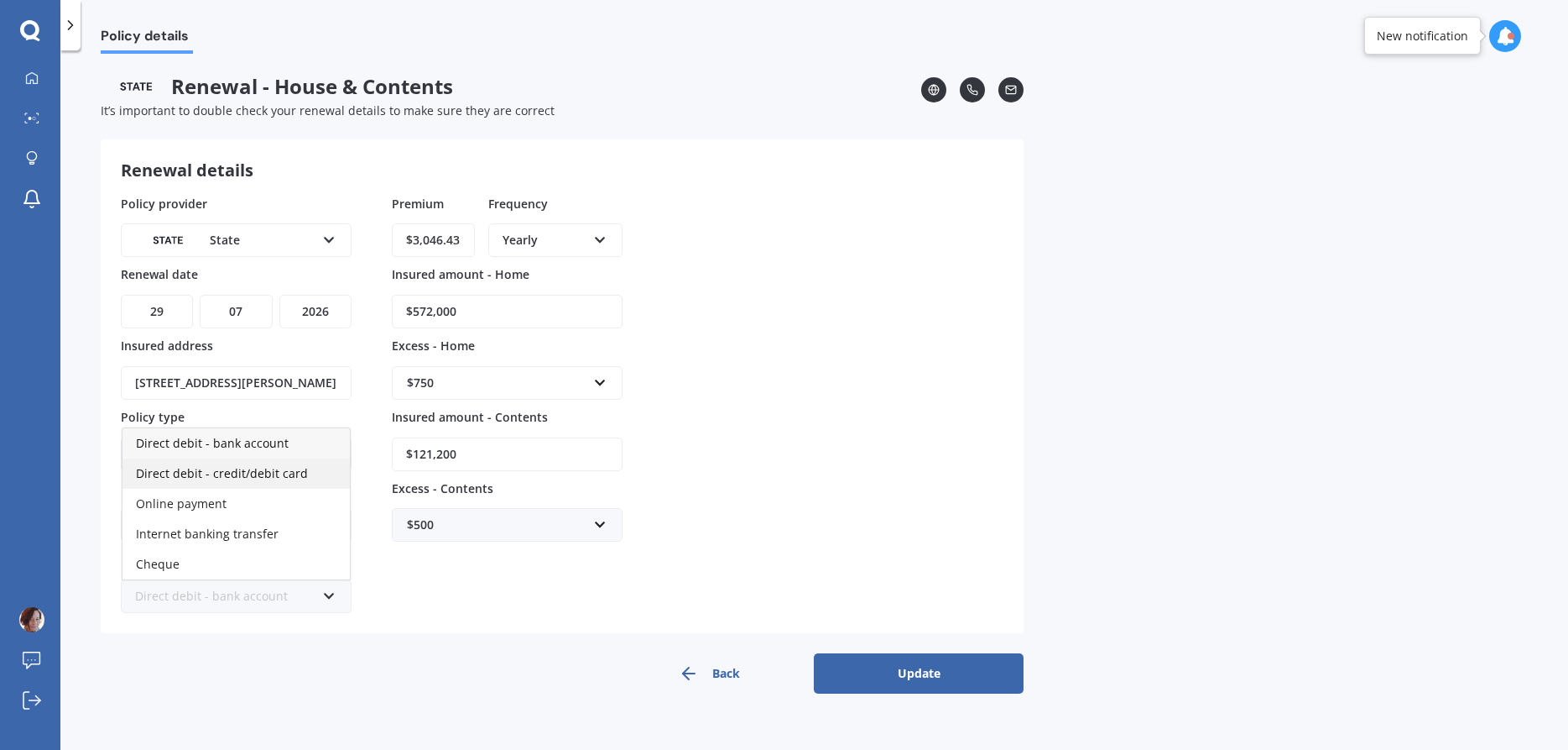
click at [208, 469] on span "Direct debit - credit/debit card" at bounding box center [221, 473] width 172 height 16
click at [610, 231] on div "Yearly Yearly Six-Monthly Quarterly Monthly Fortnightly Weekly" at bounding box center [556, 240] width 134 height 34
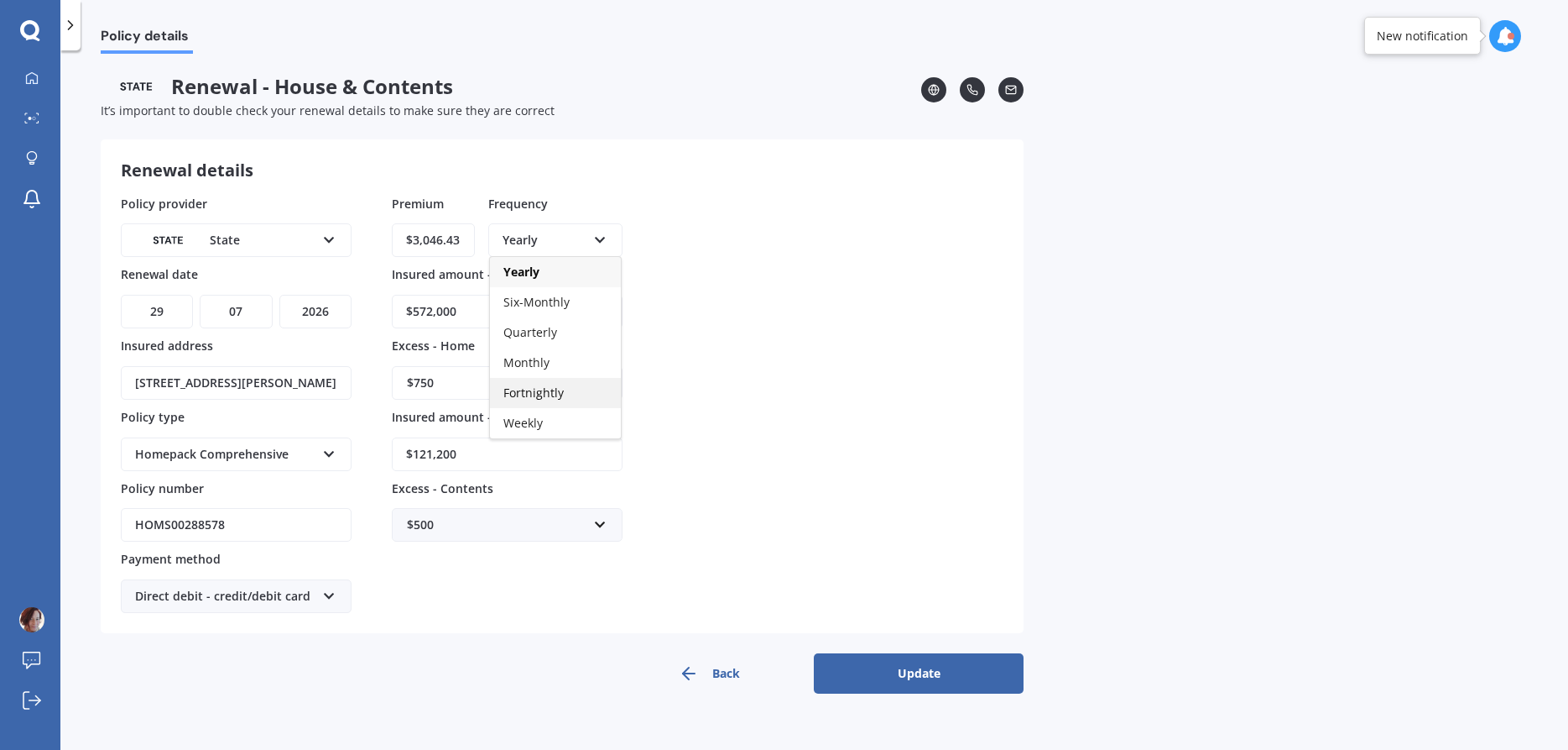
click at [532, 397] on span "Fortnightly" at bounding box center [533, 392] width 60 height 16
click at [586, 234] on div "Fortnightly" at bounding box center [544, 240] width 84 height 18
click at [539, 275] on div "Yearly" at bounding box center [555, 272] width 131 height 30
click at [757, 346] on div "Policy provider State AA AMI AMP ANZ ASB Ando BNZ Co-Operative Bank FMG Initio …" at bounding box center [562, 405] width 882 height 419
click at [914, 675] on button "Update" at bounding box center [918, 673] width 209 height 41
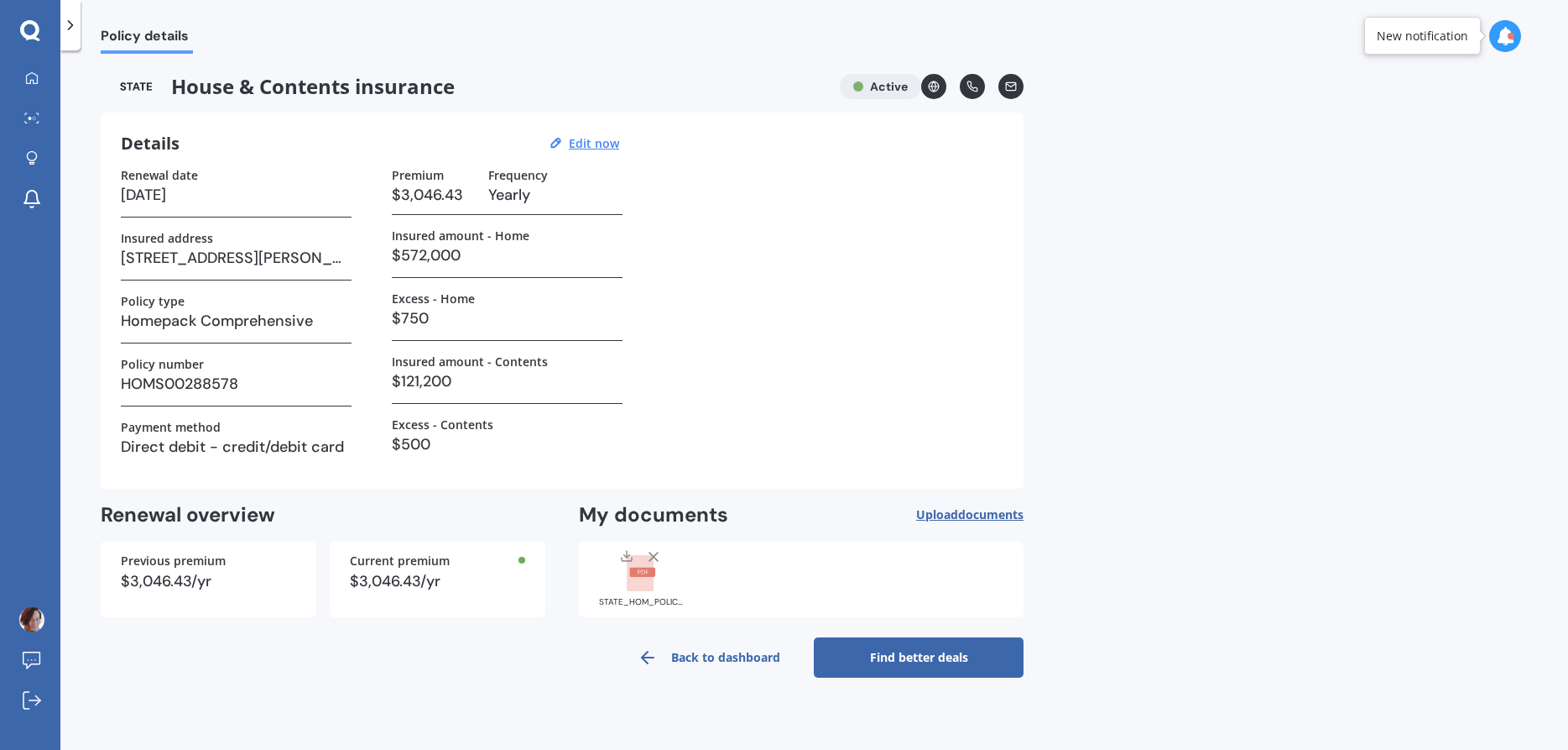
click at [896, 657] on link "Find better deals" at bounding box center [918, 658] width 209 height 41
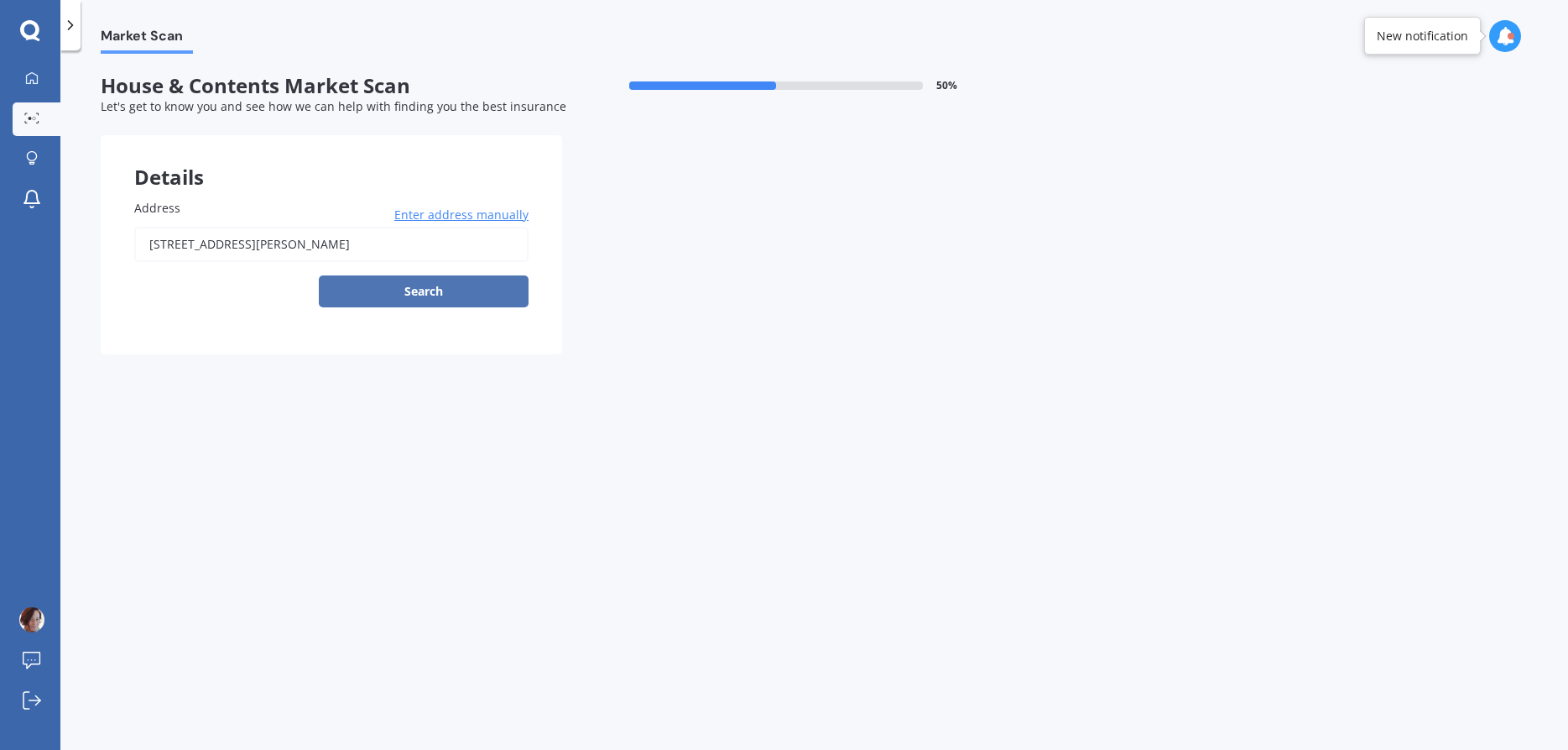
click at [439, 290] on button "Search" at bounding box center [424, 291] width 209 height 32
type input "[STREET_ADDRESS][PERSON_NAME]"
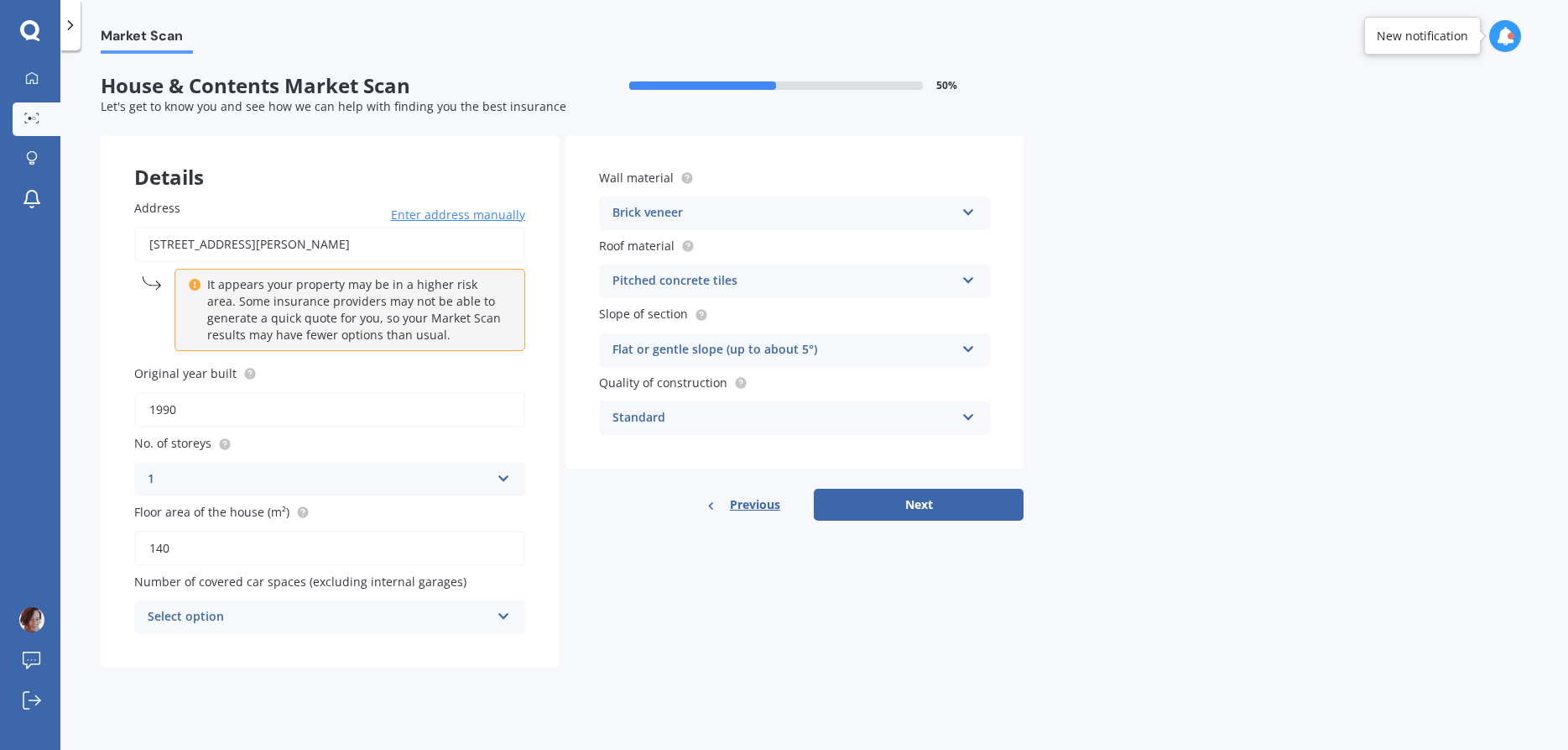
click at [921, 421] on div "Standard" at bounding box center [784, 418] width 342 height 20
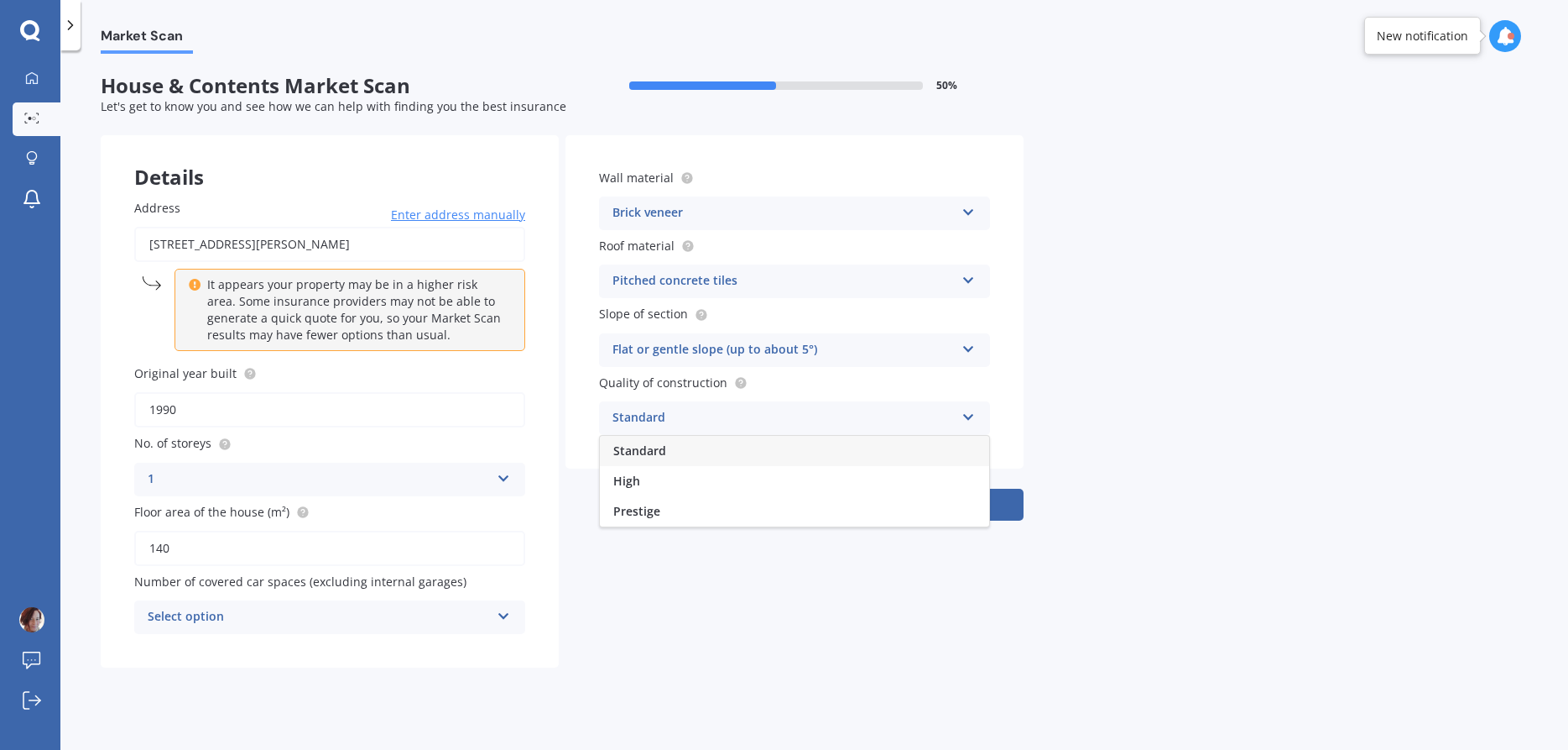
click at [921, 421] on div "Standard" at bounding box center [784, 418] width 342 height 20
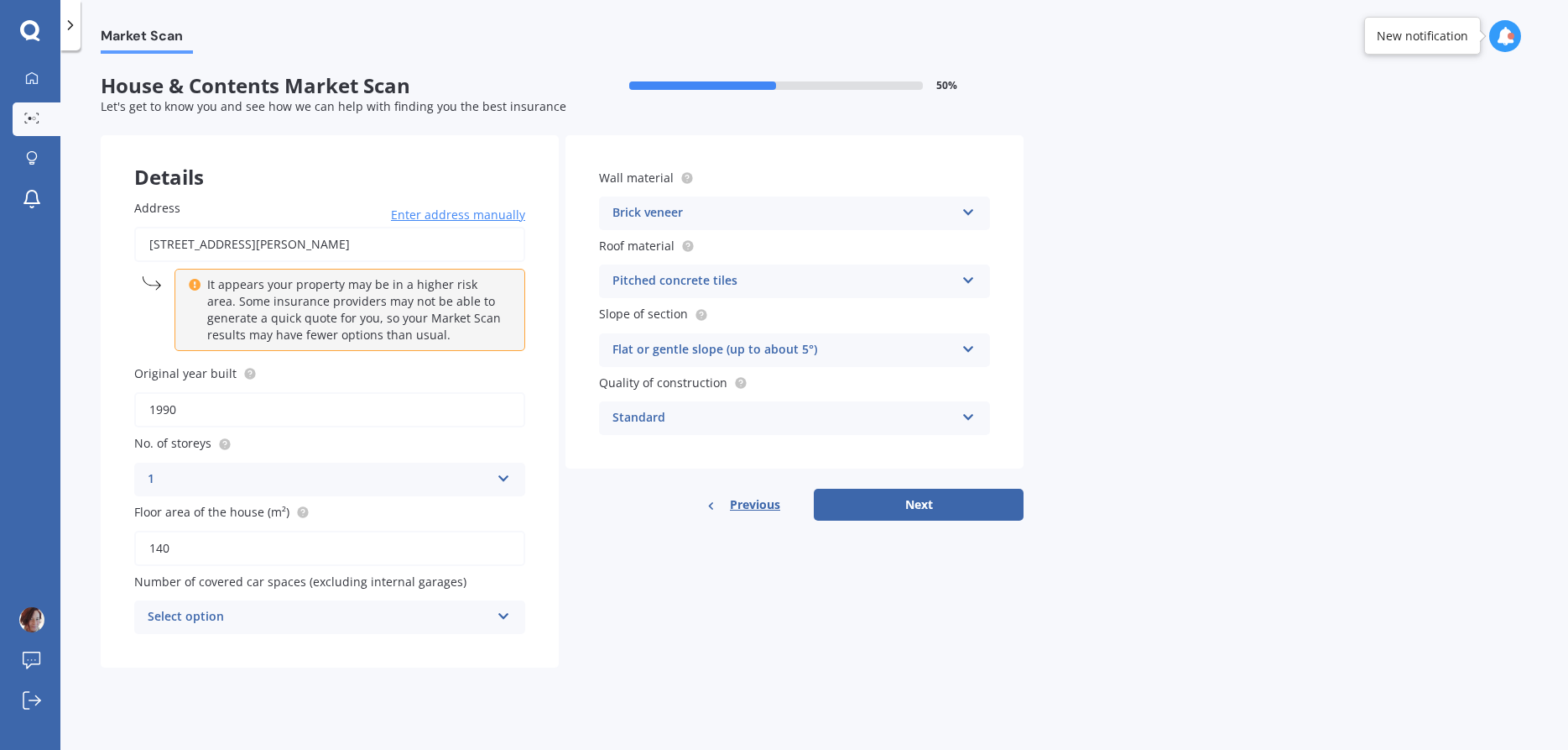
click at [434, 620] on div "Select option" at bounding box center [318, 617] width 342 height 20
click at [434, 620] on div "0" at bounding box center [318, 617] width 342 height 20
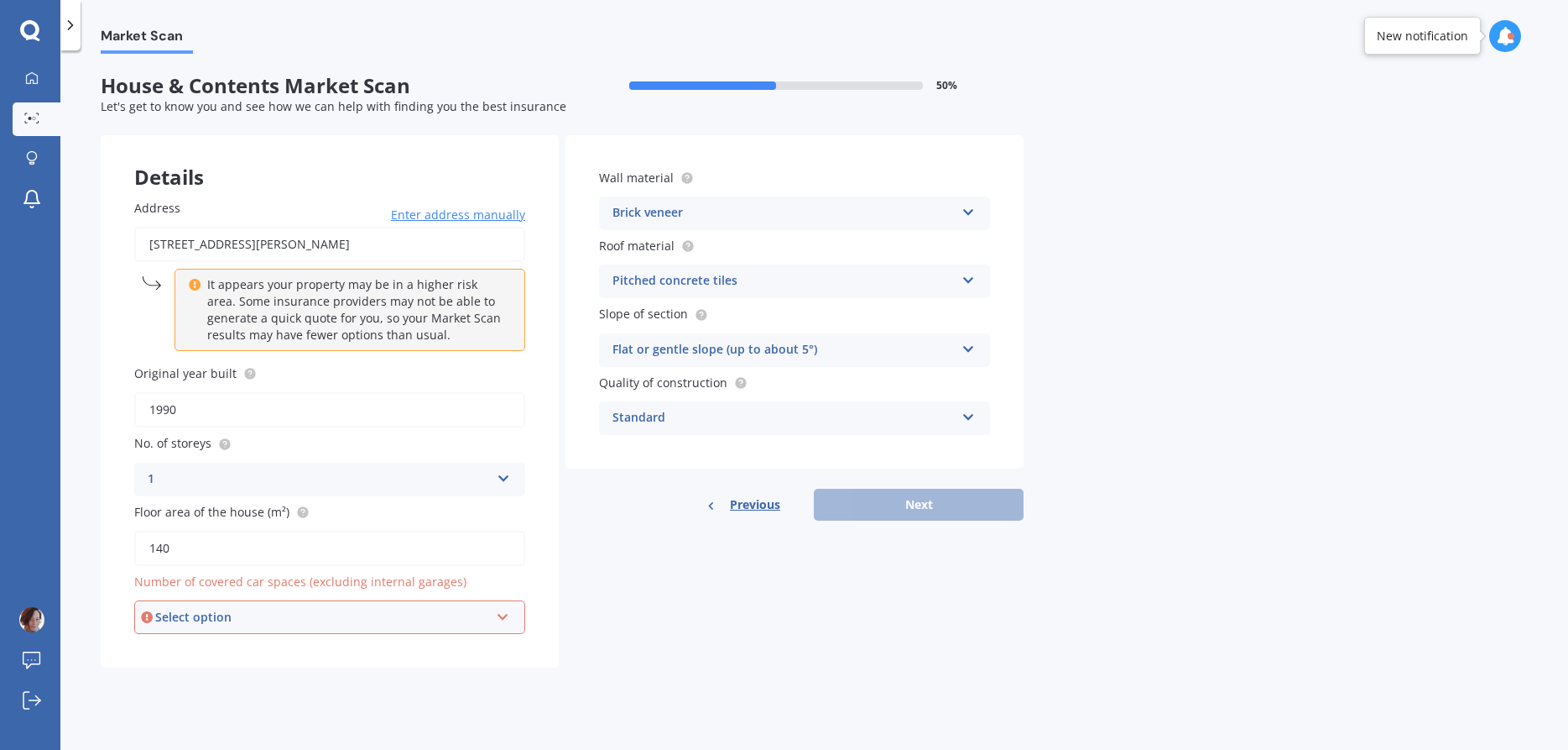
click at [434, 620] on div "Select option" at bounding box center [322, 616] width 334 height 18
click at [425, 439] on div "0" at bounding box center [330, 434] width 388 height 30
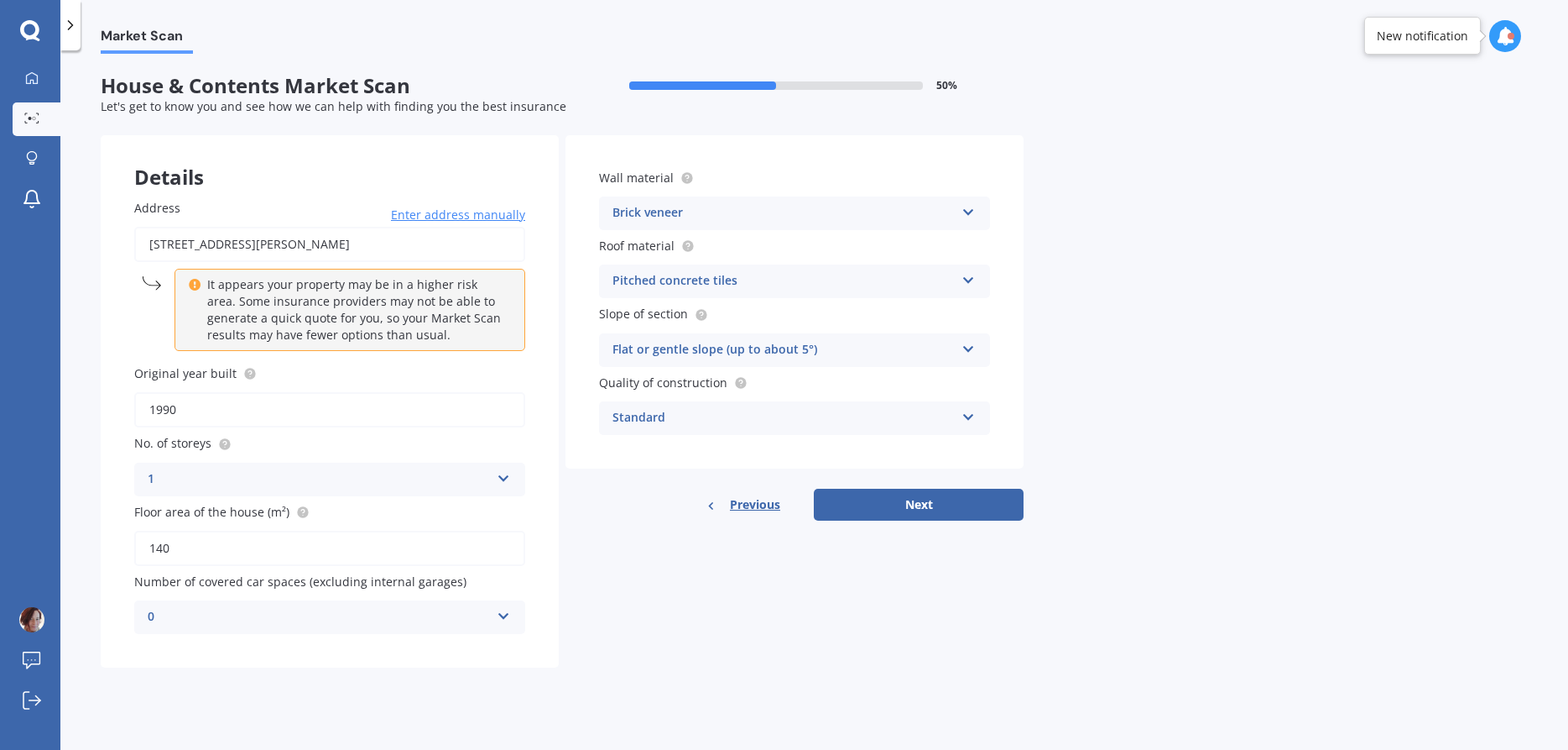
click at [666, 649] on div "Details Address [STREET_ADDRESS][PERSON_NAME] Enter address manually It appears…" at bounding box center [562, 401] width 923 height 533
click at [248, 372] on icon at bounding box center [249, 372] width 3 height 3
click at [264, 409] on input "1990" at bounding box center [329, 409] width 391 height 35
type input "1998"
click at [814, 664] on div "Details Address [STREET_ADDRESS][PERSON_NAME] Enter address manually It appears…" at bounding box center [562, 401] width 923 height 533
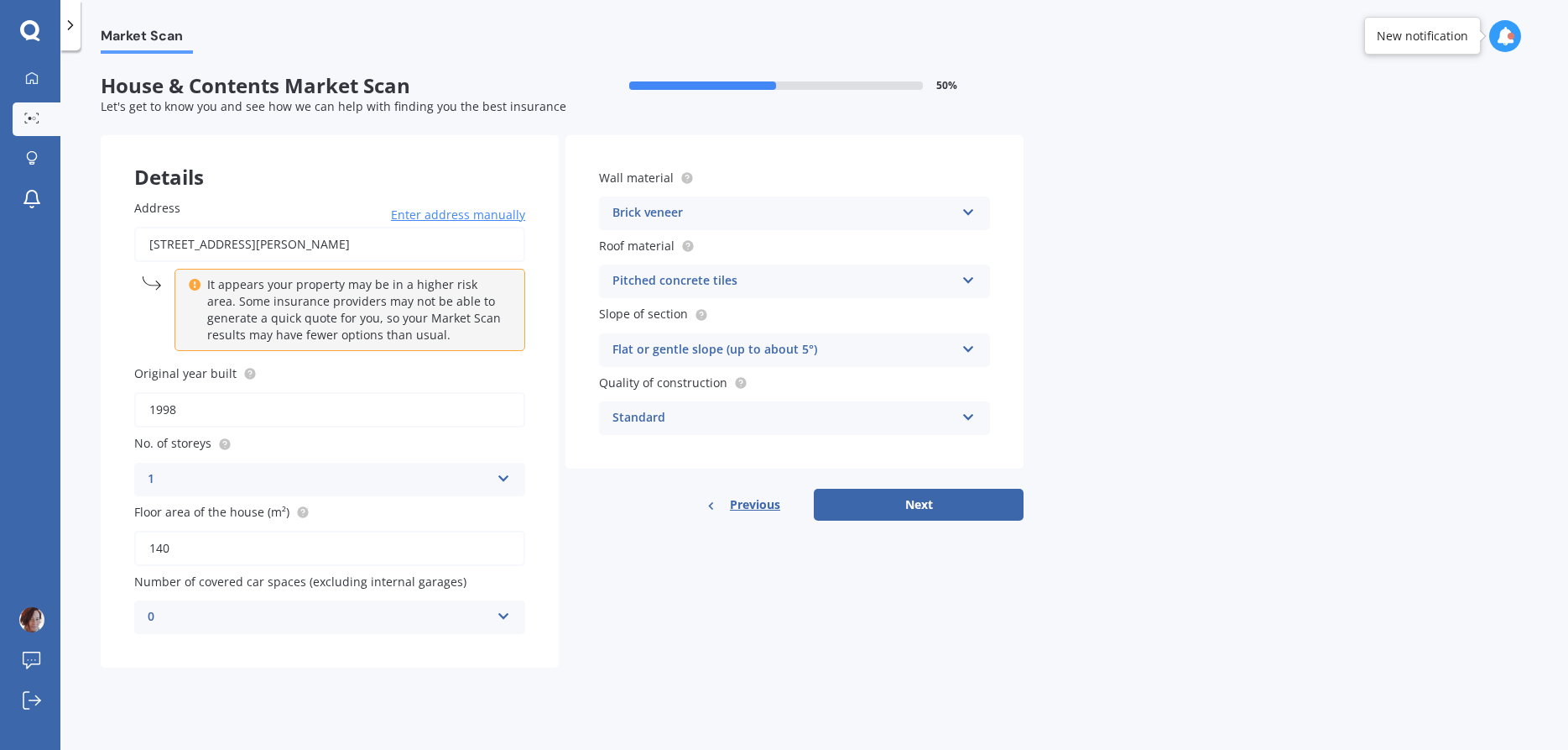
click at [964, 283] on icon at bounding box center [969, 277] width 15 height 12
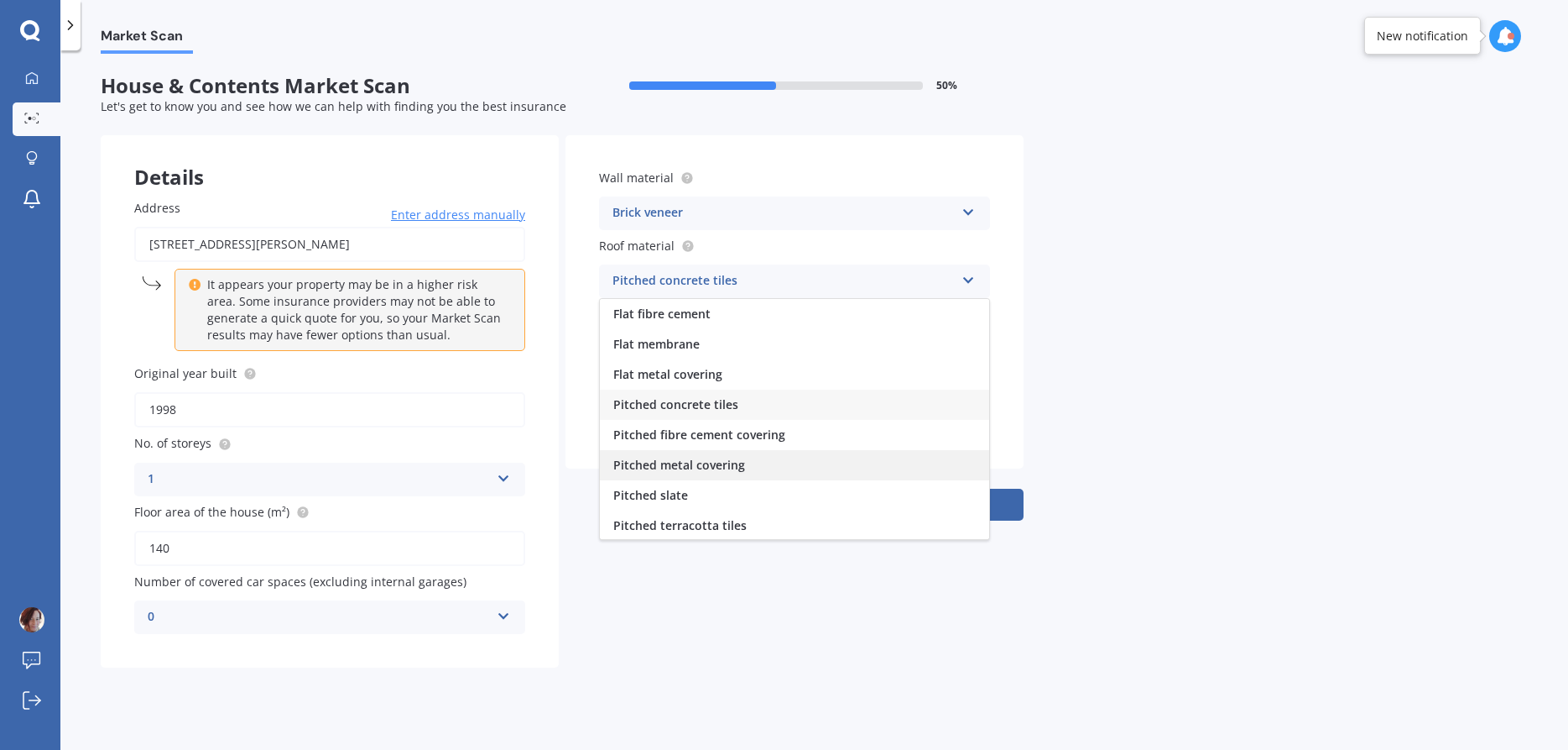
click at [689, 473] on span "Pitched metal covering" at bounding box center [680, 465] width 132 height 16
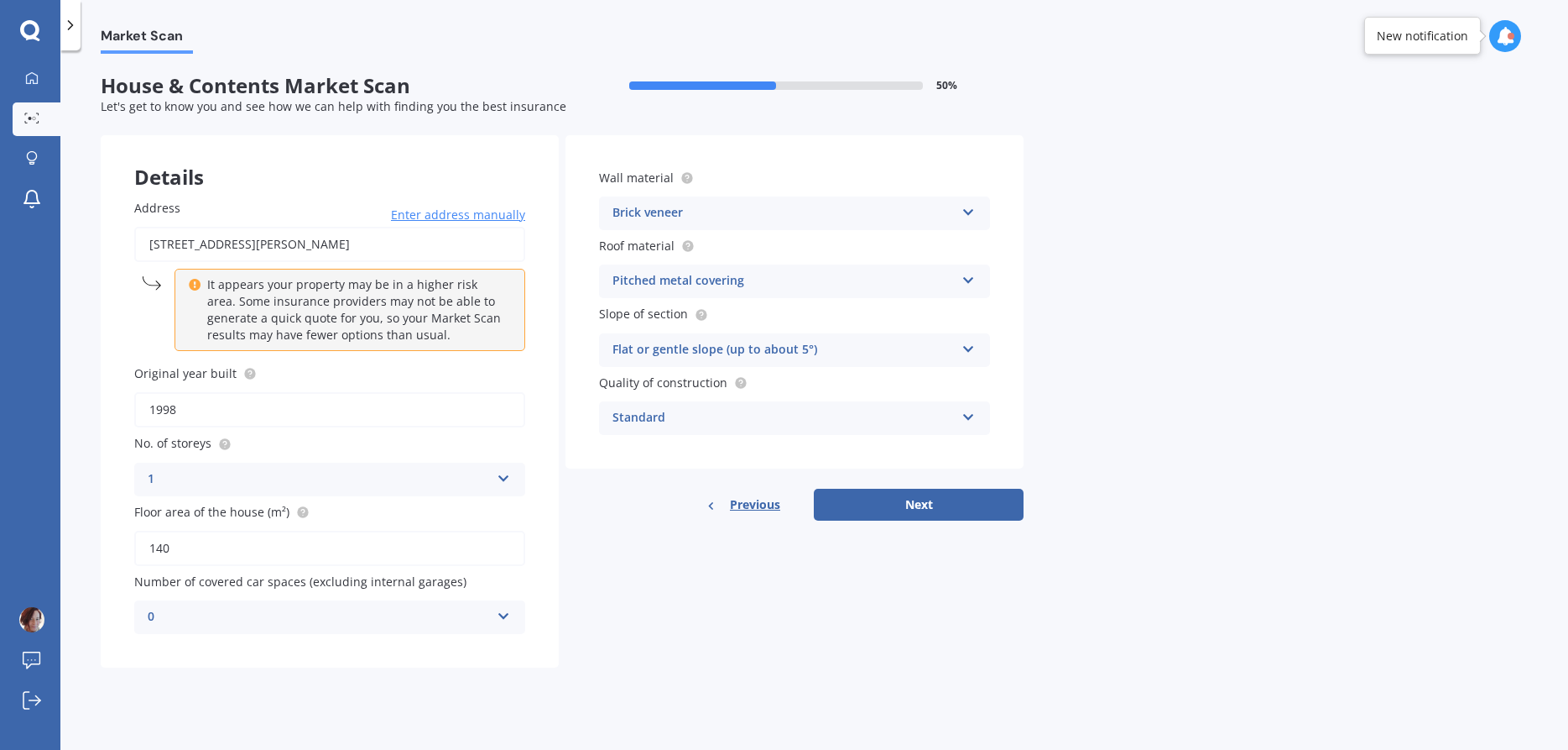
click at [1236, 469] on div "Market Scan House & Contents Market Scan 50 % Let's get to know you and see how…" at bounding box center [814, 403] width 1508 height 700
click at [936, 514] on button "Next" at bounding box center [918, 505] width 209 height 32
select select "07"
select select "1974"
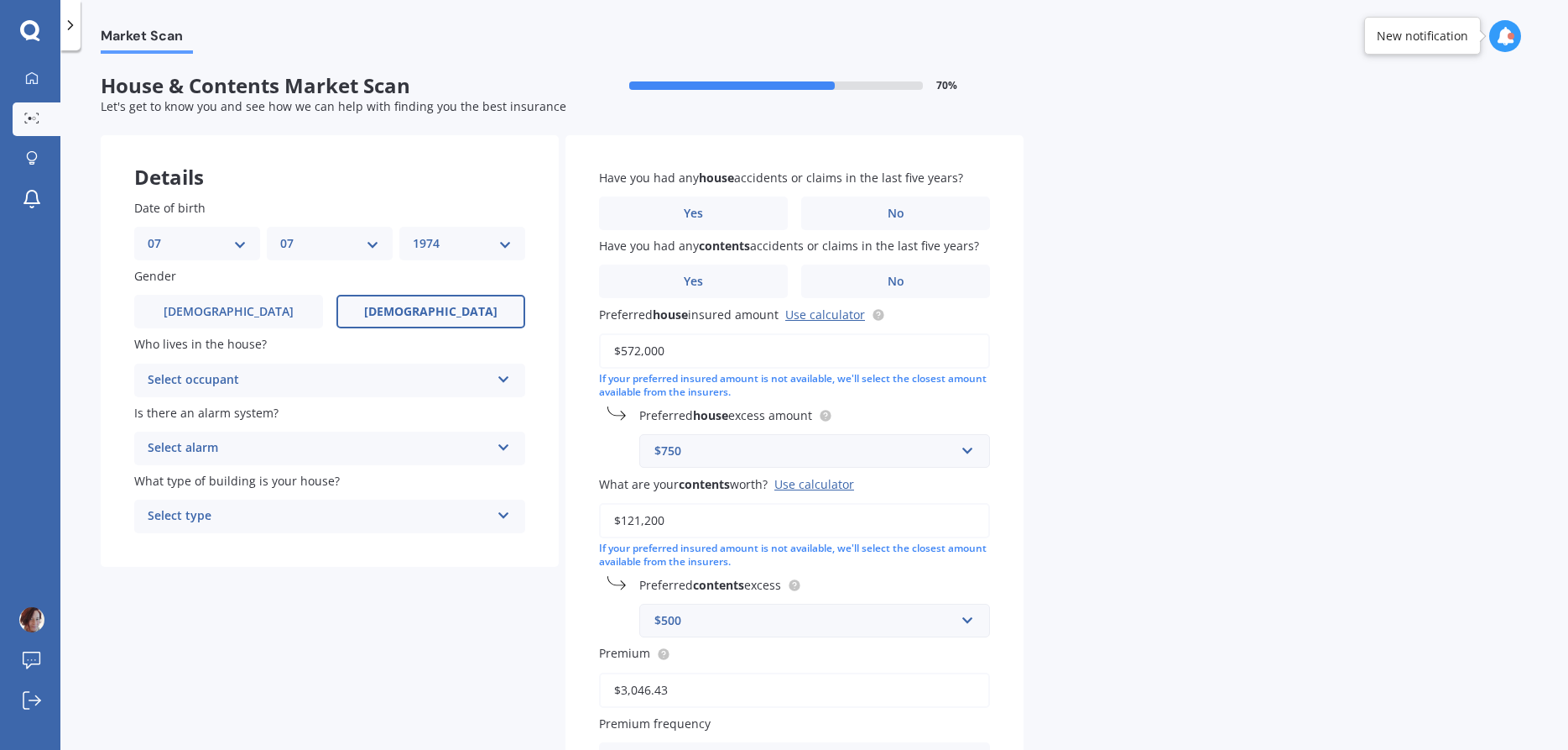
click at [419, 386] on div "Select occupant" at bounding box center [318, 380] width 342 height 20
click at [400, 414] on div "Owner" at bounding box center [330, 412] width 390 height 30
click at [389, 458] on div "Select alarm" at bounding box center [318, 448] width 342 height 20
click at [345, 540] on div "No" at bounding box center [330, 541] width 390 height 30
click at [345, 527] on div "Select type" at bounding box center [318, 516] width 342 height 20
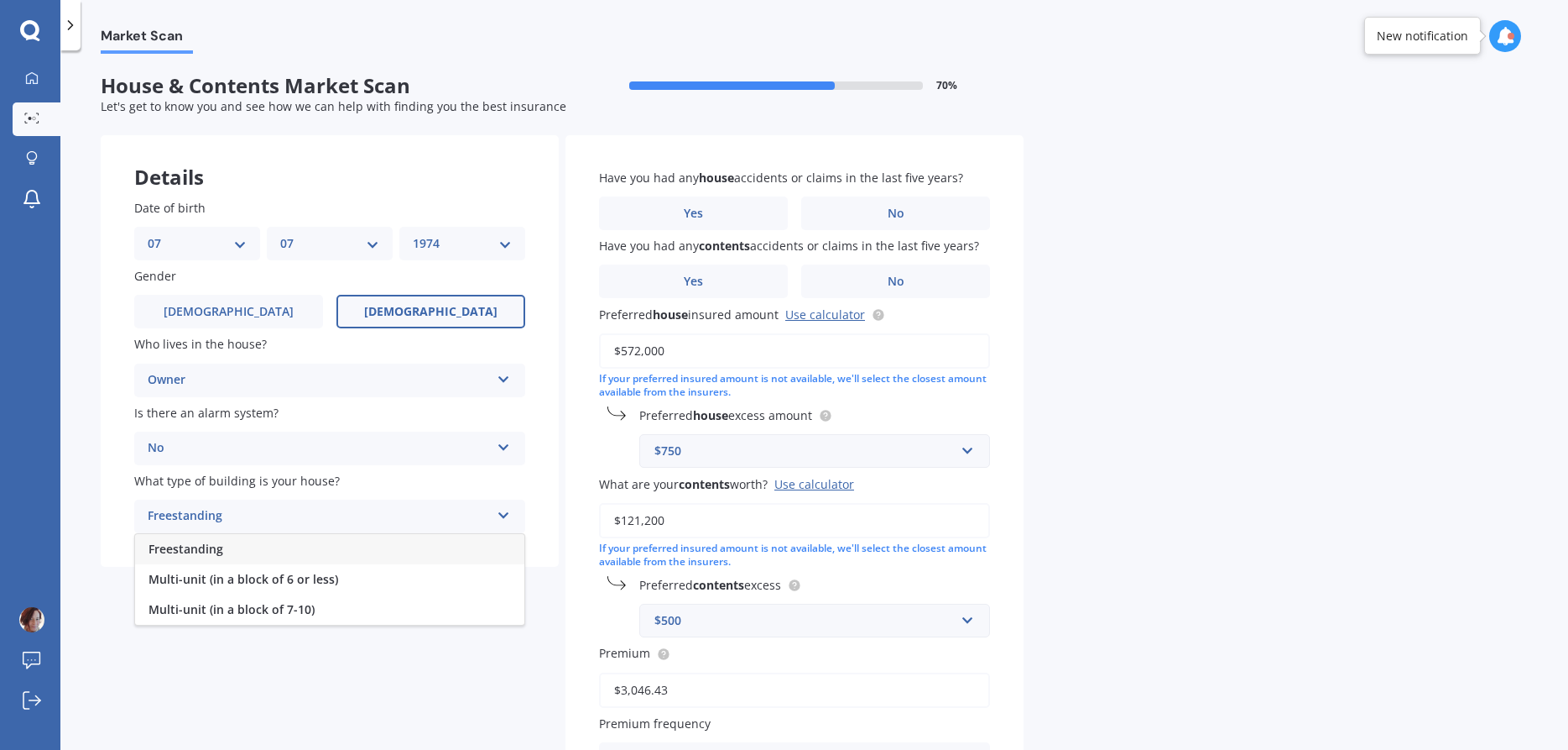
click at [338, 559] on div "Freestanding" at bounding box center [330, 548] width 390 height 30
click at [853, 212] on label "No" at bounding box center [895, 212] width 189 height 34
click at [0, 0] on input "No" at bounding box center [0, 0] width 0 height 0
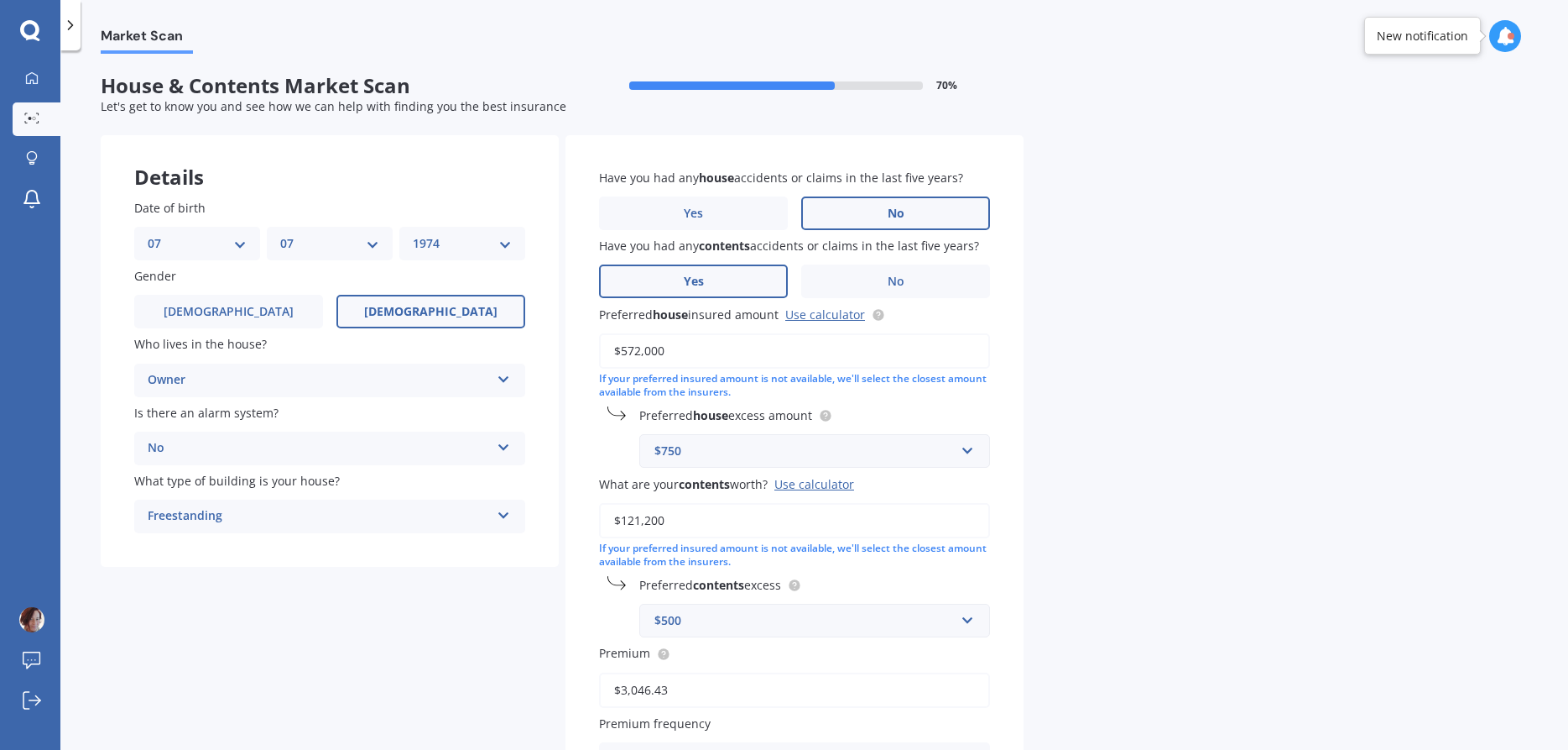
click at [725, 283] on label "Yes" at bounding box center [693, 281] width 189 height 34
click at [0, 0] on input "Yes" at bounding box center [0, 0] width 0 height 0
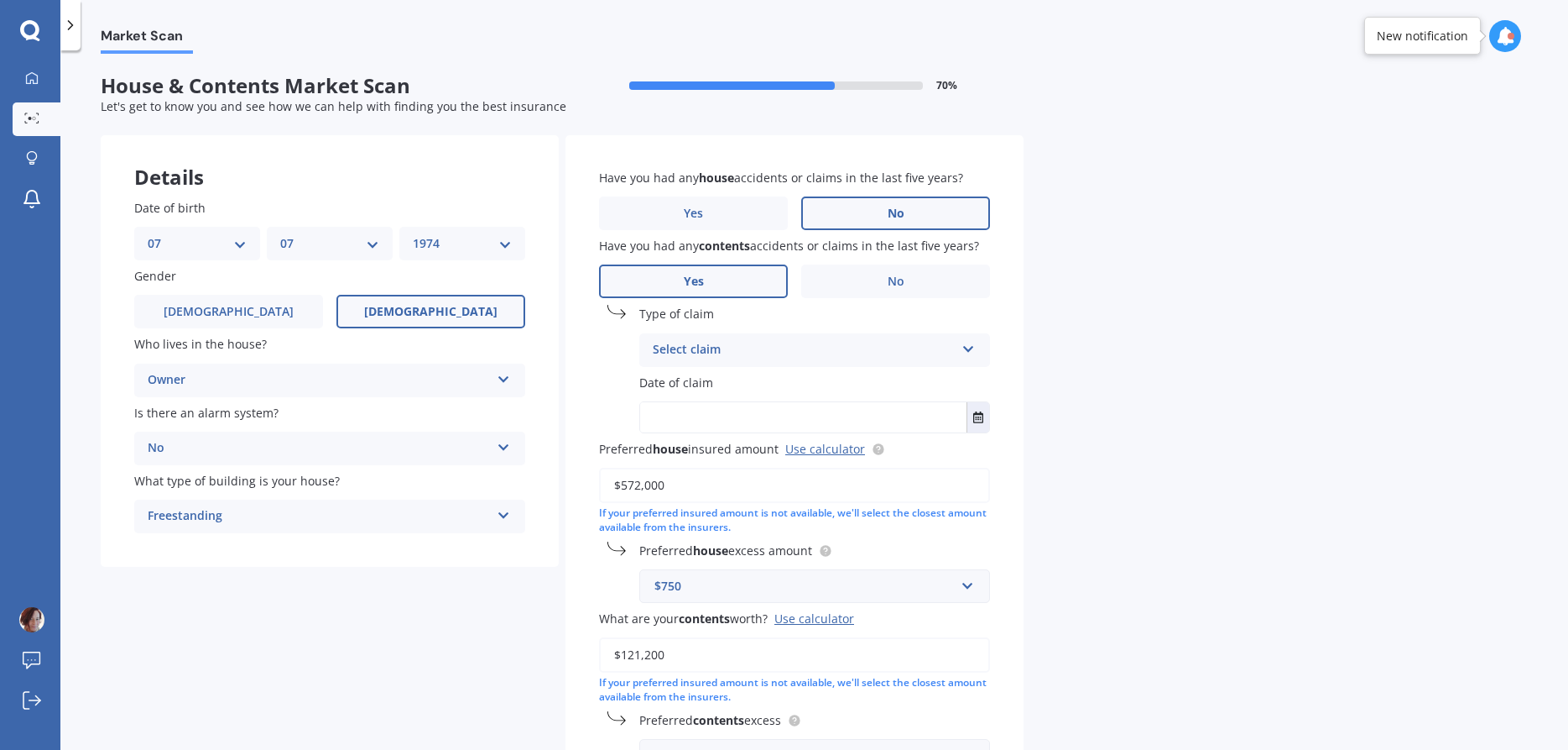
click at [947, 347] on div "Select claim" at bounding box center [804, 349] width 303 height 20
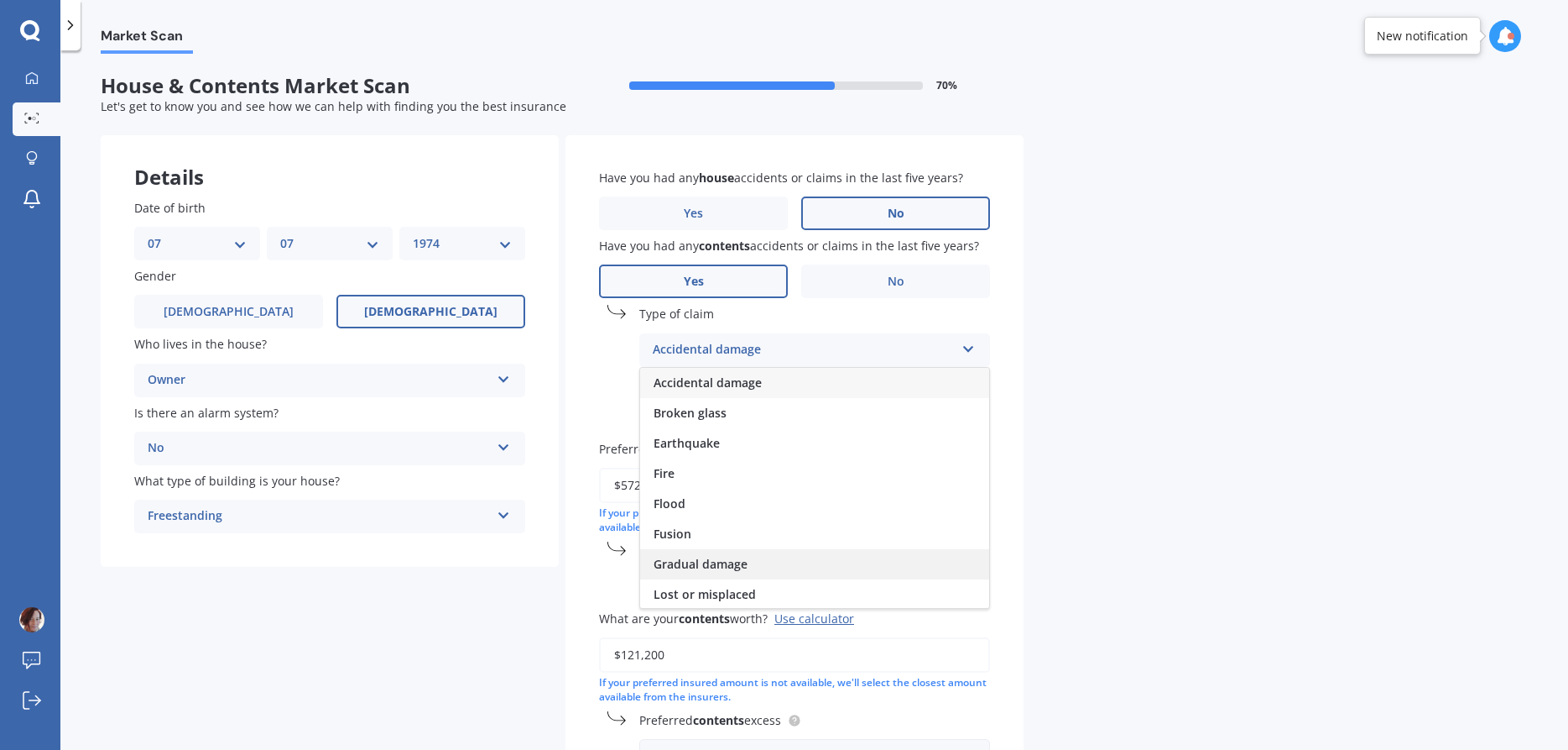
scroll to position [122, 0]
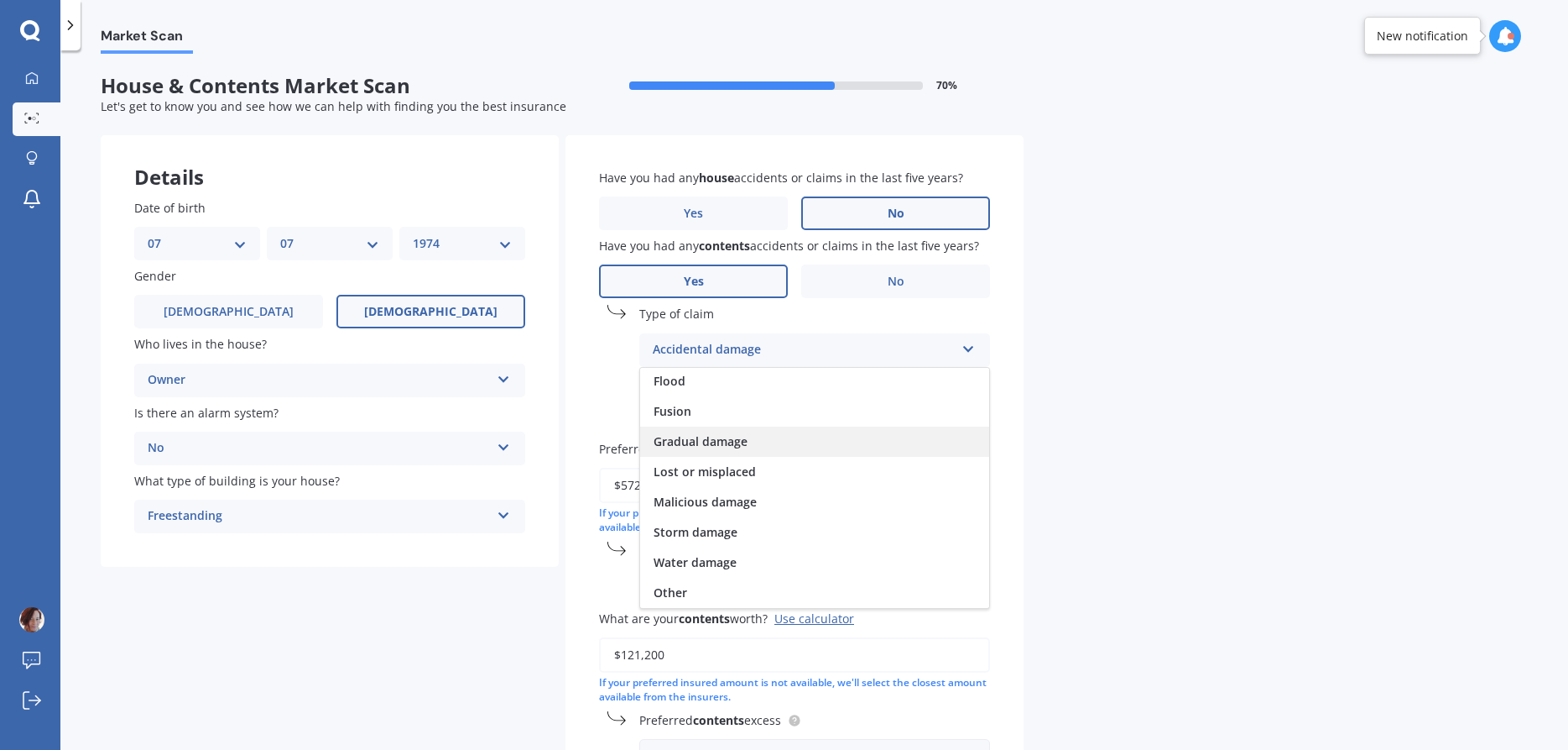
click at [896, 563] on div "Water damage" at bounding box center [815, 562] width 349 height 30
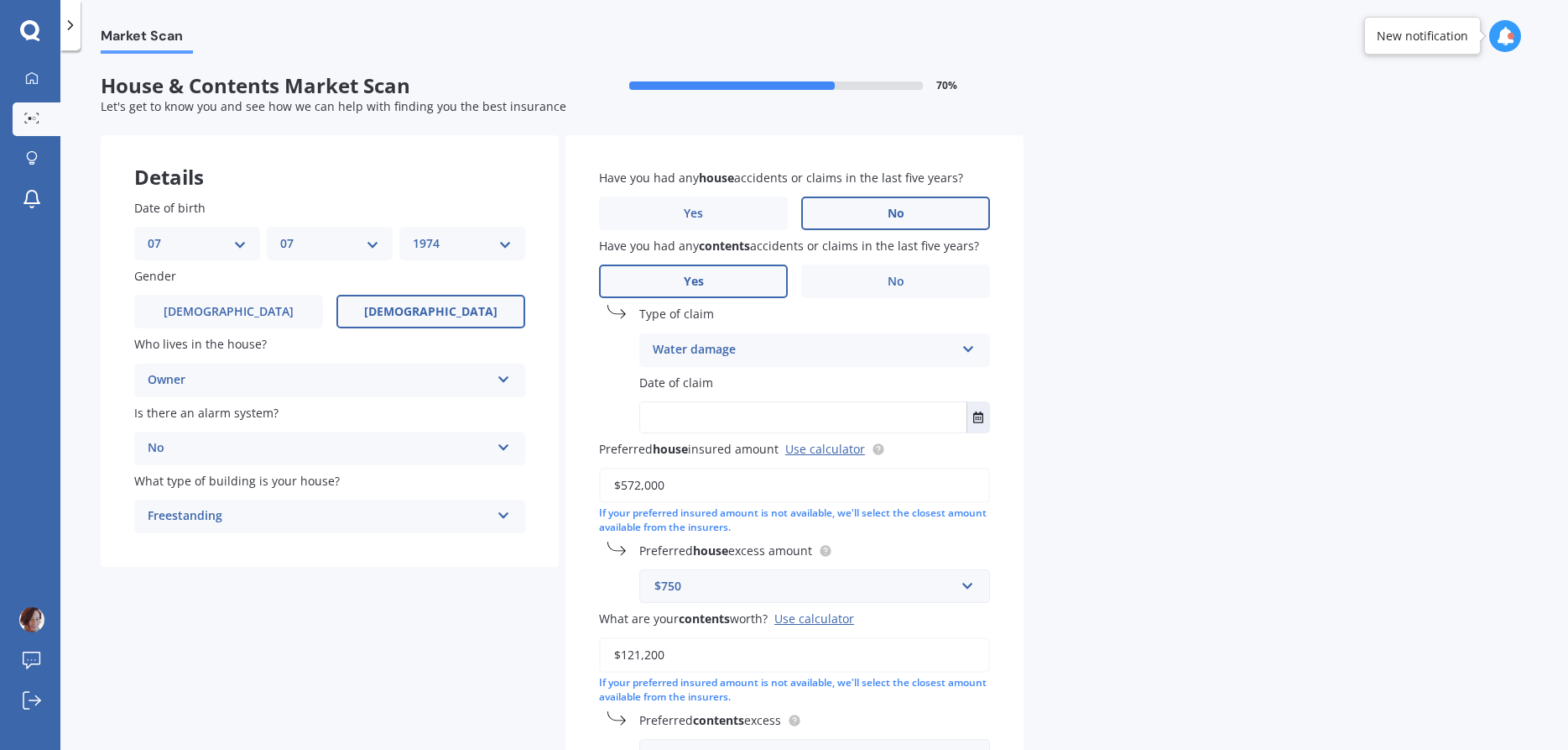
drag, startPoint x: 927, startPoint y: 402, endPoint x: 925, endPoint y: 412, distance: 10.2
click at [927, 403] on div "Date of claim" at bounding box center [794, 403] width 391 height 59
click at [923, 423] on input "text" at bounding box center [803, 416] width 327 height 30
type input "[DATE]"
click at [1278, 569] on div "Market Scan House & Contents Market Scan 70 % Let's get to know you and see how…" at bounding box center [814, 403] width 1508 height 700
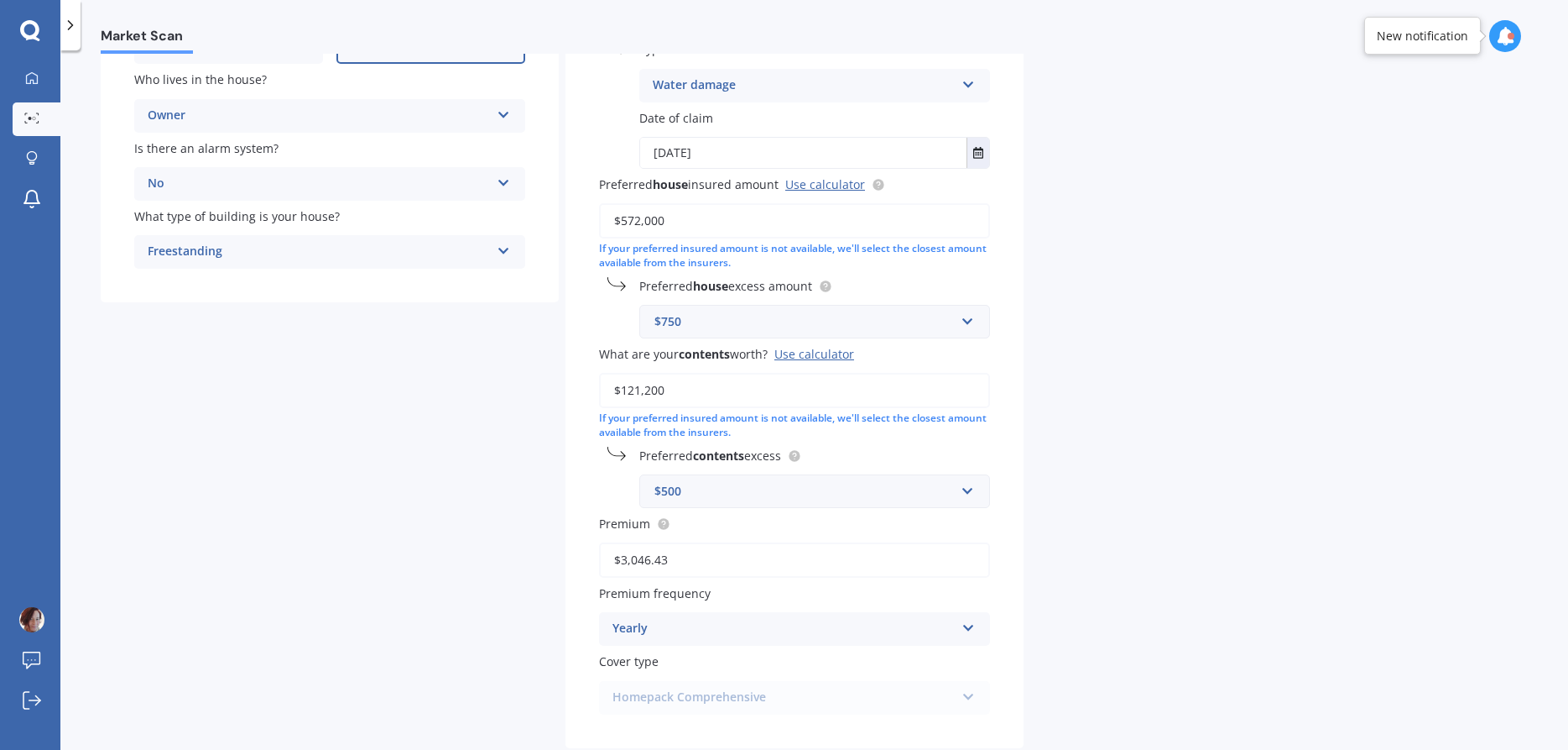
scroll to position [363, 0]
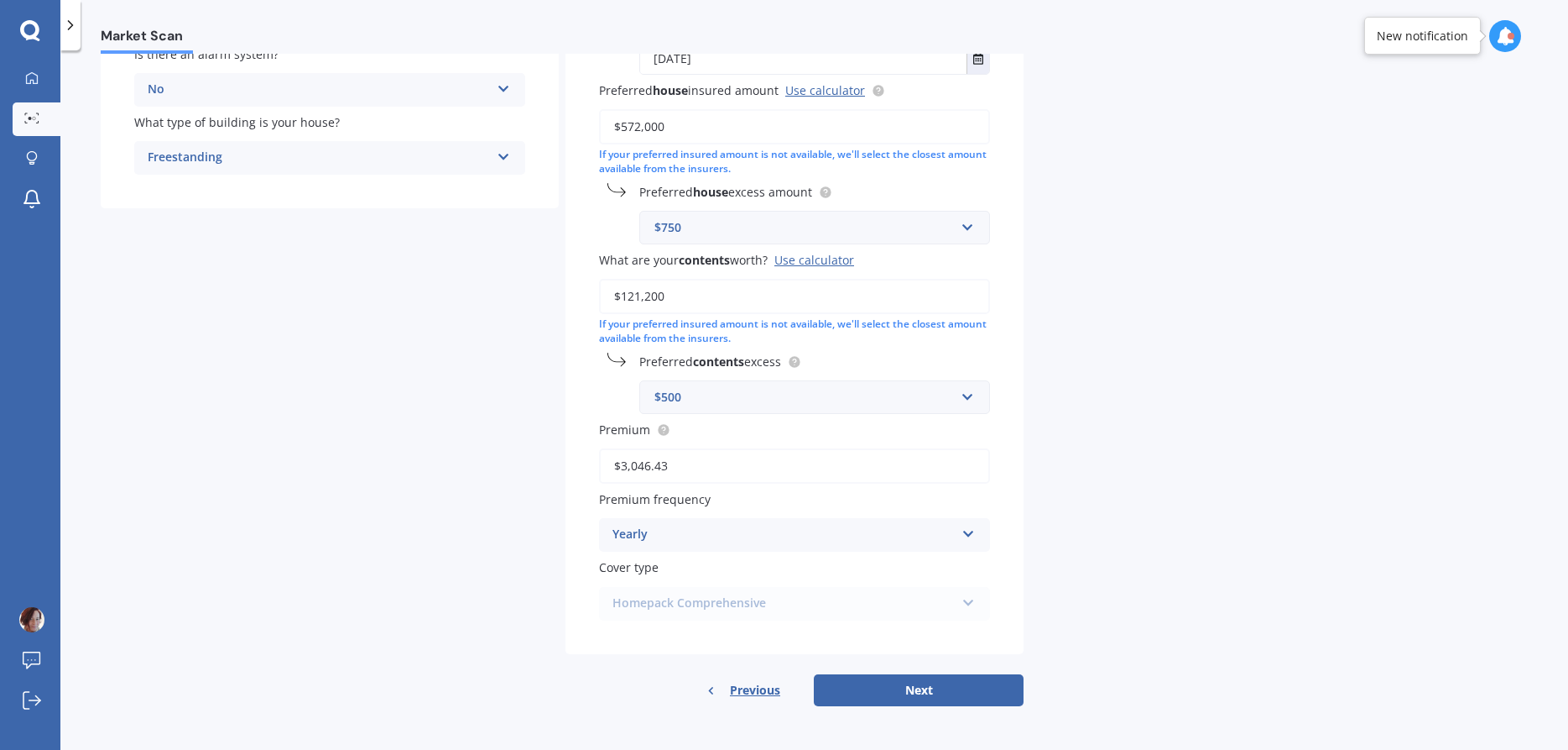
click at [910, 534] on div "Yearly" at bounding box center [784, 535] width 342 height 20
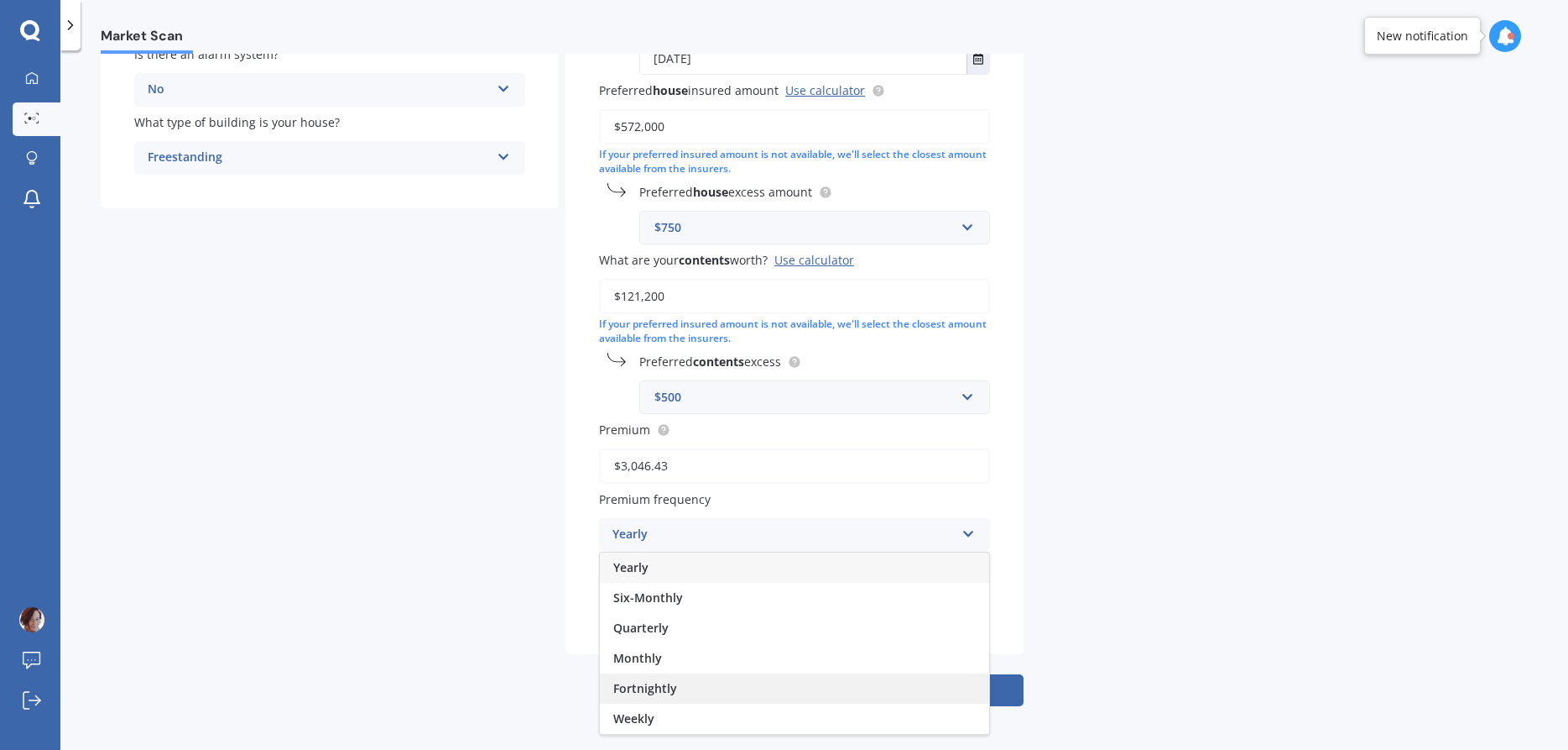
click at [684, 685] on div "Fortnightly" at bounding box center [795, 688] width 390 height 30
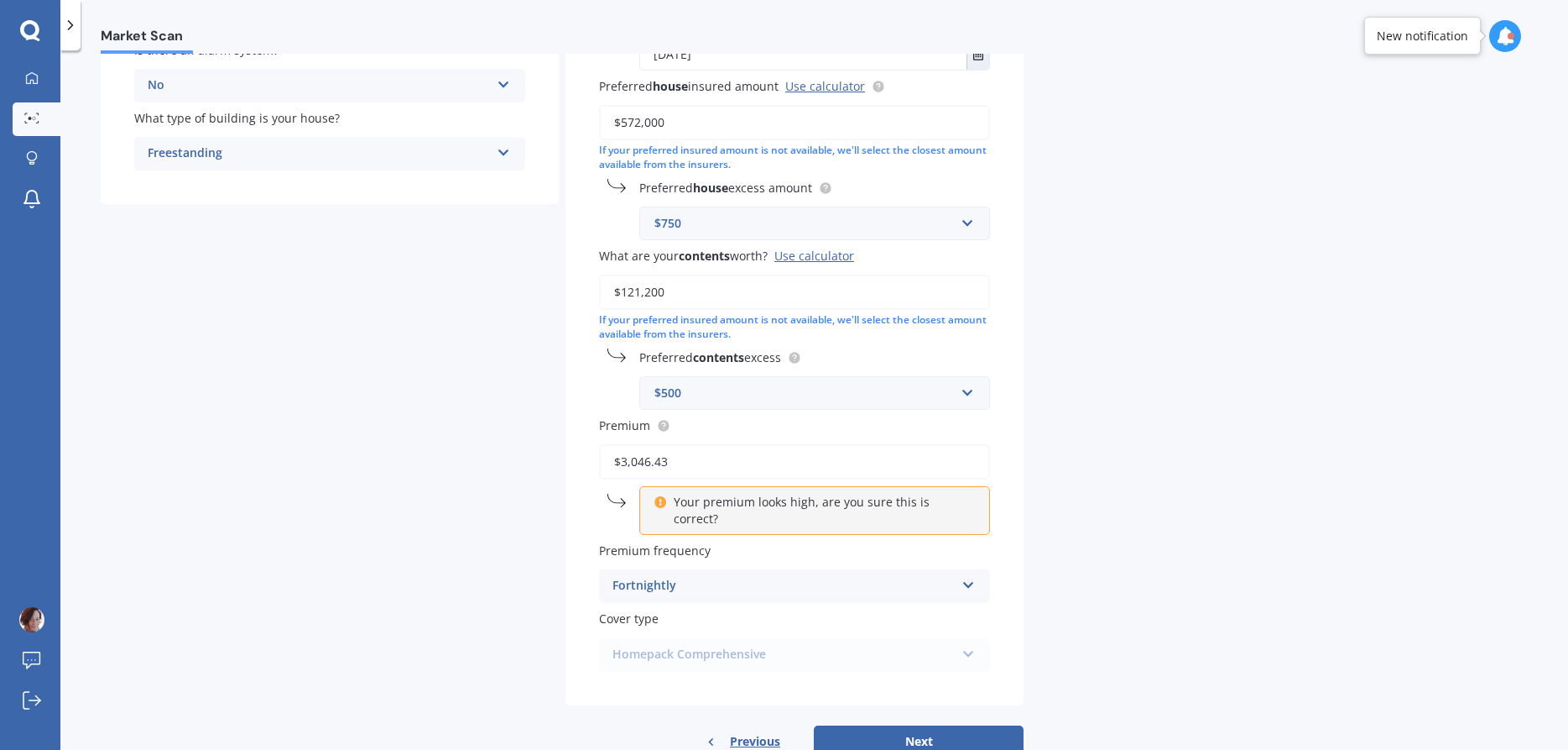
scroll to position [267, 0]
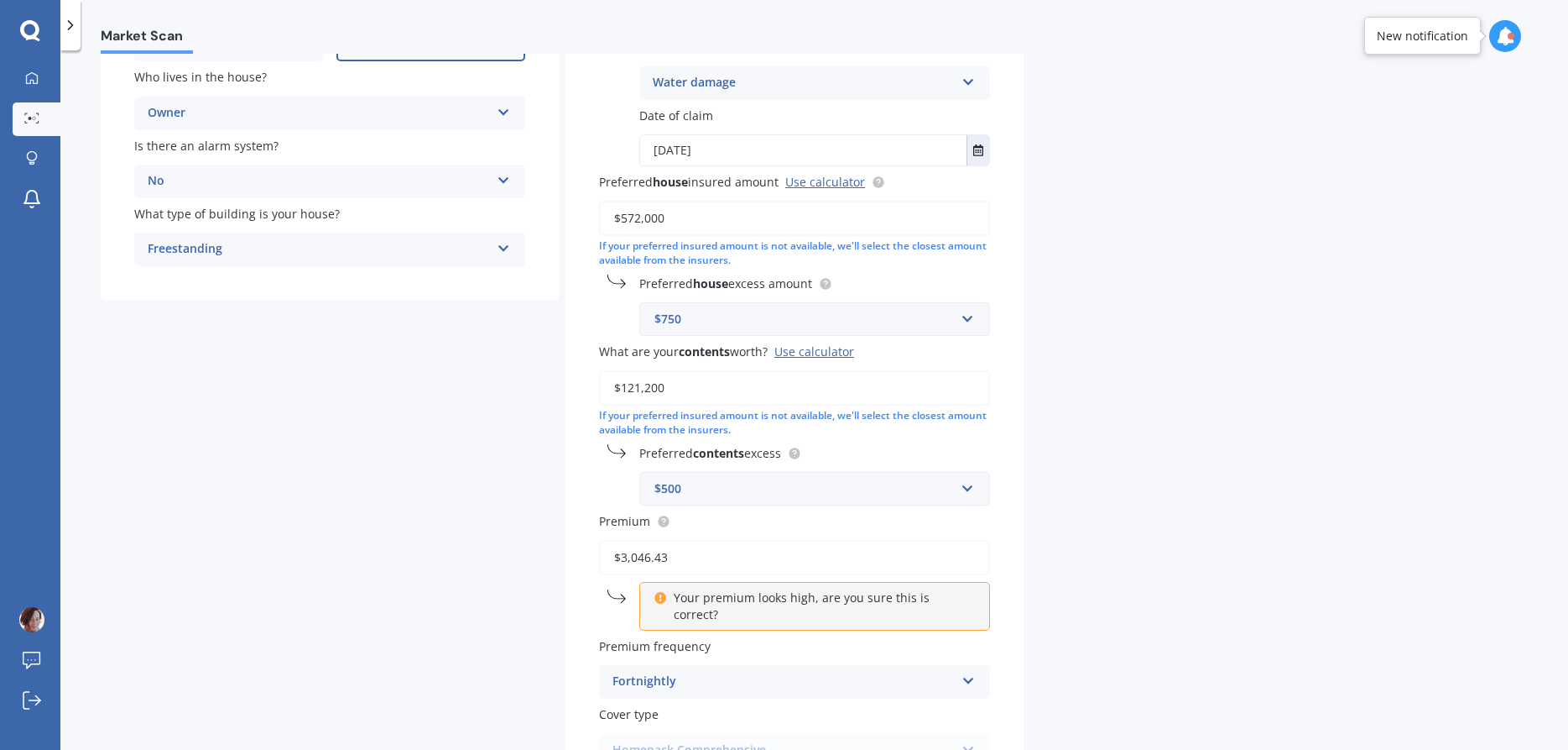
click at [763, 671] on div "Fortnightly" at bounding box center [784, 681] width 342 height 20
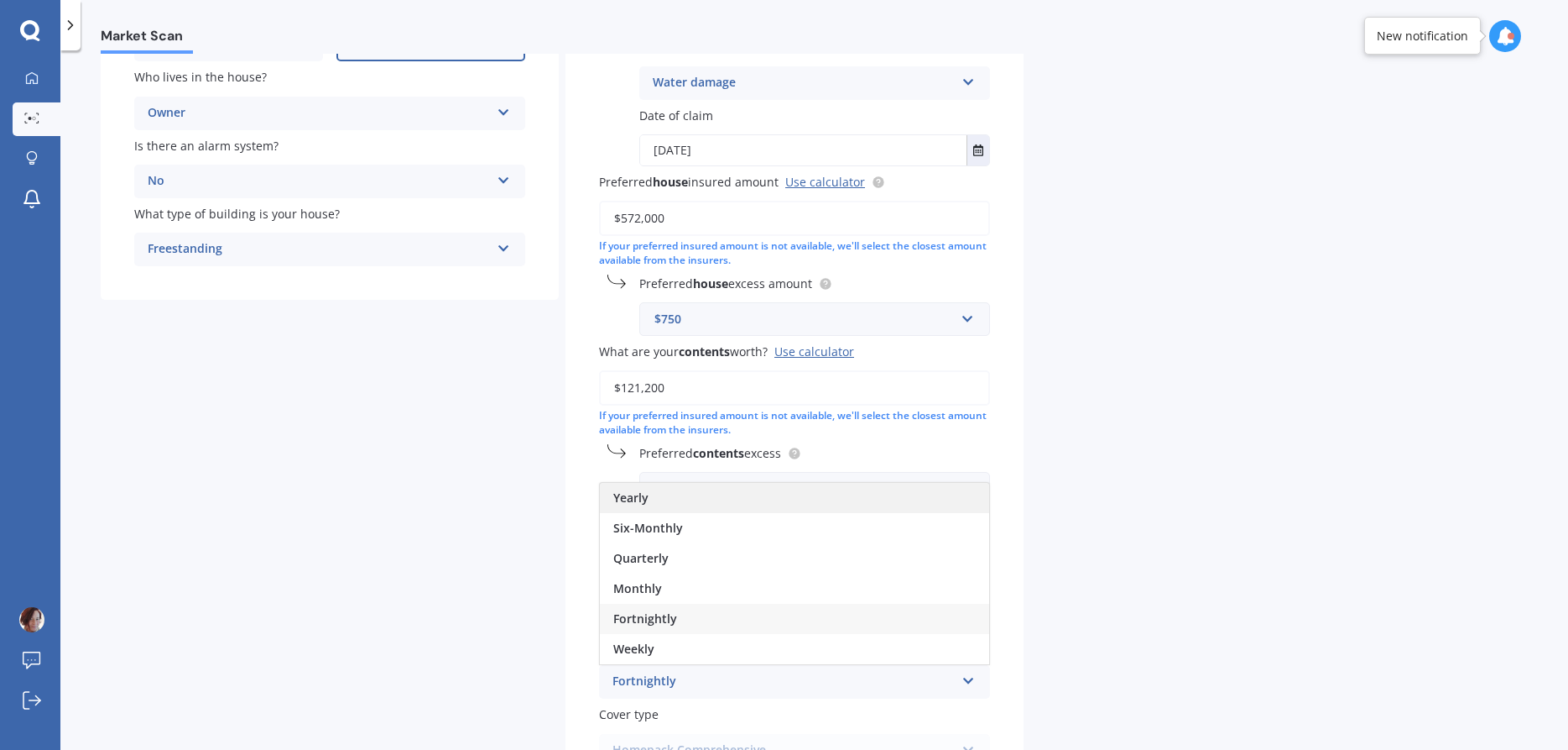
click at [671, 483] on div "Yearly" at bounding box center [795, 498] width 390 height 30
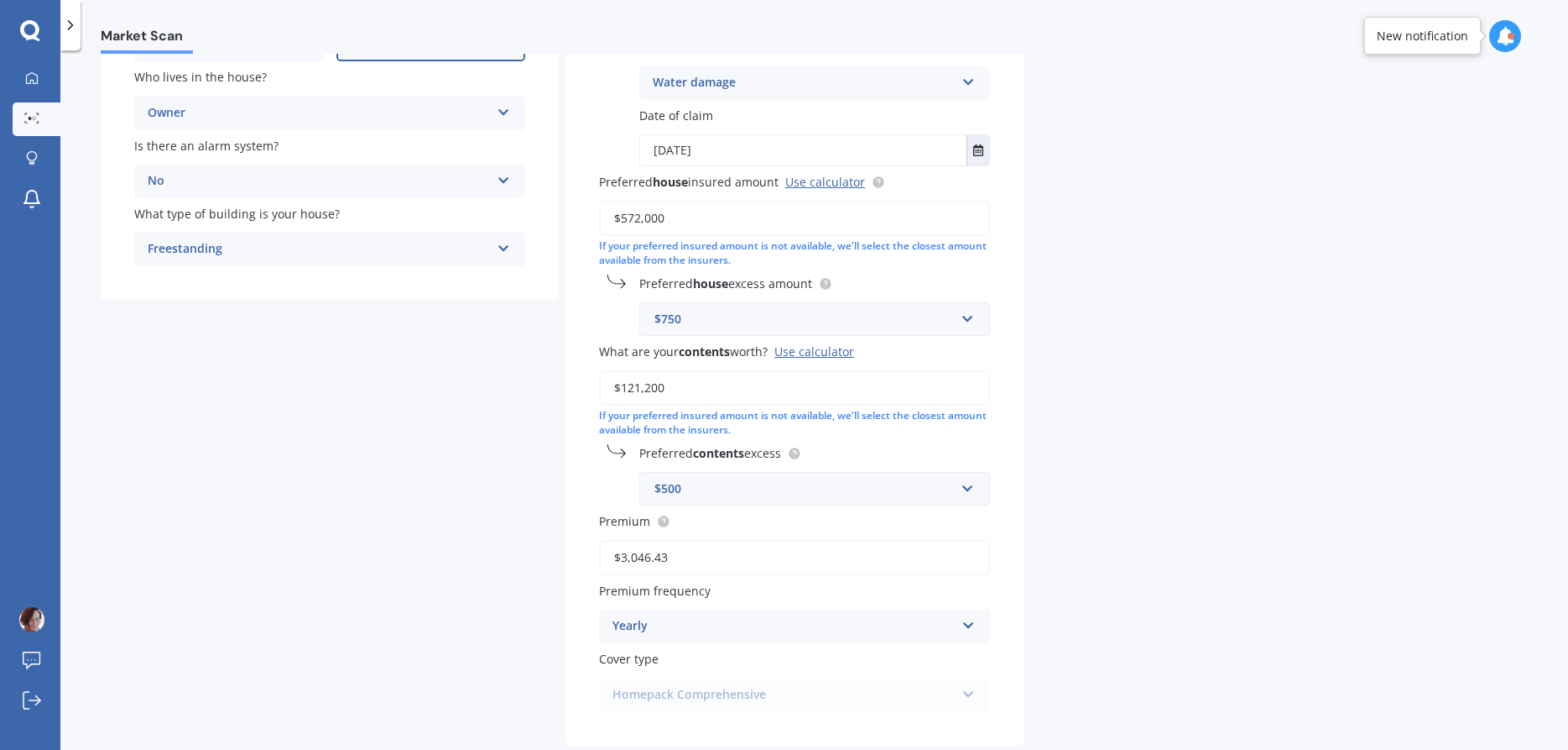
scroll to position [363, 0]
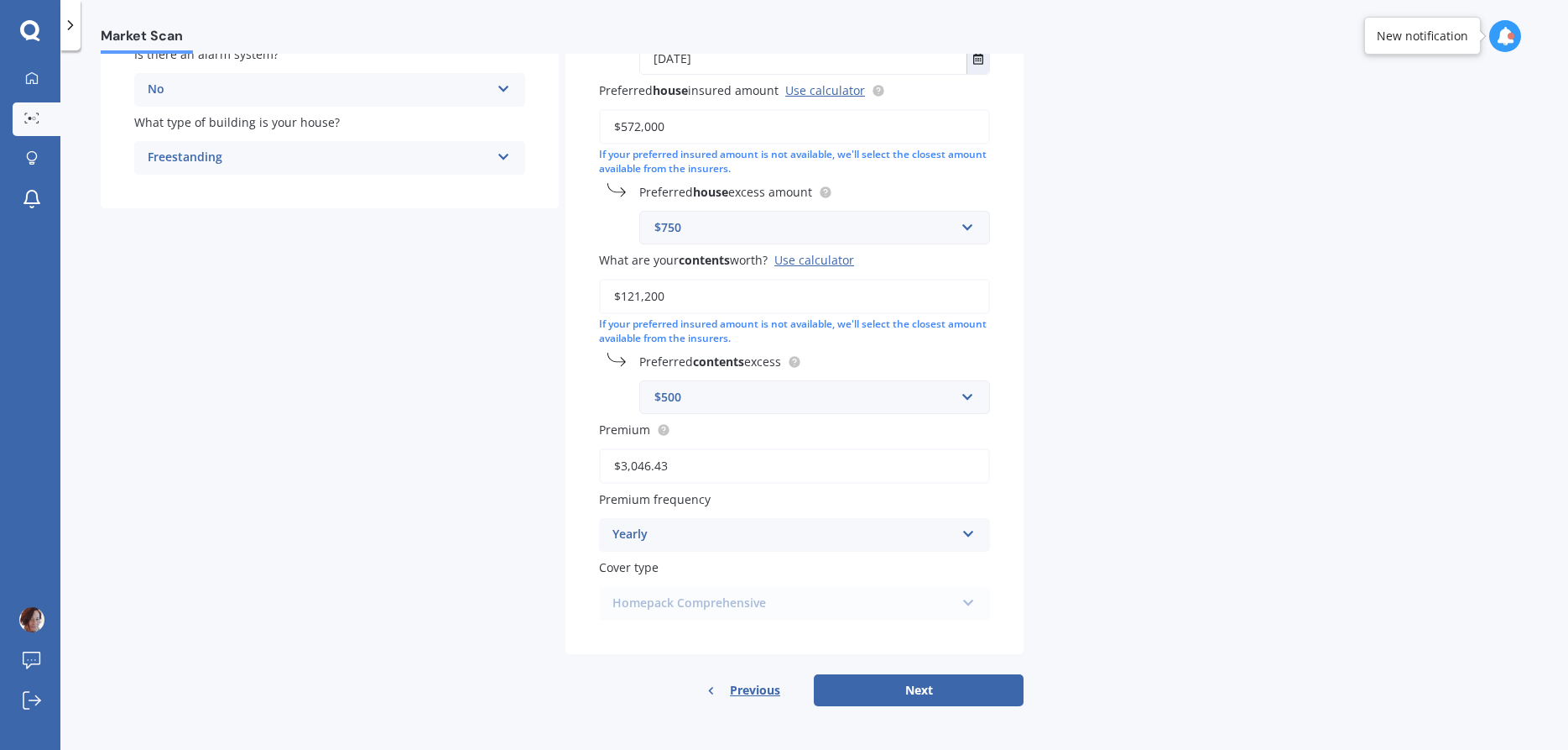
click at [934, 603] on div "Homepack Comprehensive Homepack Essentials Homepack Comprehensive" at bounding box center [794, 603] width 391 height 34
click at [894, 697] on button "Next" at bounding box center [918, 690] width 209 height 32
select select "07"
select select "1974"
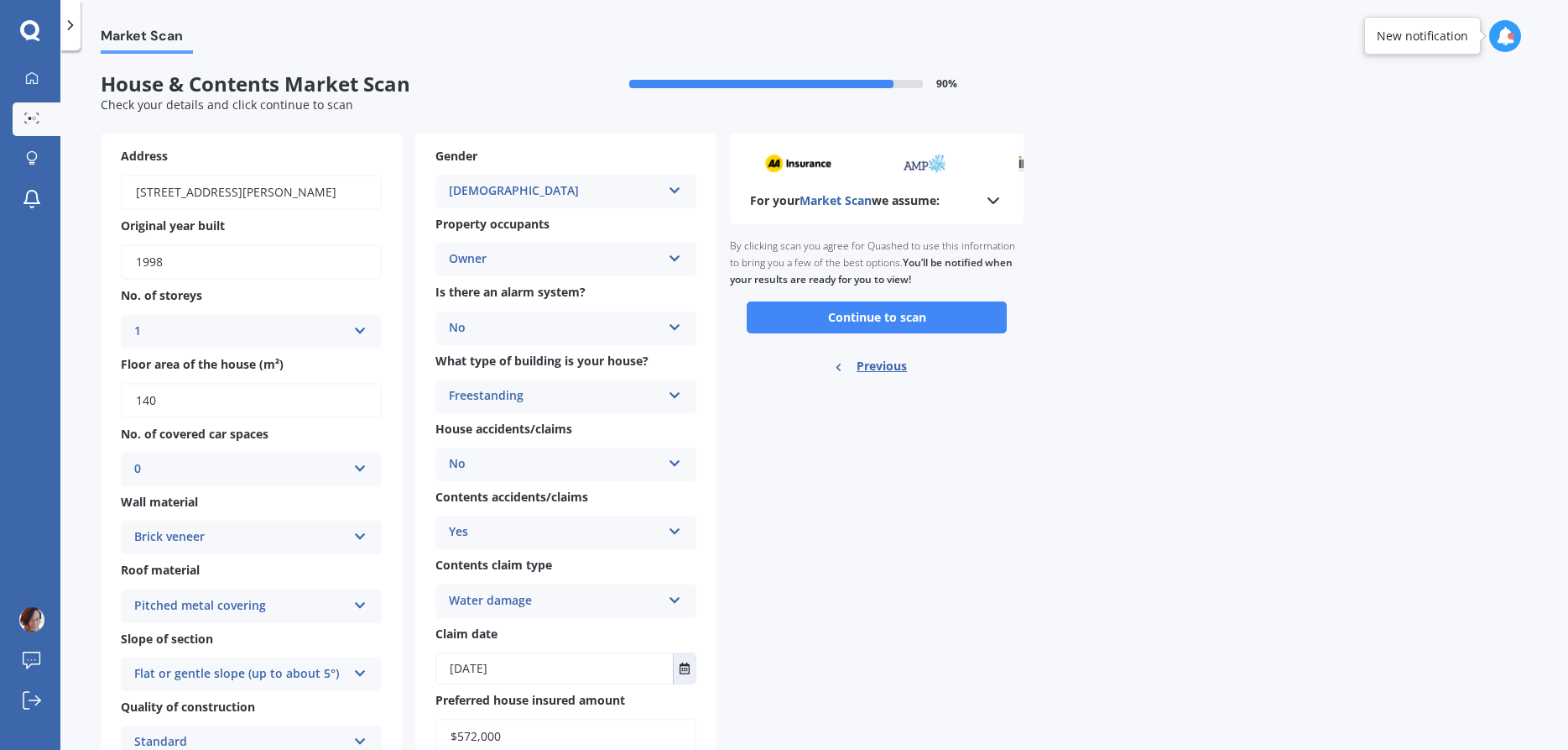
scroll to position [0, 0]
click at [879, 331] on button "Continue to scan" at bounding box center [877, 318] width 260 height 32
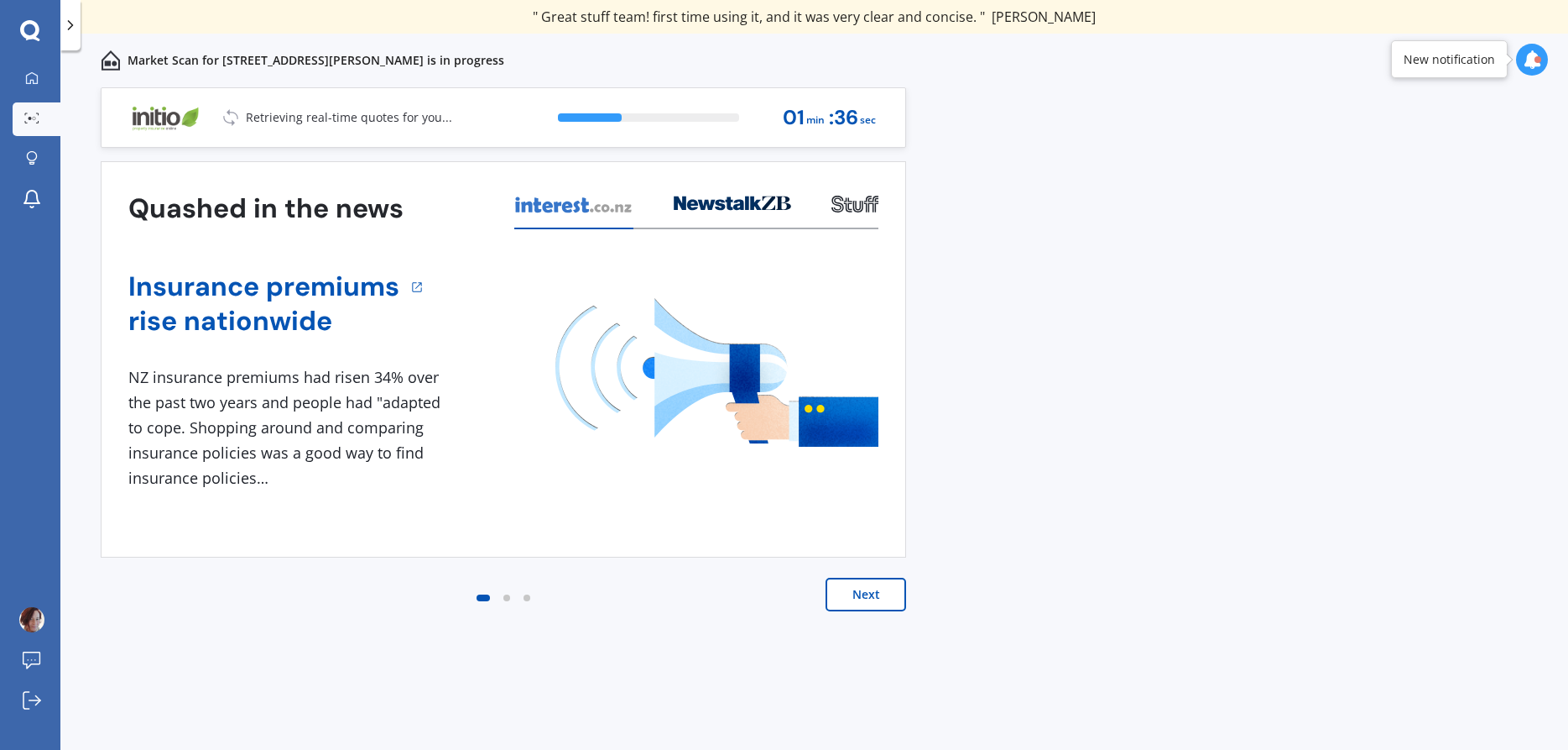
click at [881, 594] on button "Next" at bounding box center [865, 594] width 80 height 34
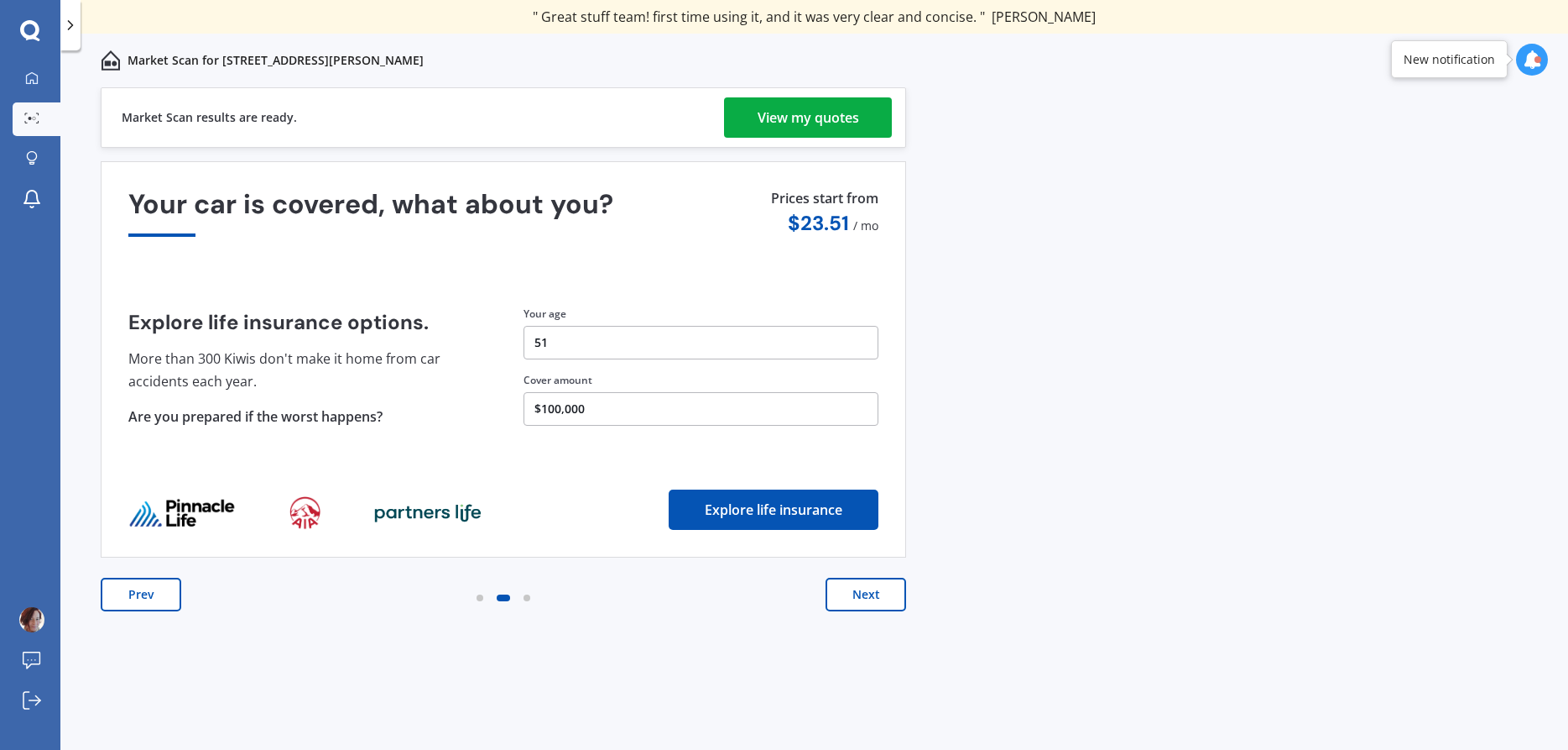
click at [846, 114] on div "View my quotes" at bounding box center [808, 117] width 102 height 41
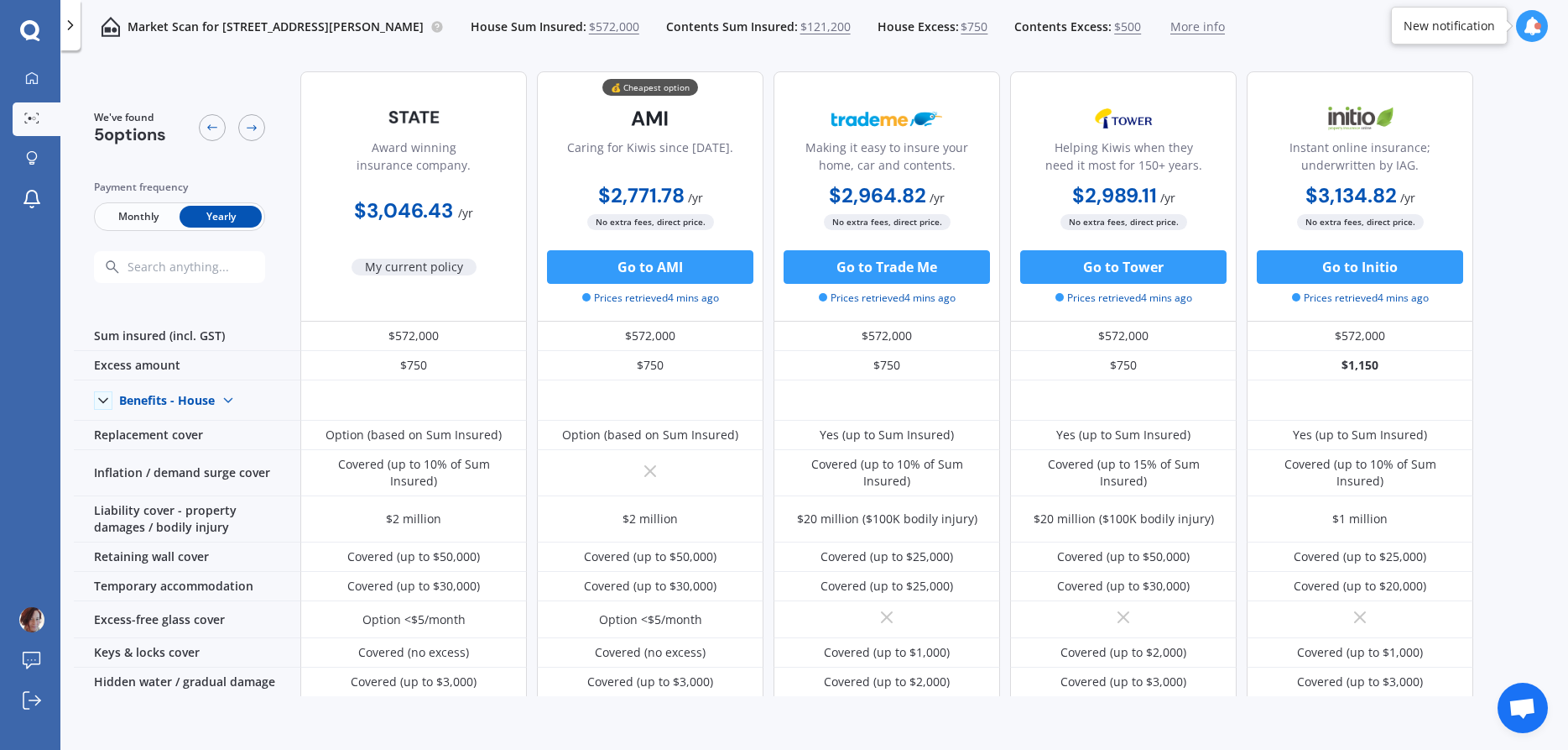
click at [144, 212] on span "Monthly" at bounding box center [138, 216] width 82 height 21
click at [229, 218] on span "Yearly" at bounding box center [220, 216] width 82 height 21
click at [120, 214] on span "Monthly" at bounding box center [138, 216] width 82 height 21
click at [224, 215] on span "Yearly" at bounding box center [220, 216] width 82 height 21
click at [657, 266] on button "Go to AMI" at bounding box center [650, 267] width 207 height 34
